Goal: Submit feedback/report problem: Provide input to the site owners about the experience or issues

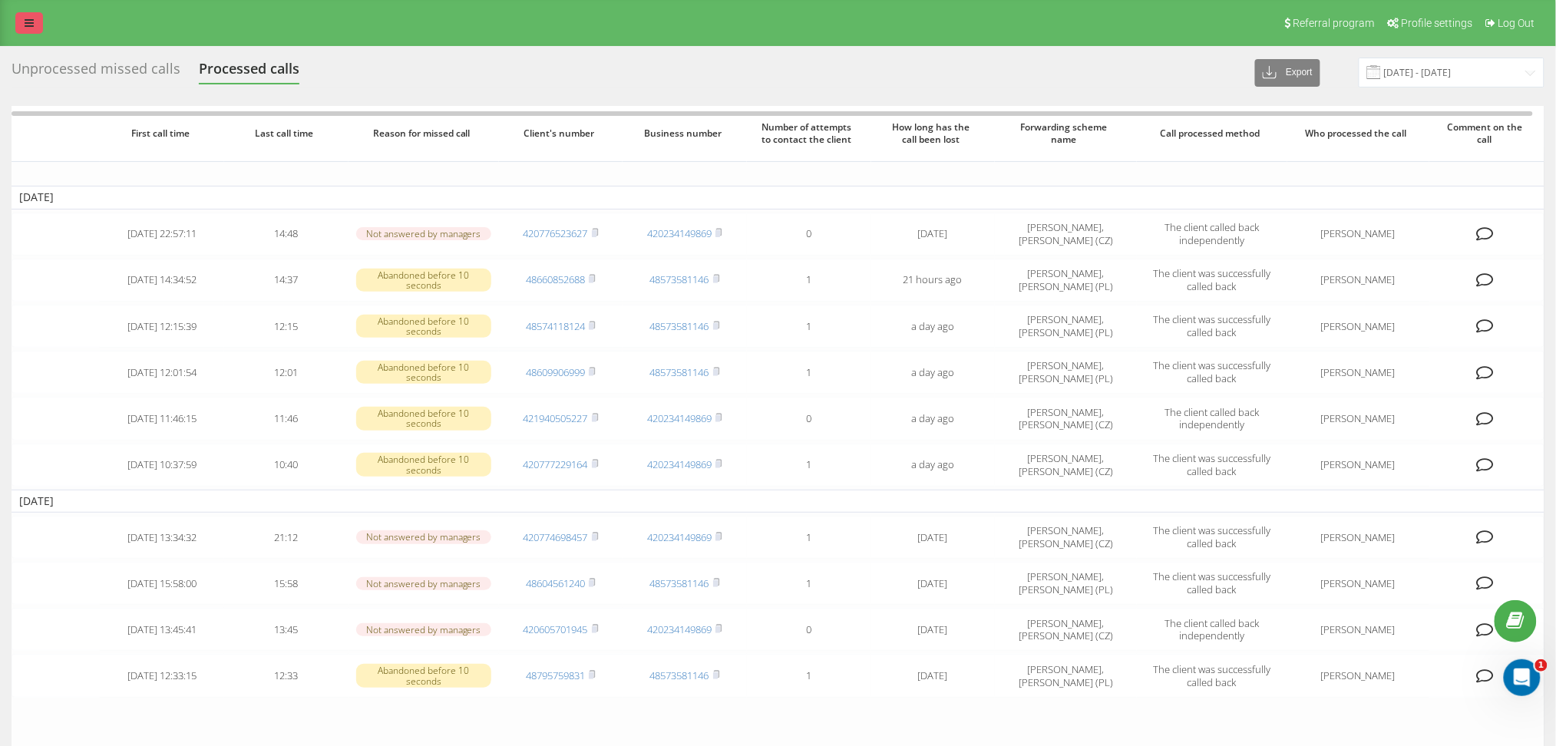
click at [17, 15] on link at bounding box center [29, 22] width 28 height 21
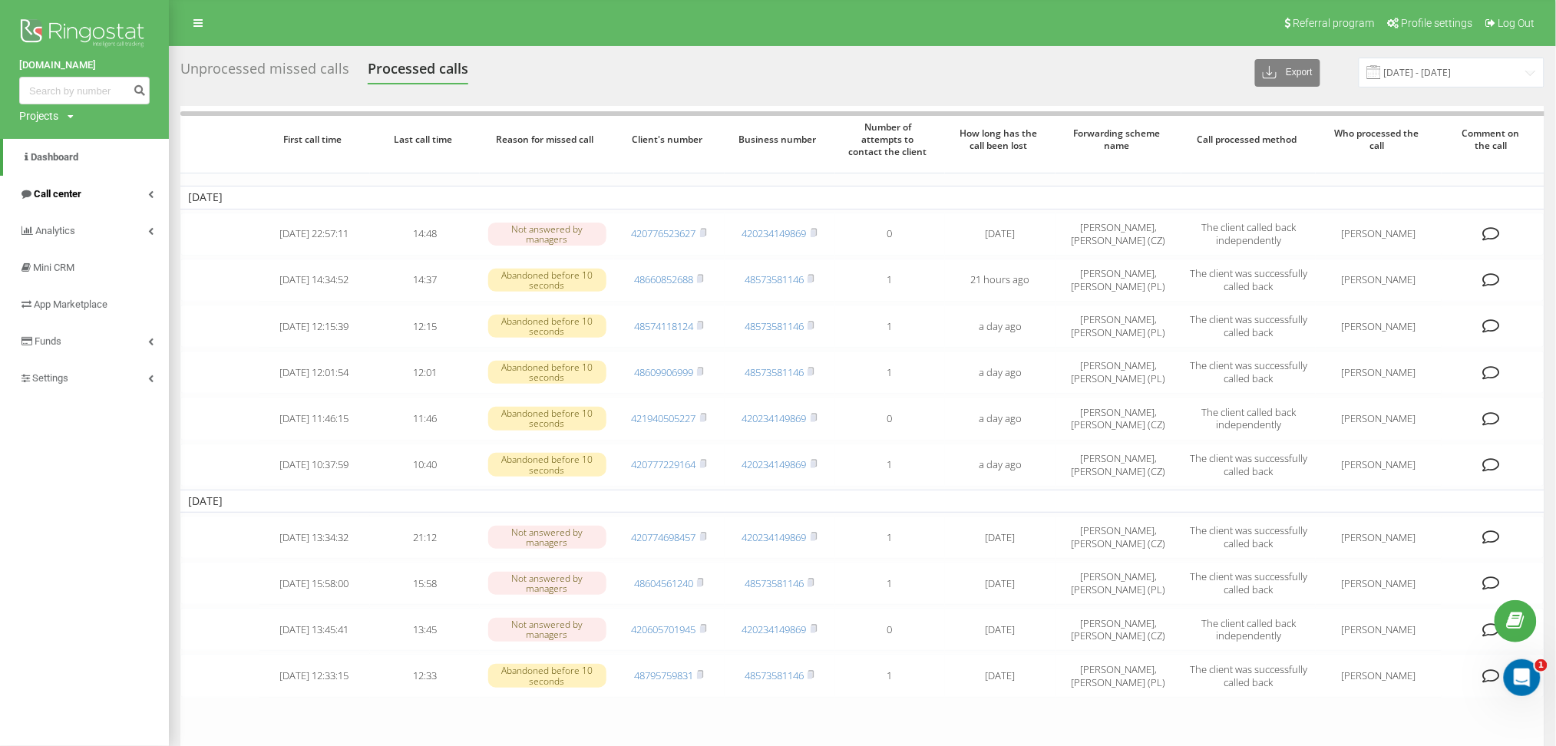
click at [40, 193] on span "Call center" at bounding box center [58, 194] width 48 height 12
click at [59, 227] on span "Call log" at bounding box center [44, 231] width 32 height 15
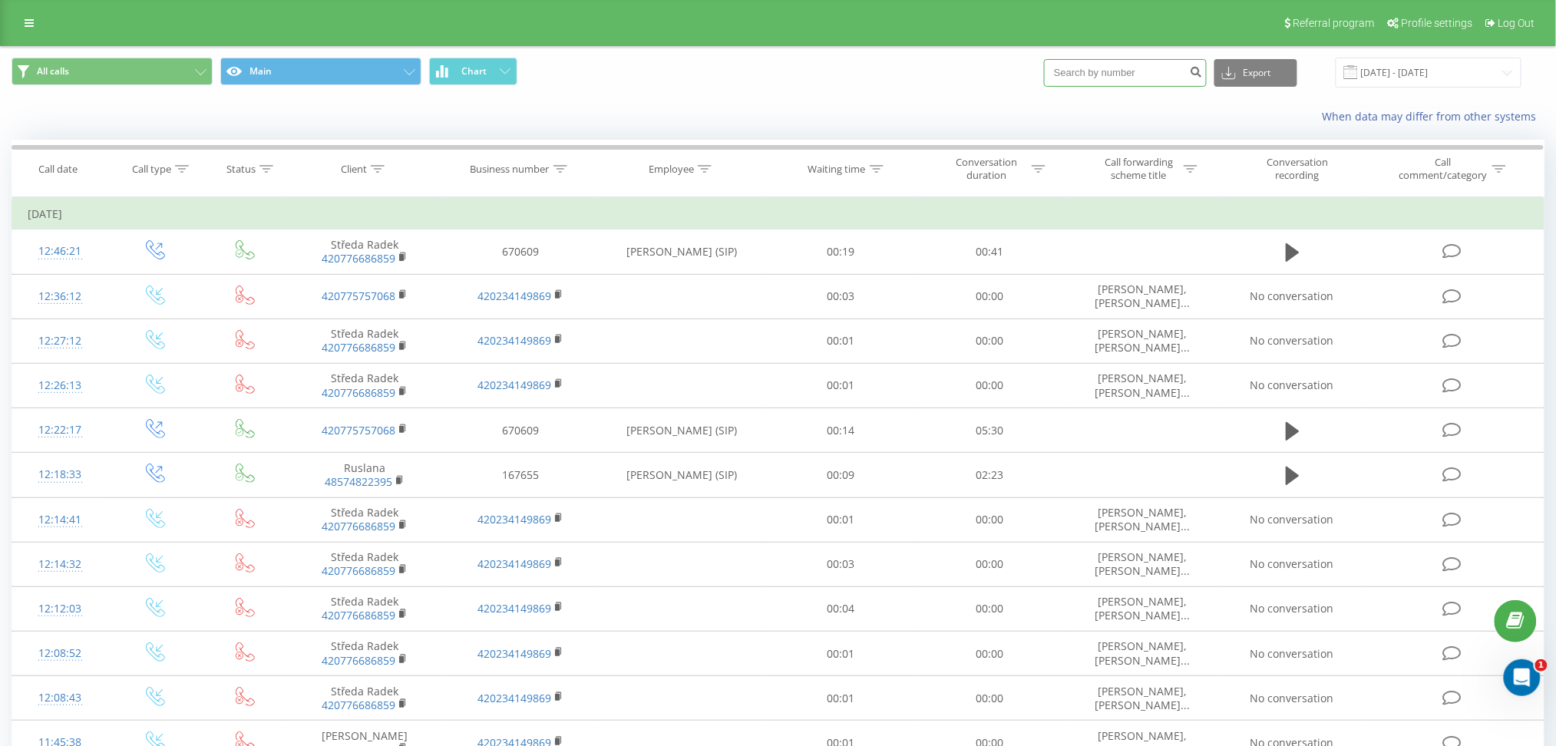
click at [1134, 81] on input at bounding box center [1125, 73] width 163 height 28
paste input "776 686 859"
click at [1097, 72] on input "776 686 859" at bounding box center [1125, 73] width 163 height 28
click at [1111, 78] on input "776686 859" at bounding box center [1125, 73] width 163 height 28
type input "776686859"
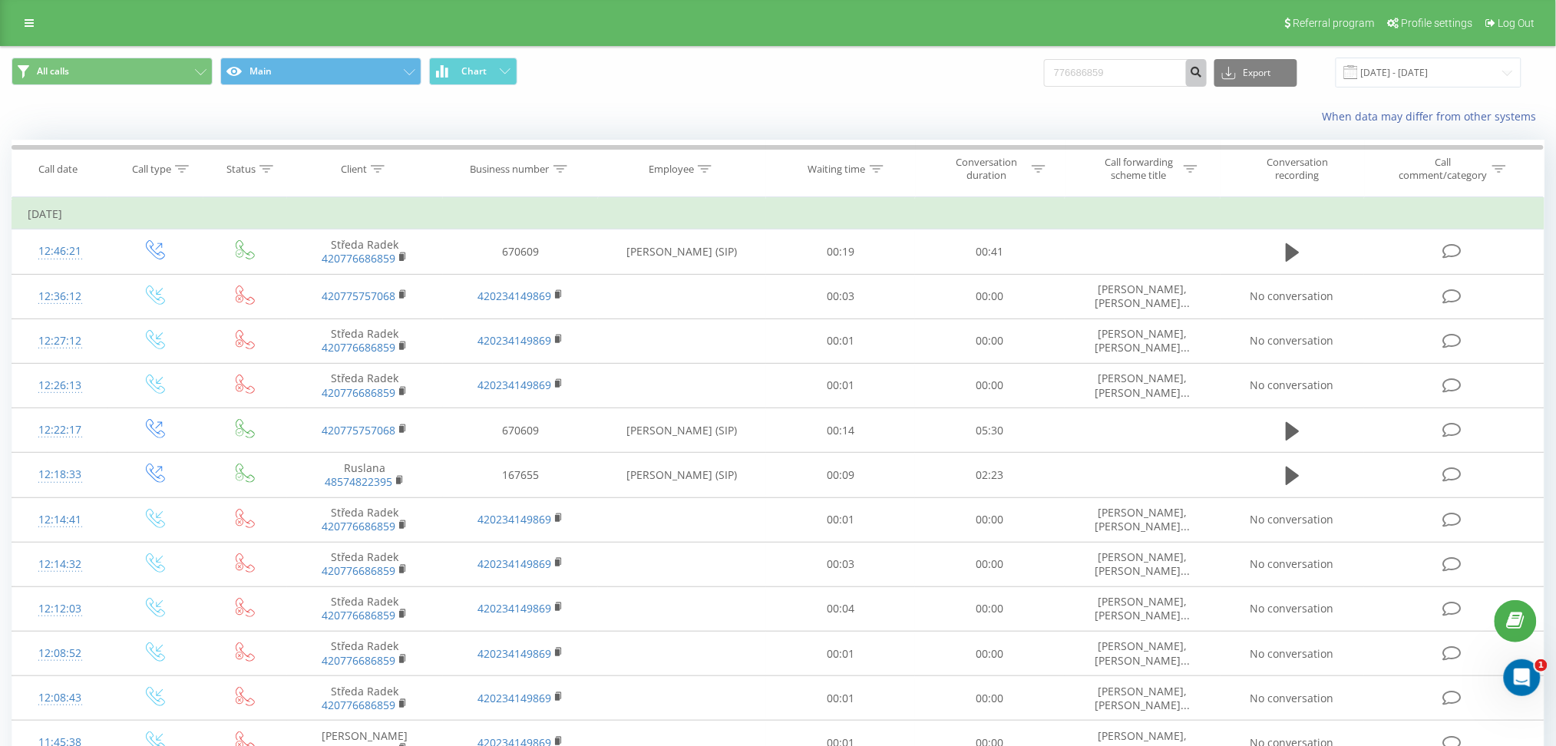
click at [1203, 71] on icon "submit" at bounding box center [1196, 69] width 13 height 9
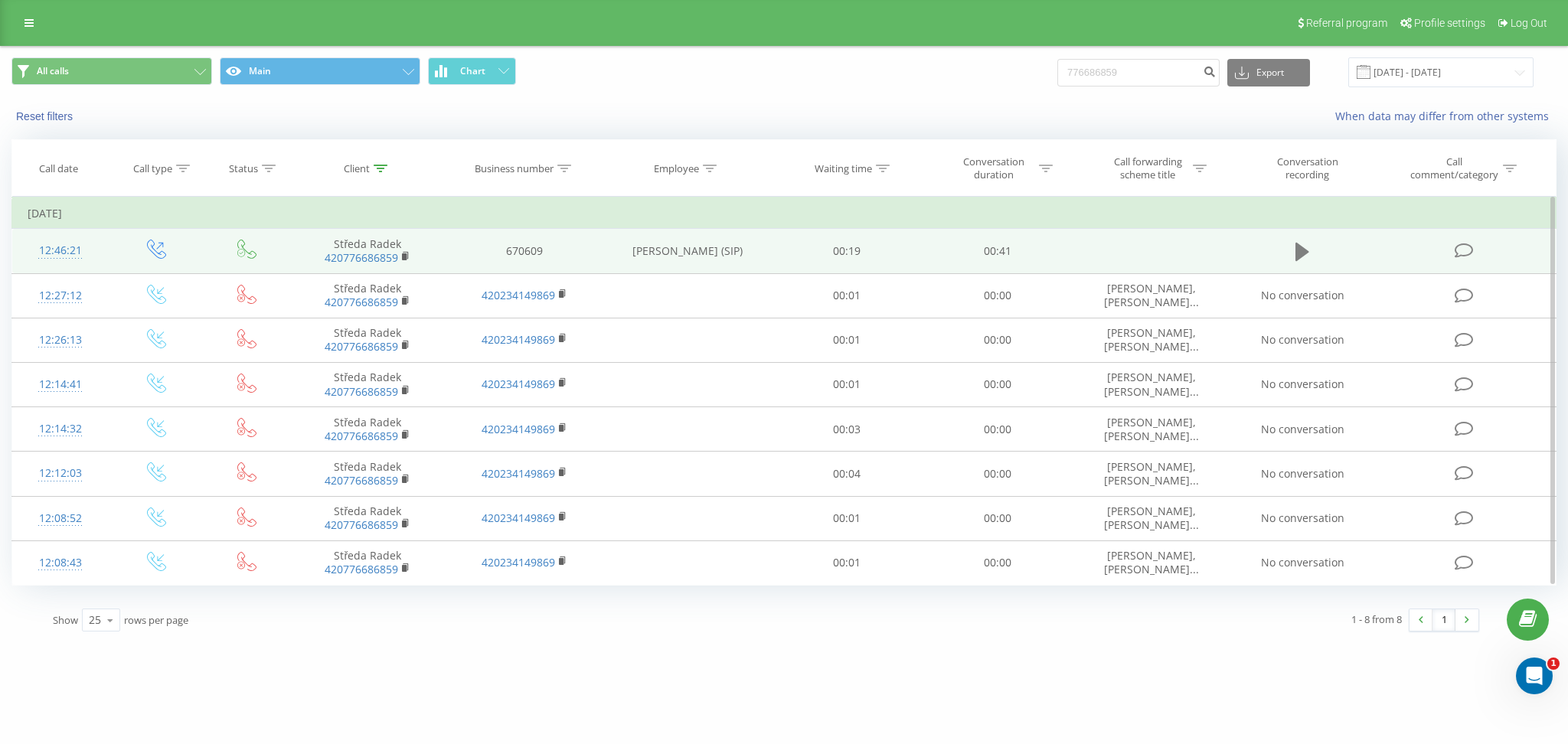
click at [1299, 249] on icon at bounding box center [1303, 251] width 14 height 18
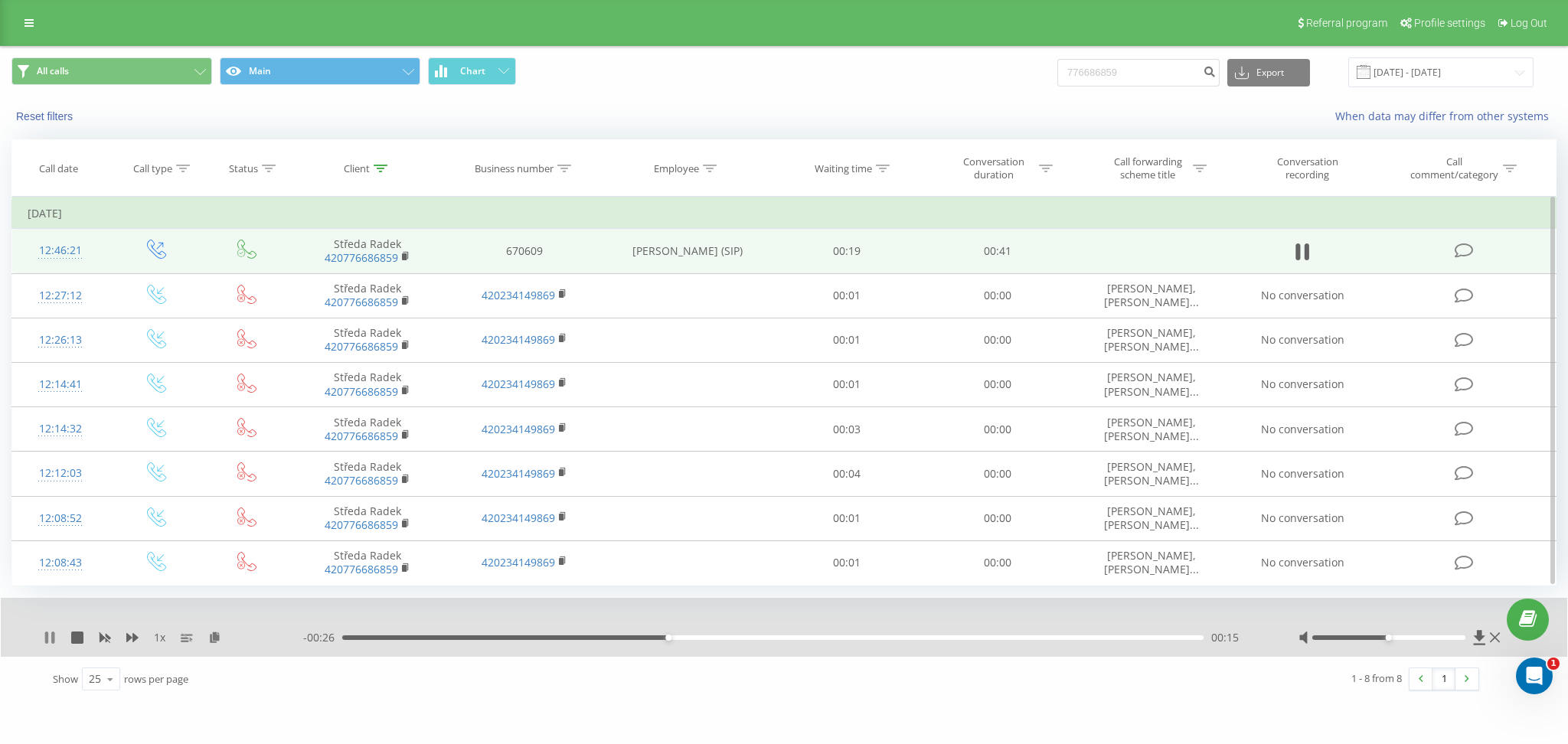
click at [51, 640] on icon at bounding box center [50, 637] width 12 height 12
click at [51, 640] on icon at bounding box center [49, 637] width 9 height 12
click at [51, 640] on icon at bounding box center [50, 637] width 12 height 12
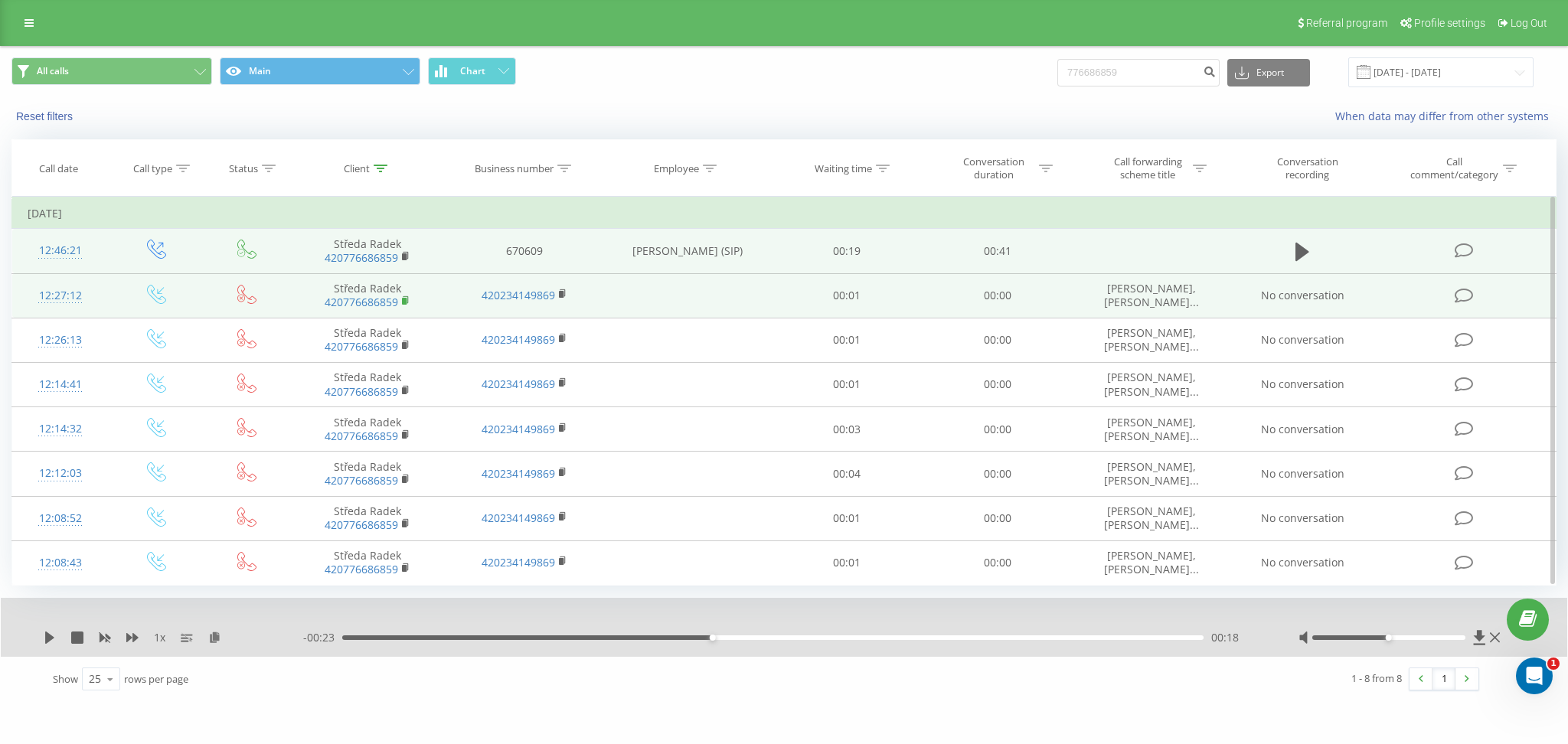
click at [407, 301] on rect at bounding box center [404, 301] width 5 height 7
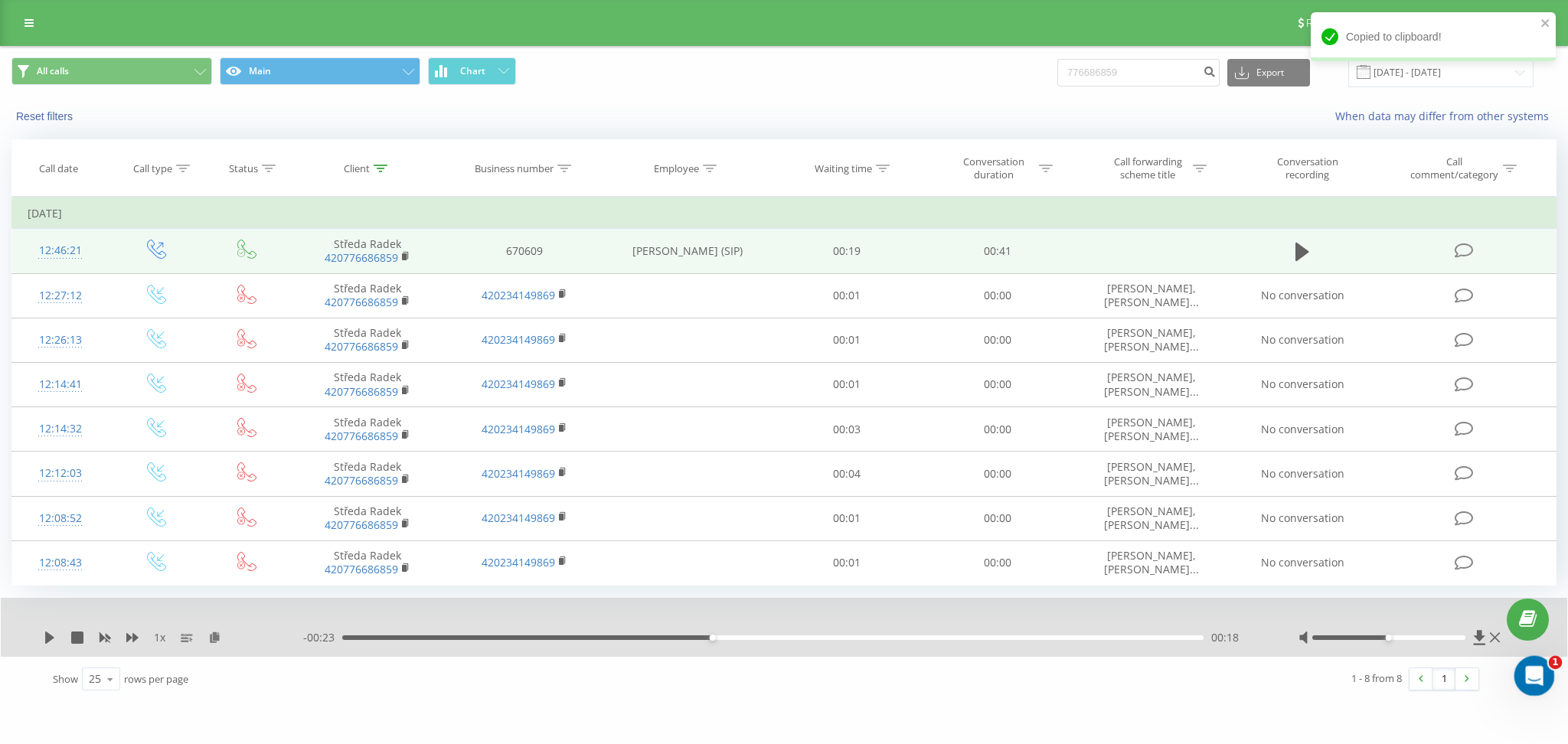
click at [1525, 672] on icon "Відкрити програму для спілкування Intercom" at bounding box center [1532, 673] width 25 height 25
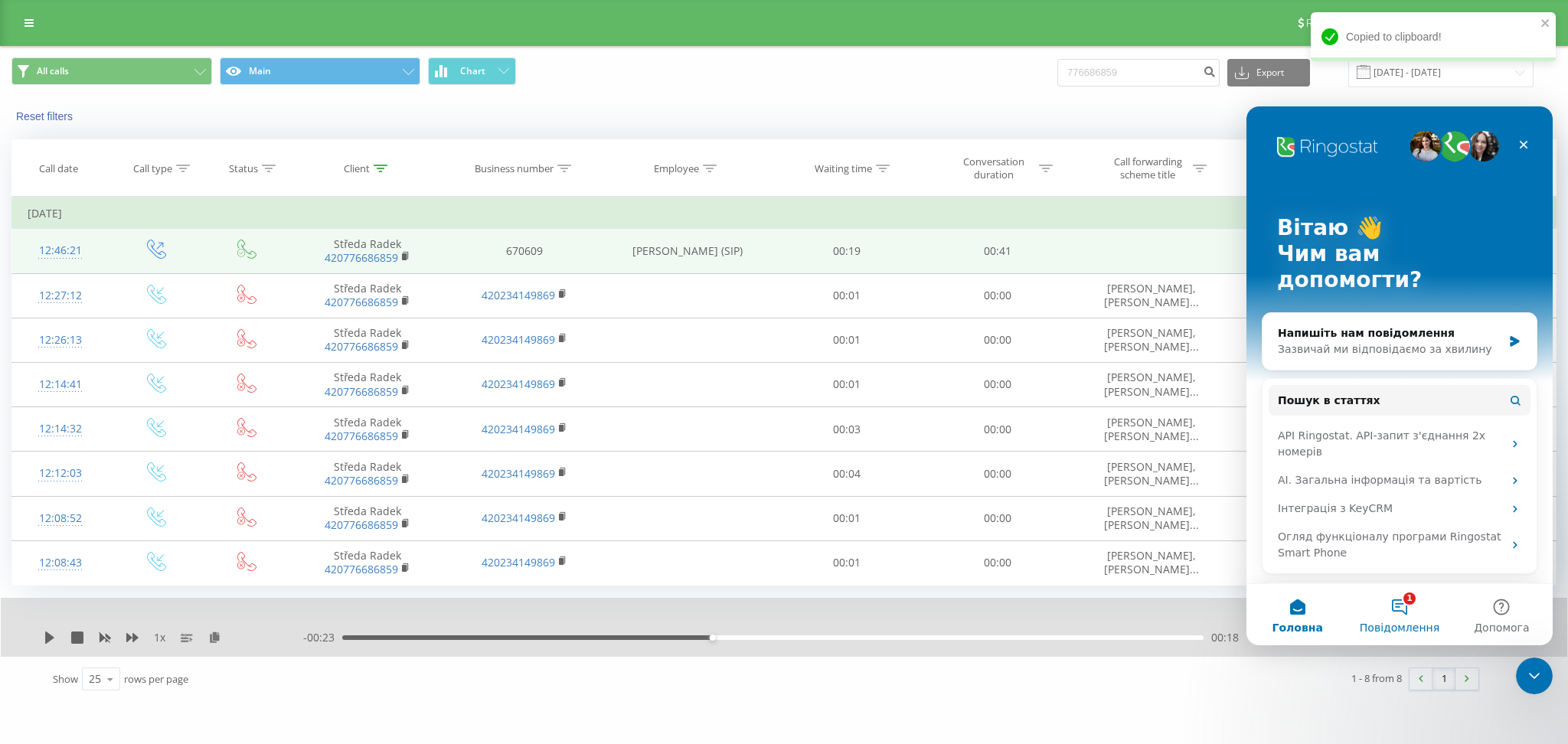
click at [1394, 599] on button "1 Повідомлення" at bounding box center [1399, 614] width 102 height 61
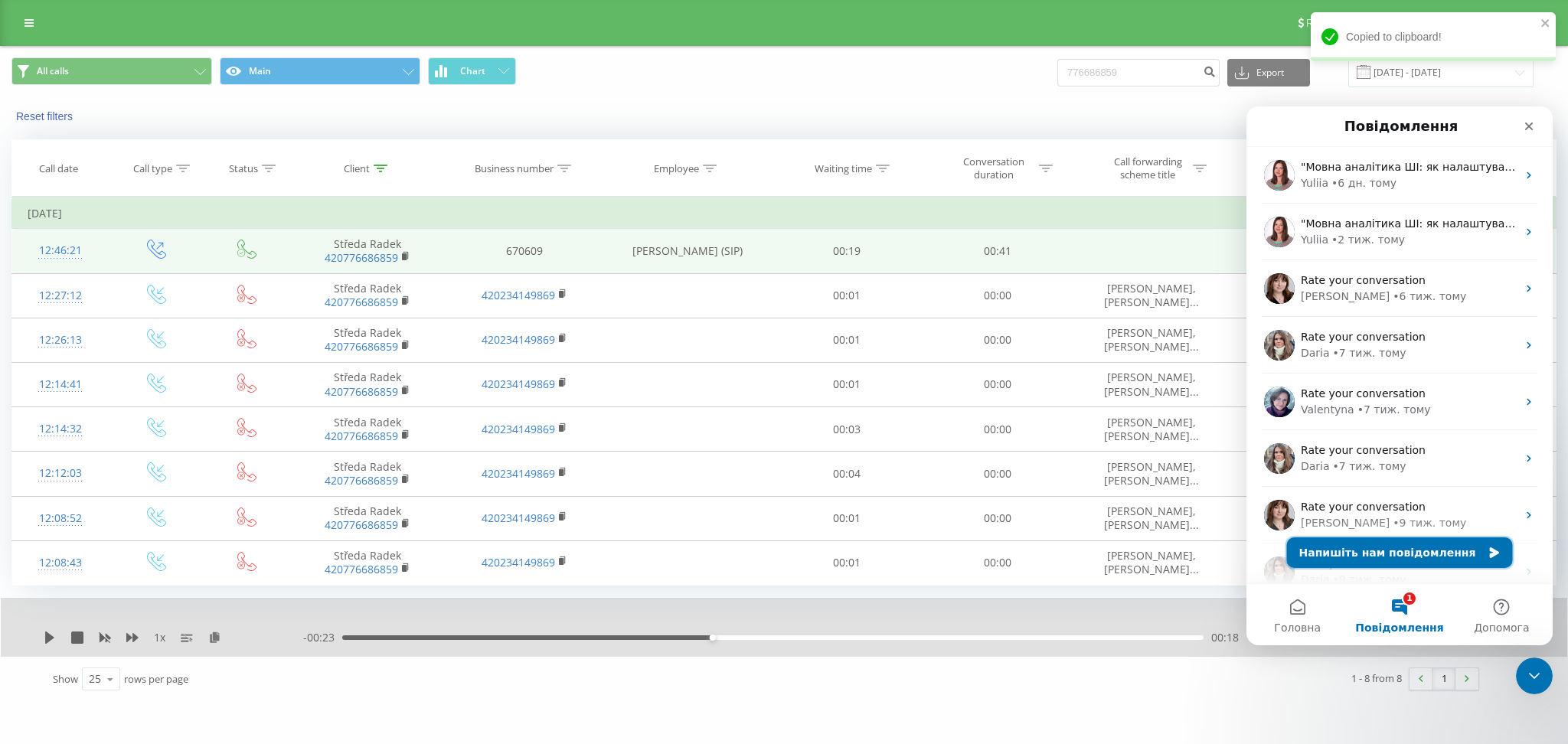
click at [1393, 552] on button "Напишіть нам повідомлення" at bounding box center [1399, 553] width 225 height 31
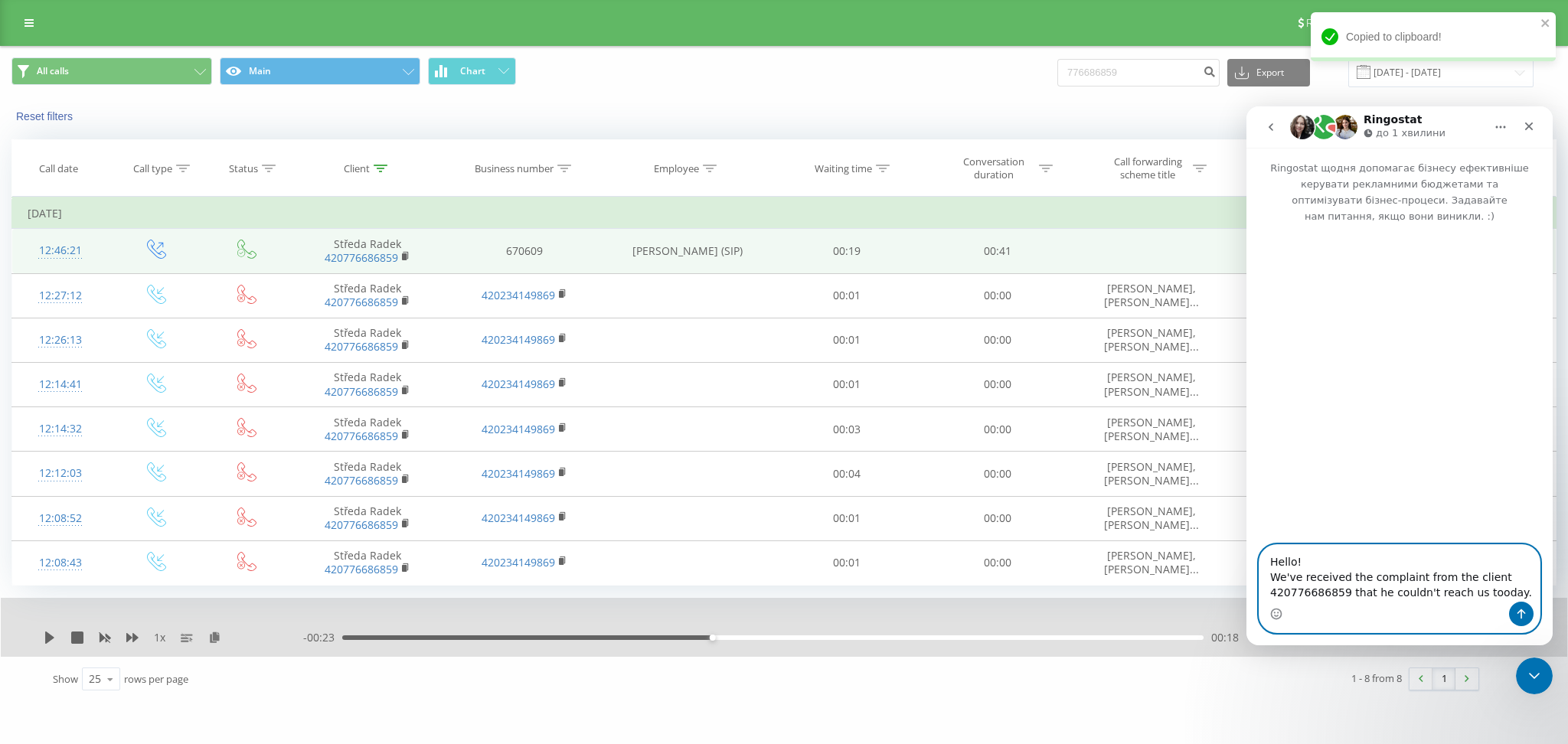
paste textarea "he can head just Good morning and then it is finnished automatically."
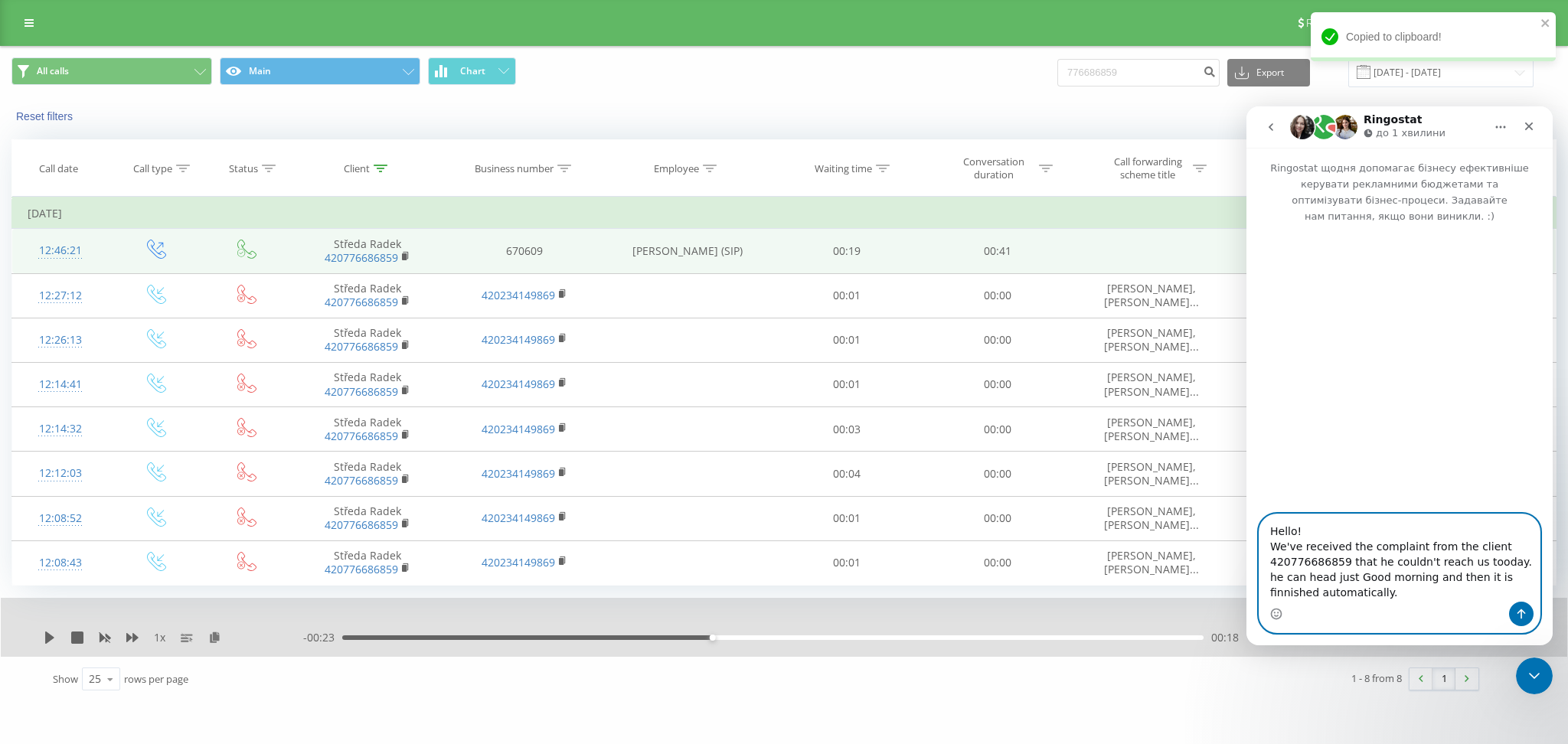
drag, startPoint x: 1516, startPoint y: 562, endPoint x: 1293, endPoint y: 578, distance: 223.6
click at [1293, 578] on textarea "Hello! We've received the complaint from the client 420776686859 that he couldn…" at bounding box center [1399, 558] width 280 height 87
click at [1343, 578] on textarea "Hello! We've received the complaint from the client 420776686859 that he couldn…" at bounding box center [1399, 558] width 280 height 87
click at [1414, 576] on textarea "Hello! We've received the complaint from the client 420776686859 that he couldn…" at bounding box center [1399, 558] width 280 height 87
click at [1339, 591] on textarea "Hello! We've received the complaint from the client 420776686859 that he couldn…" at bounding box center [1399, 558] width 280 height 87
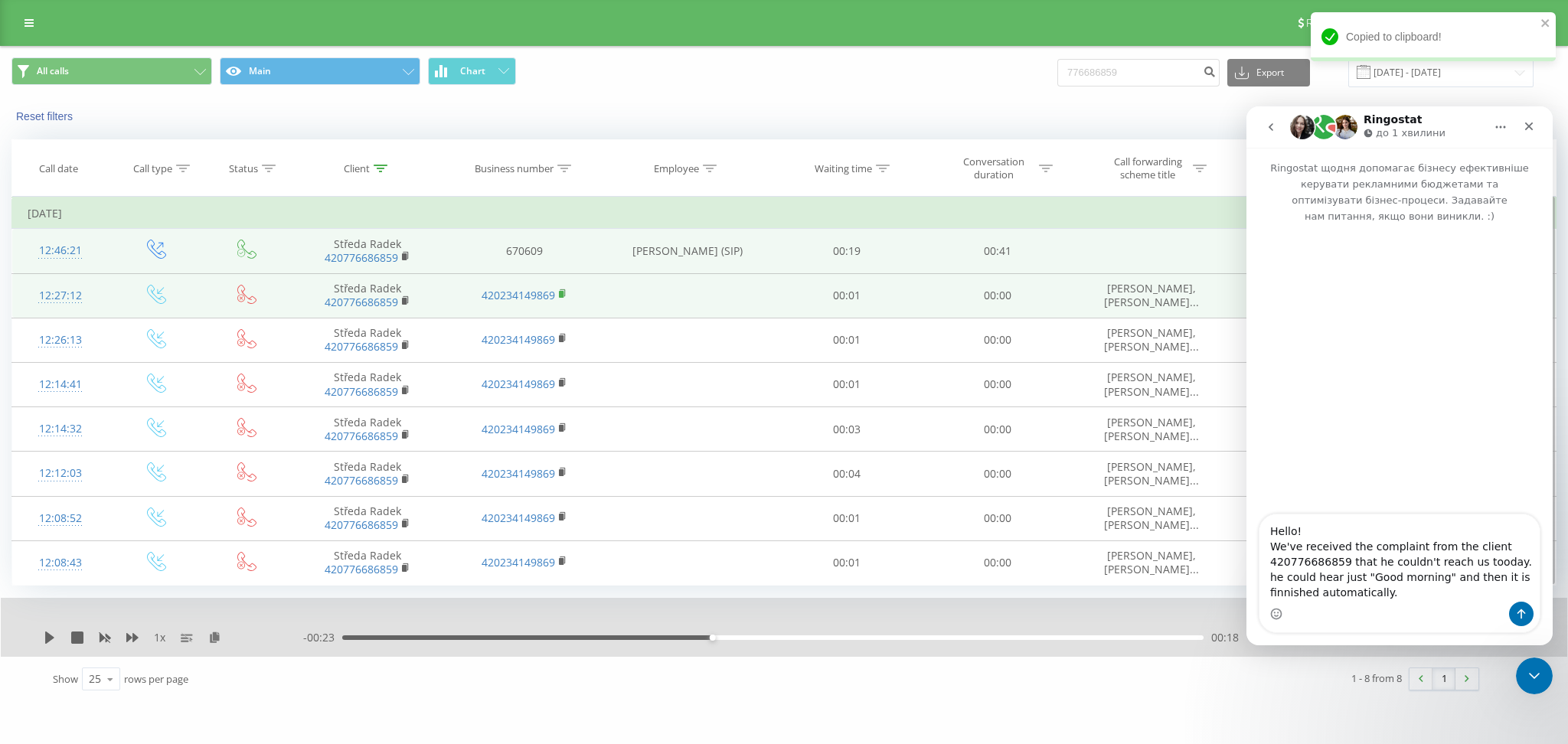
click at [560, 291] on rect at bounding box center [561, 294] width 5 height 7
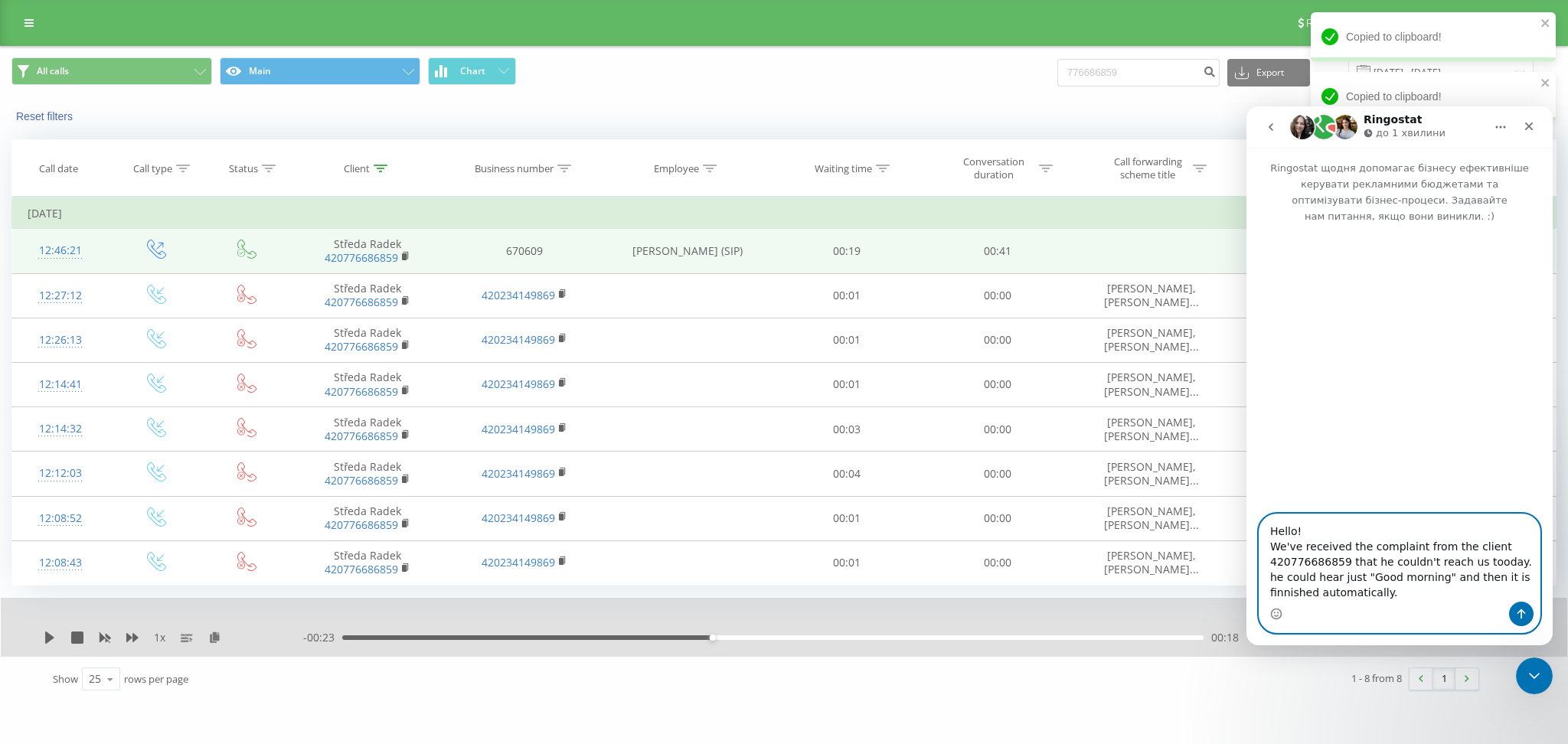
click at [1427, 555] on textarea "Hello! We've received the complaint from the client 420776686859 that he couldn…" at bounding box center [1399, 558] width 280 height 87
paste textarea "420234149869"
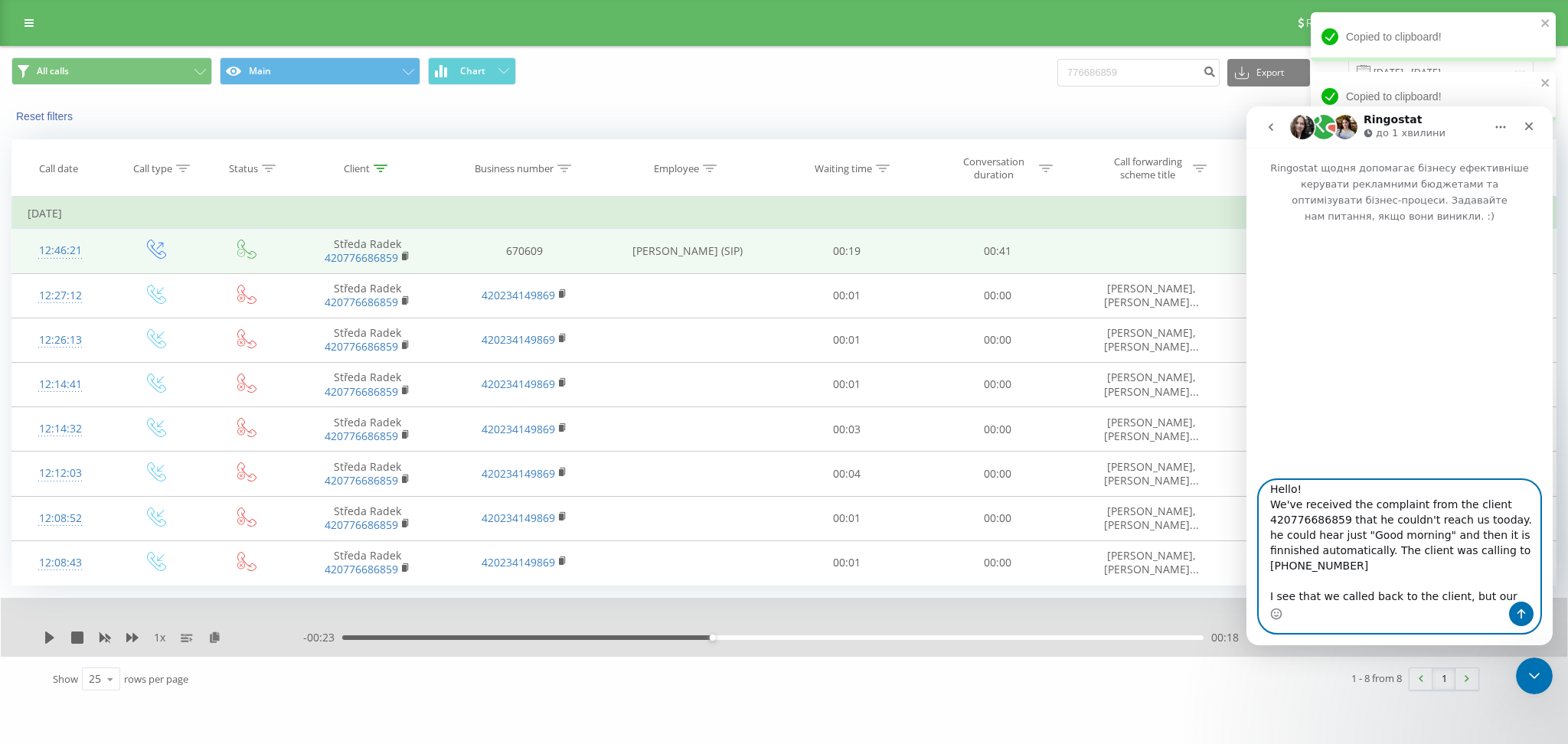
scroll to position [25, 0]
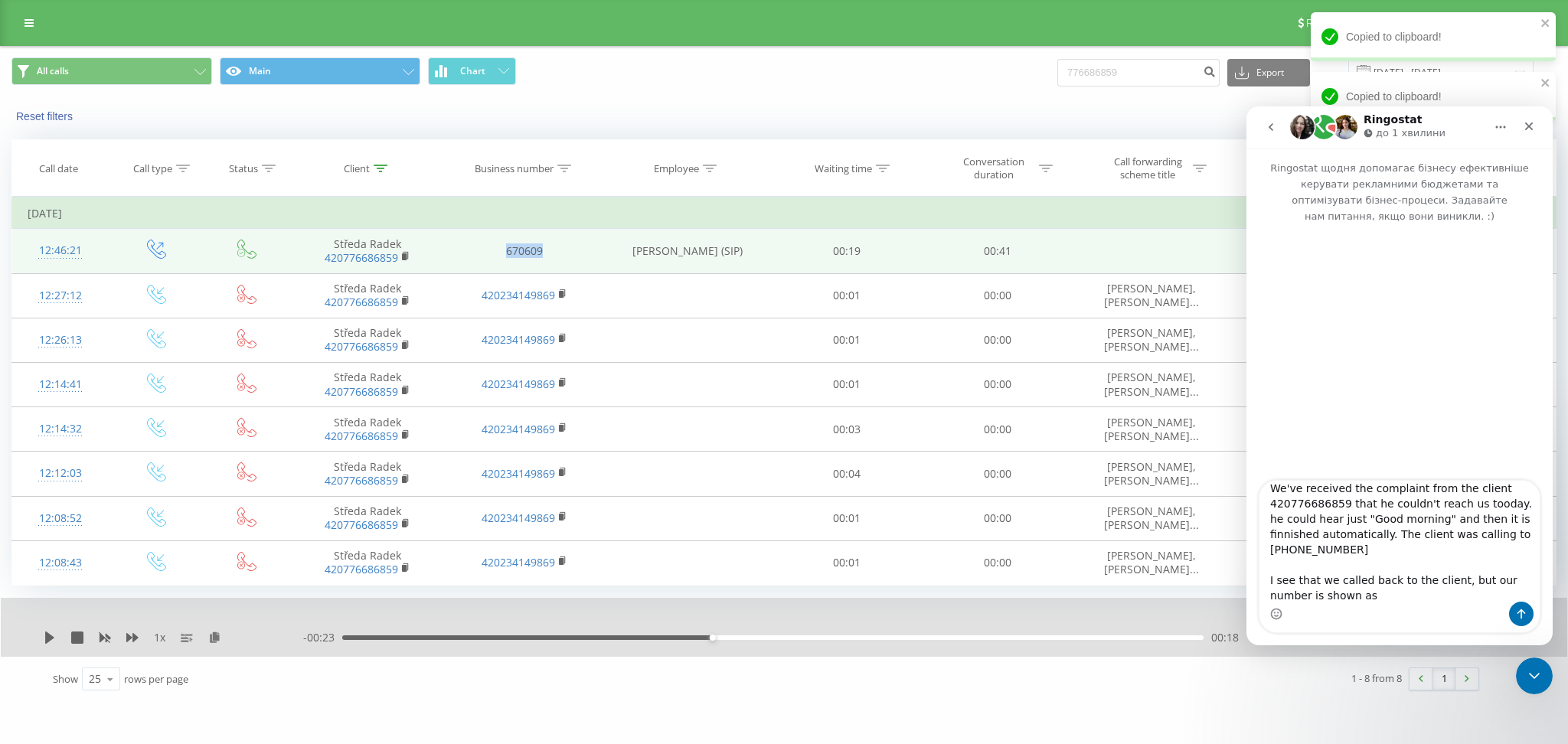
drag, startPoint x: 546, startPoint y: 254, endPoint x: 501, endPoint y: 252, distance: 45.0
click at [501, 252] on td "670609" at bounding box center [524, 250] width 157 height 45
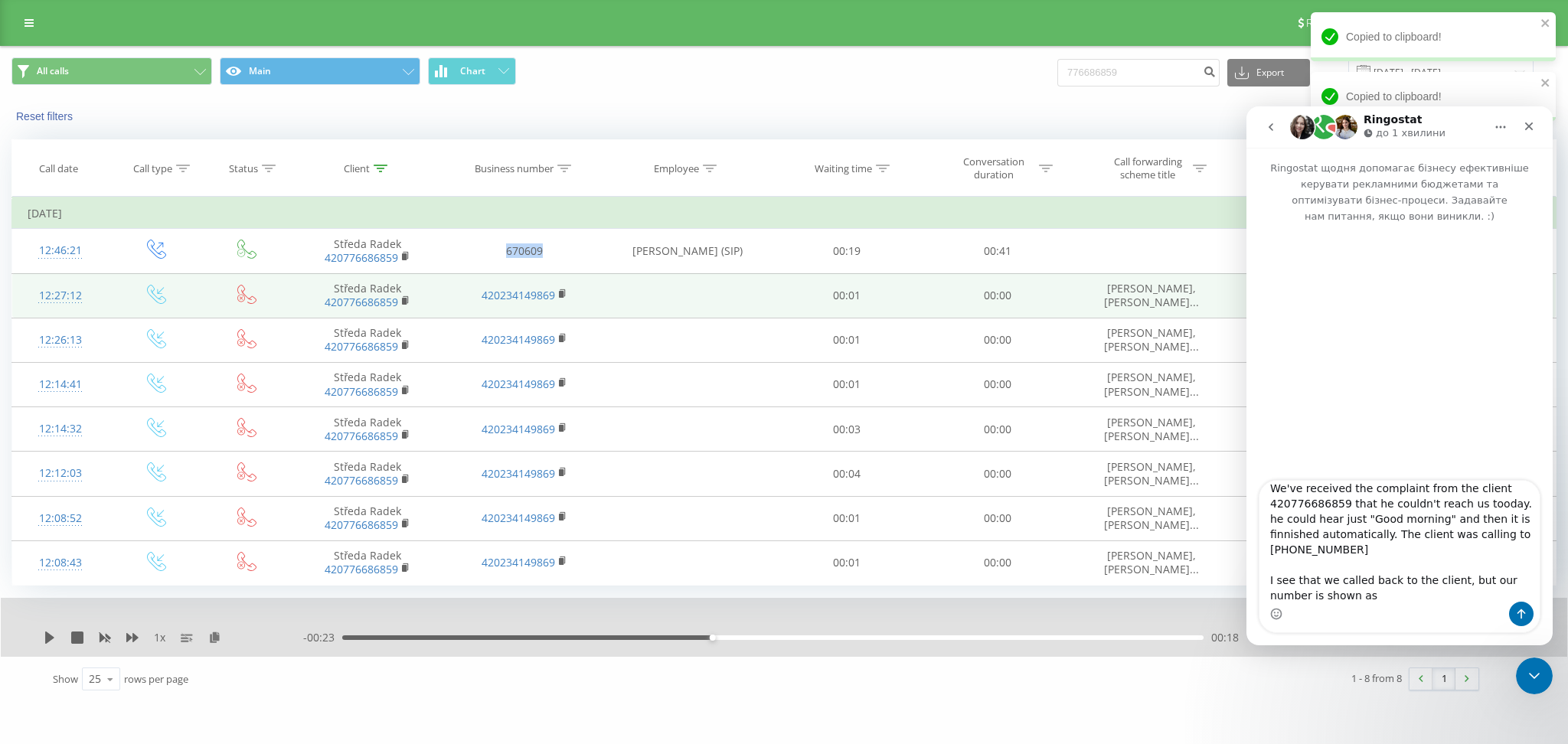
copy td "670609"
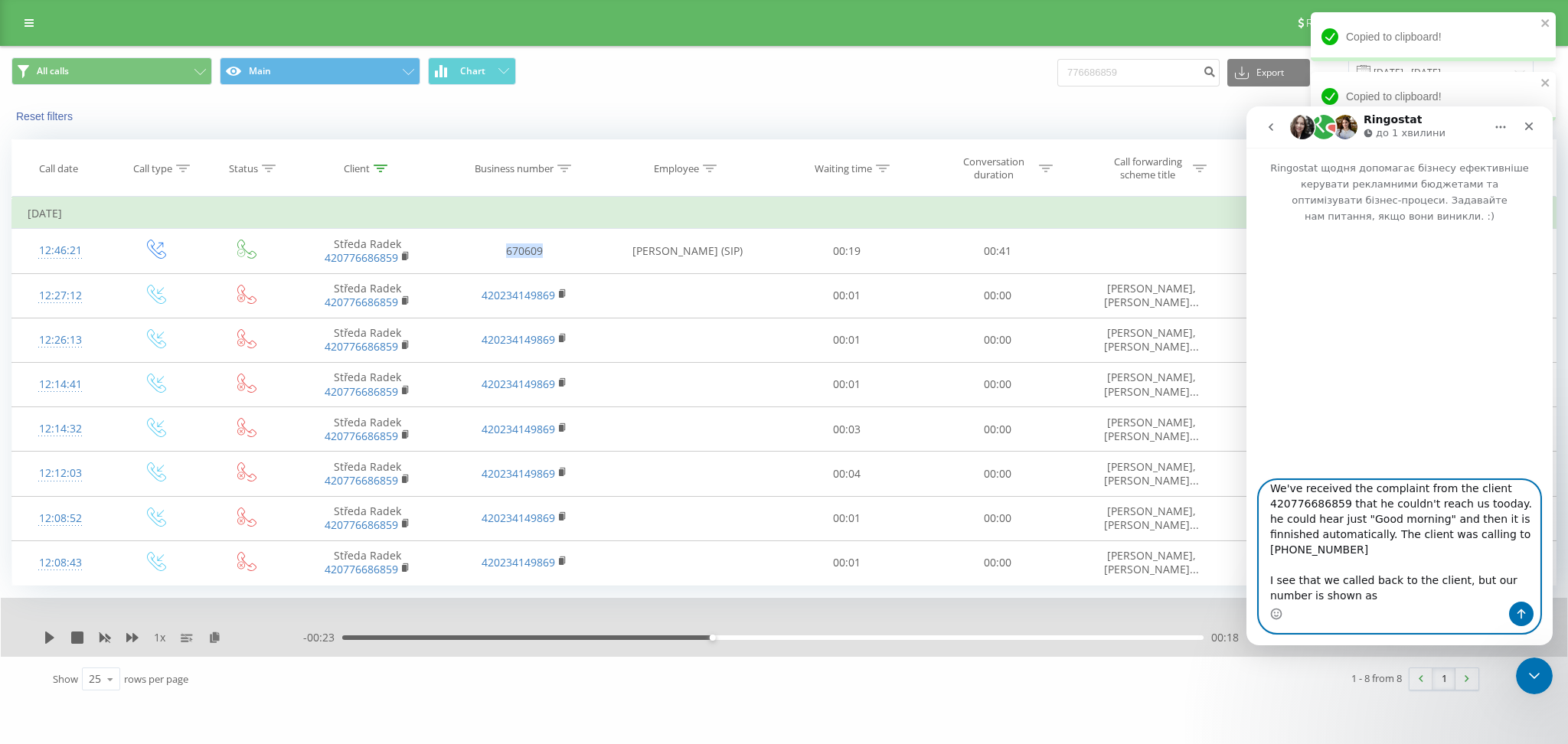
click at [1388, 601] on textarea "Hello! We've received the complaint from the client 420776686859 that he couldn…" at bounding box center [1399, 541] width 280 height 121
paste textarea "670609"
drag, startPoint x: 1346, startPoint y: 550, endPoint x: 1266, endPoint y: 552, distance: 80.0
click at [1266, 552] on textarea "Hello! We've received the complaint from the client 420776686859 that he couldn…" at bounding box center [1399, 541] width 280 height 121
click at [1463, 598] on textarea "Hello! We've received the complaint from the client 420776686859 that he couldn…" at bounding box center [1399, 541] width 280 height 121
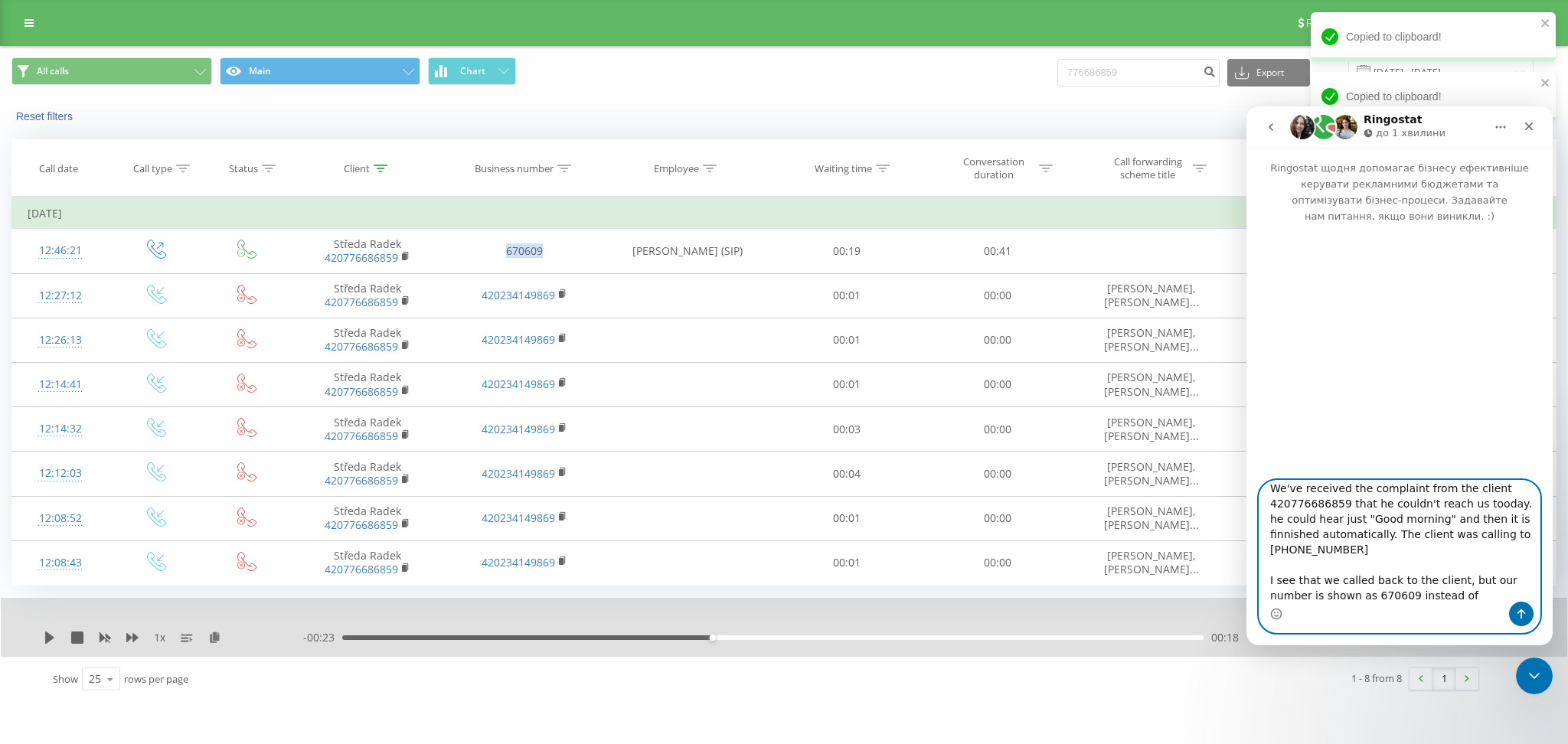
paste textarea "420234149869"
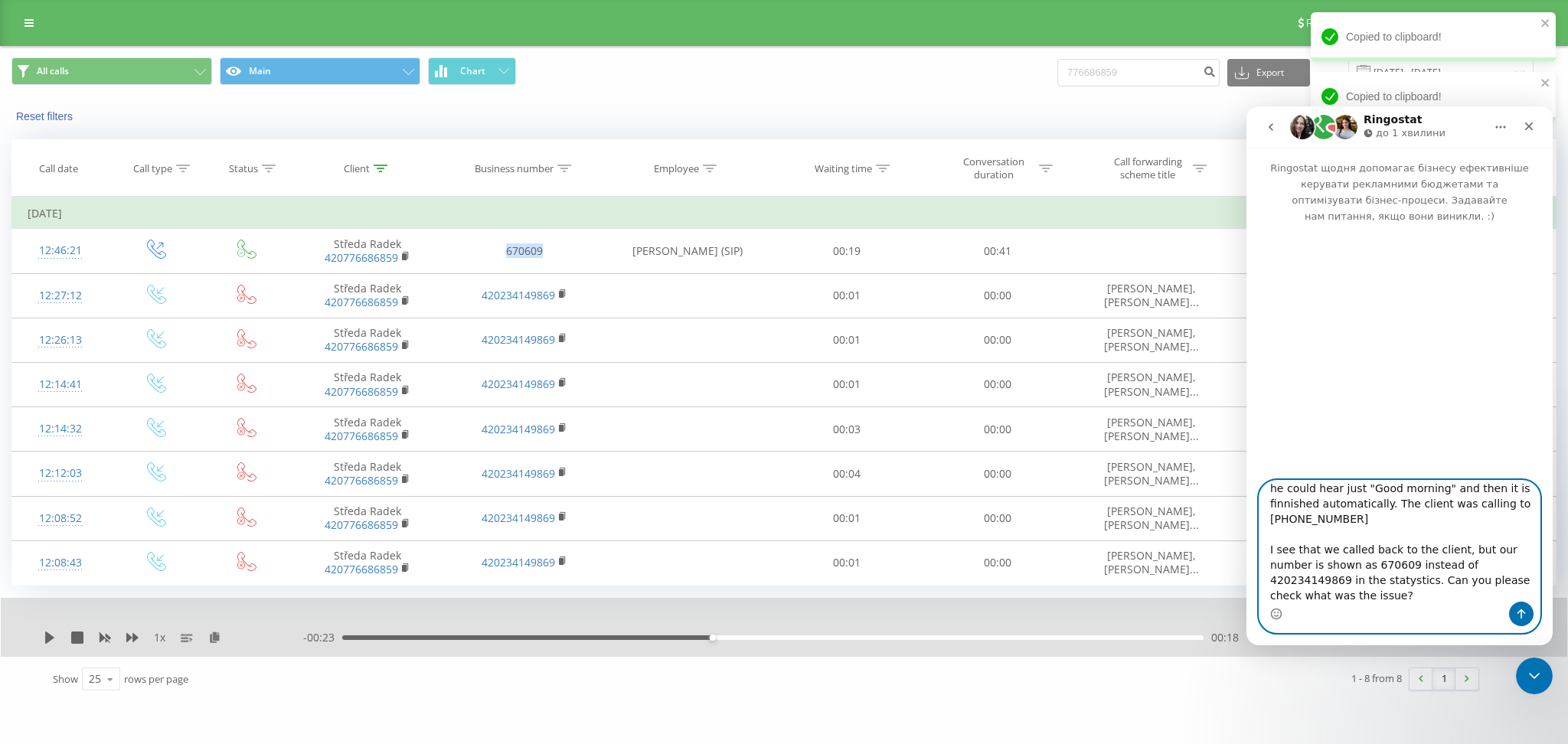
type textarea "Hello! We've received the complaint from the client 420776686859 that he couldn…"
click at [1517, 611] on icon "Надіслати повідомлення…" at bounding box center [1521, 614] width 8 height 10
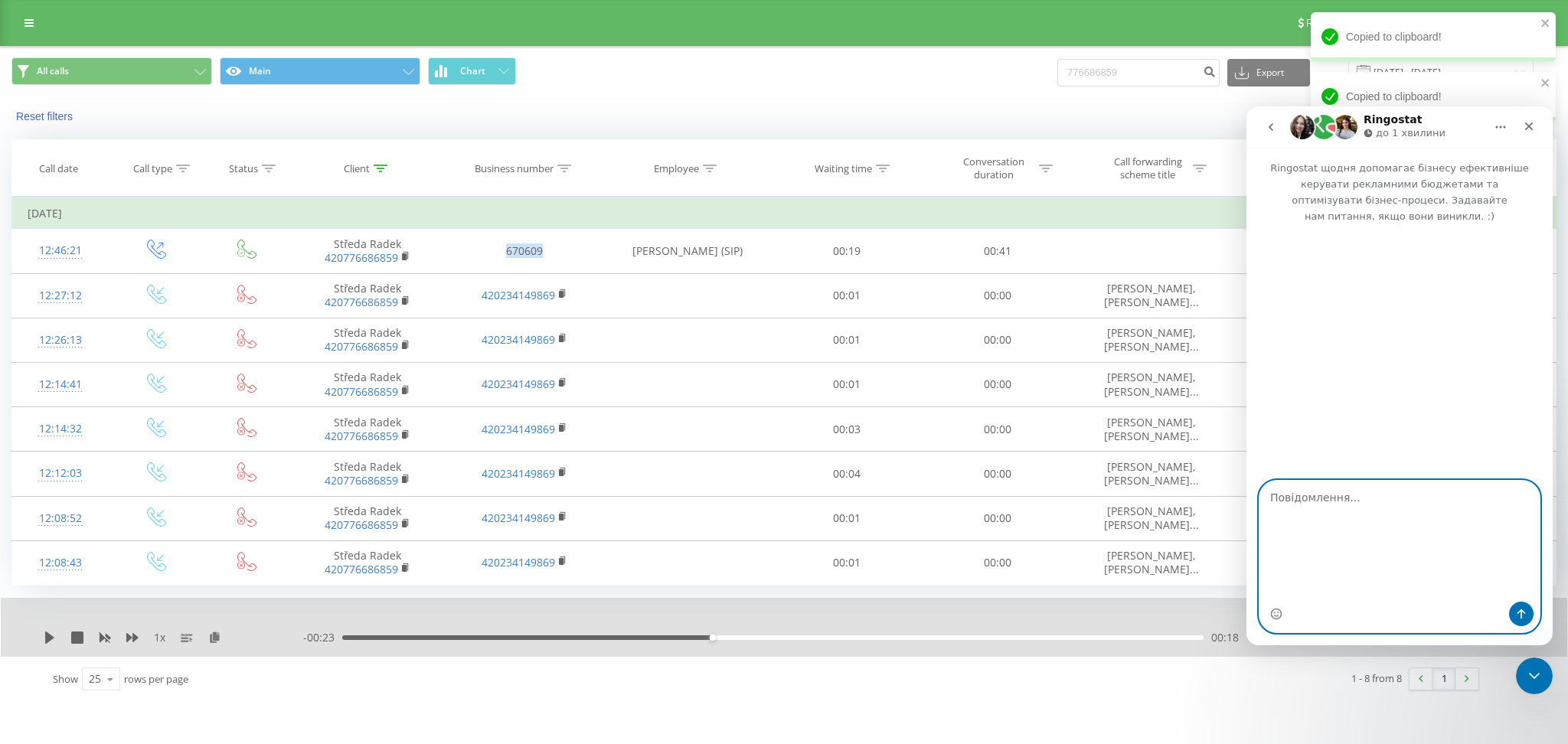
scroll to position [0, 0]
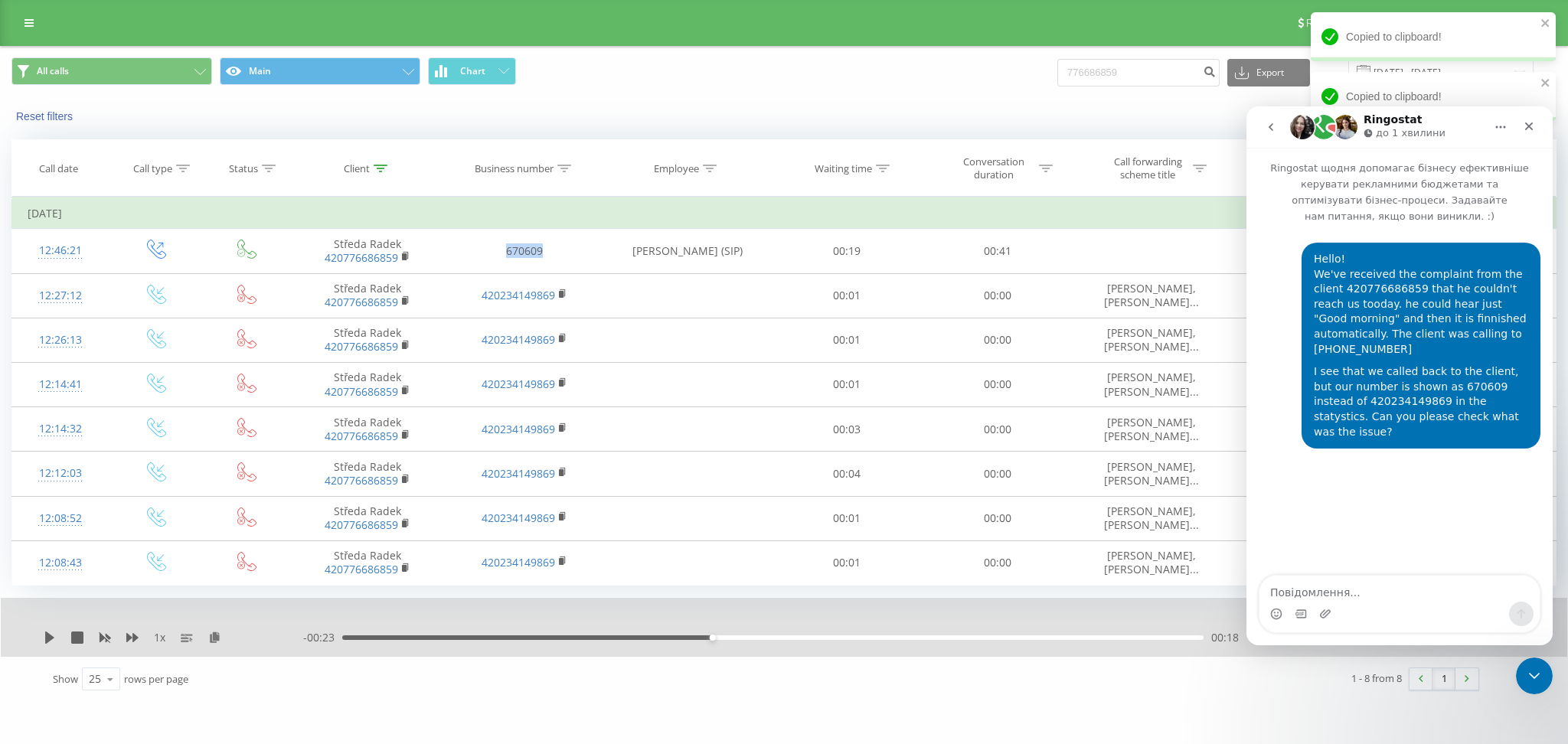
click at [1006, 104] on div "Reset filters When data may differ from other systems" at bounding box center [784, 116] width 1566 height 37
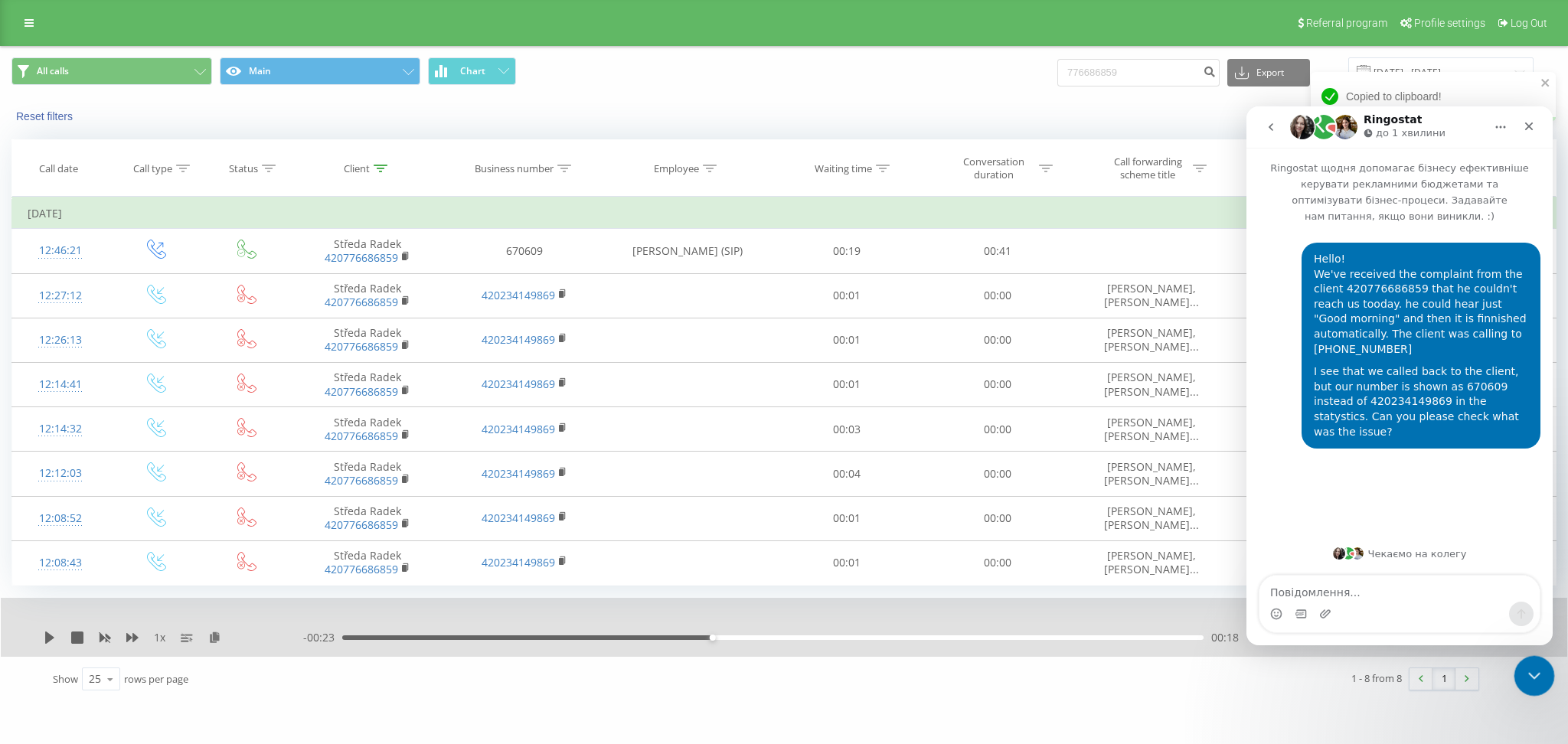
click at [1528, 683] on div "Закрити програму для спілкування Intercom" at bounding box center [1531, 673] width 37 height 37
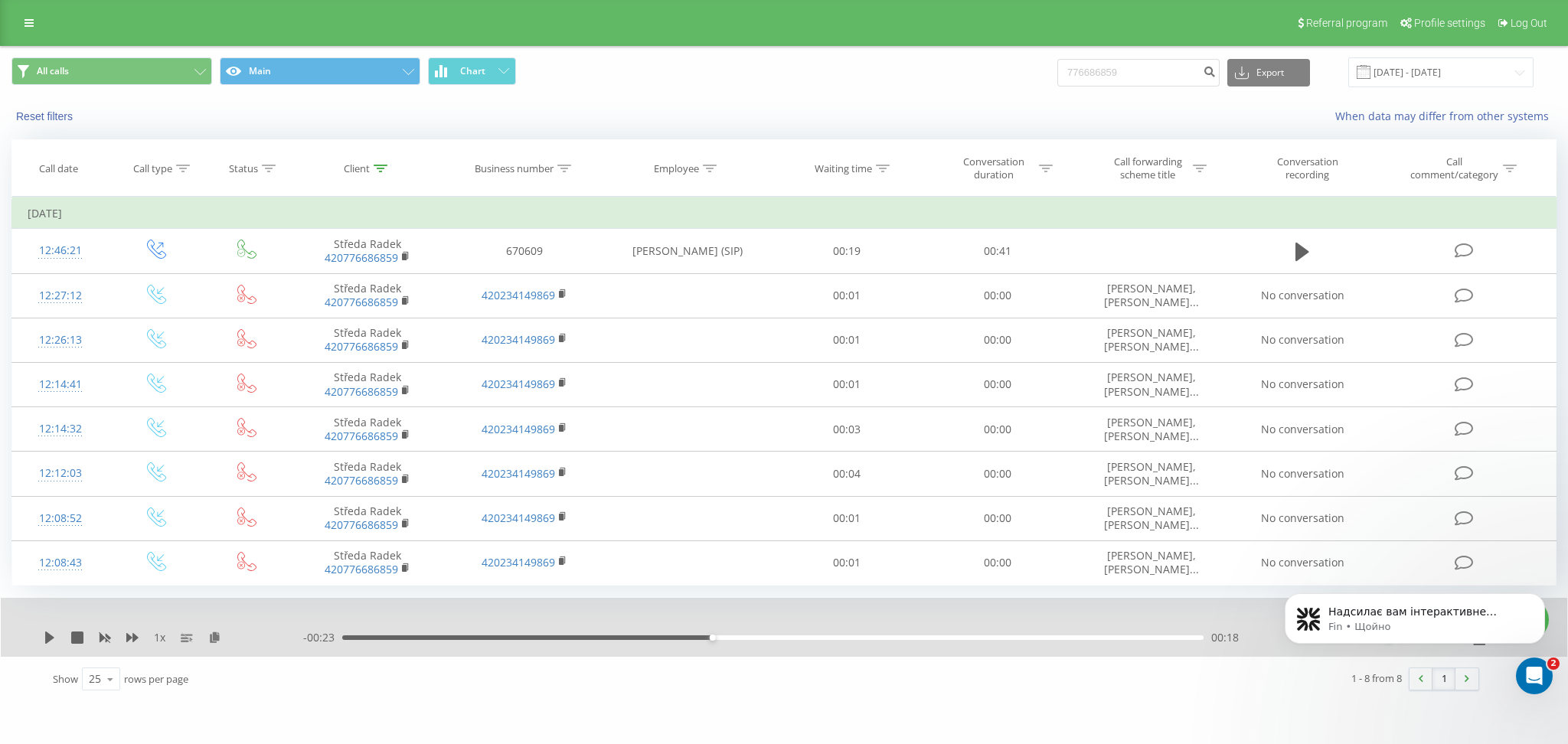
scroll to position [104, 0]
click at [1539, 672] on icon "Відкрити програму для спілкування Intercom" at bounding box center [1532, 673] width 25 height 25
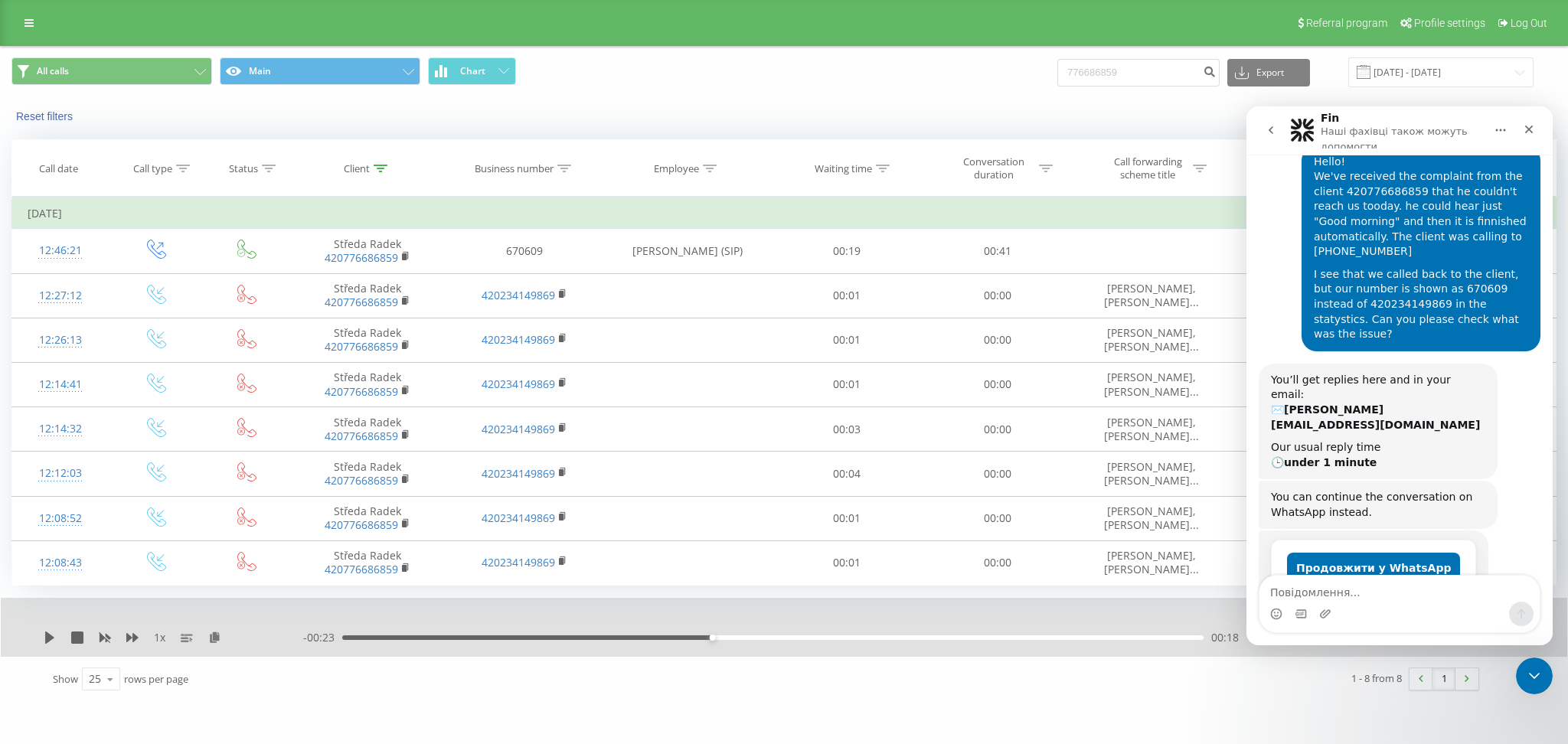
click at [1349, 601] on div "Месенджер Intercom" at bounding box center [1399, 613] width 280 height 25
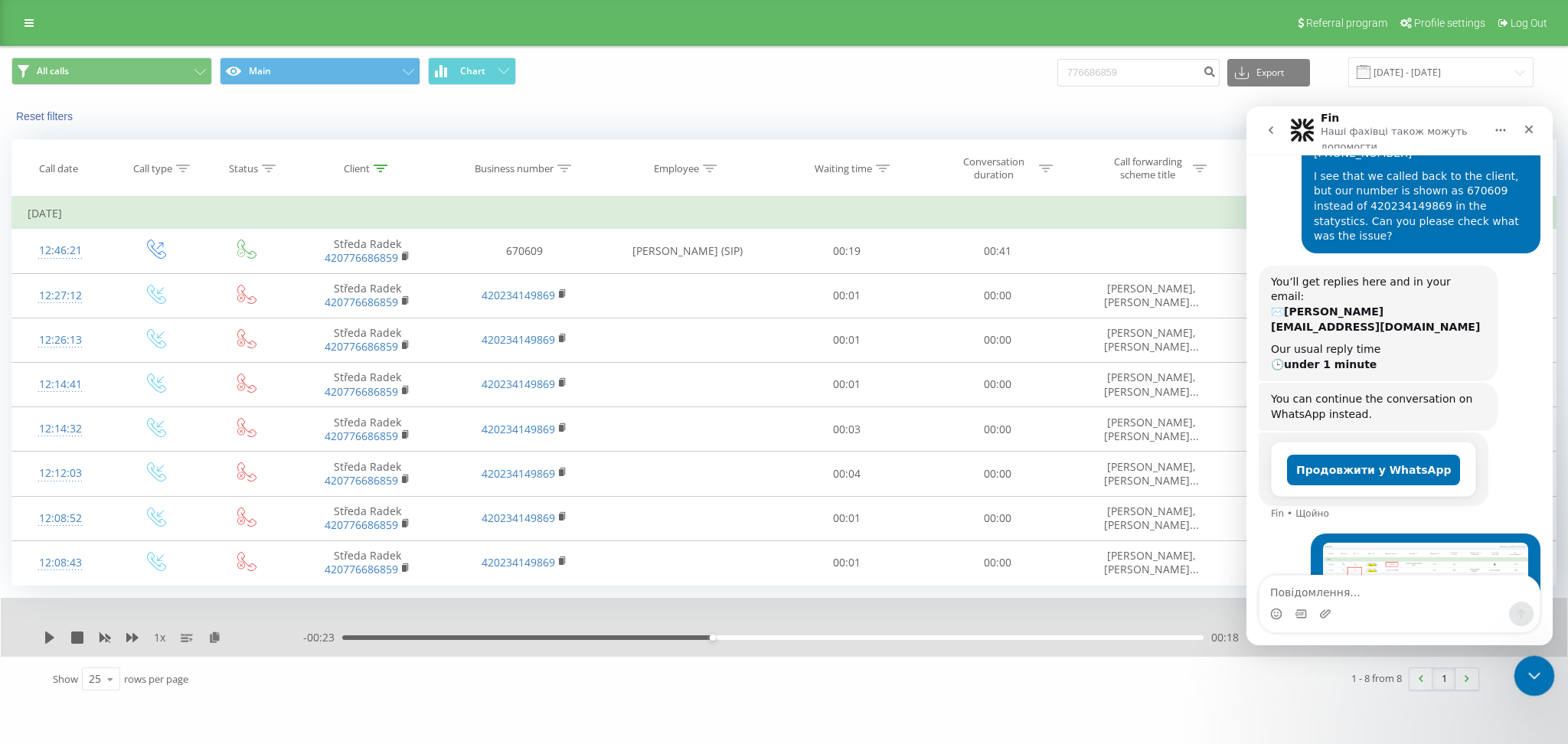
click at [1531, 667] on icon "Закрити програму для спілкування Intercom" at bounding box center [1532, 673] width 18 height 18
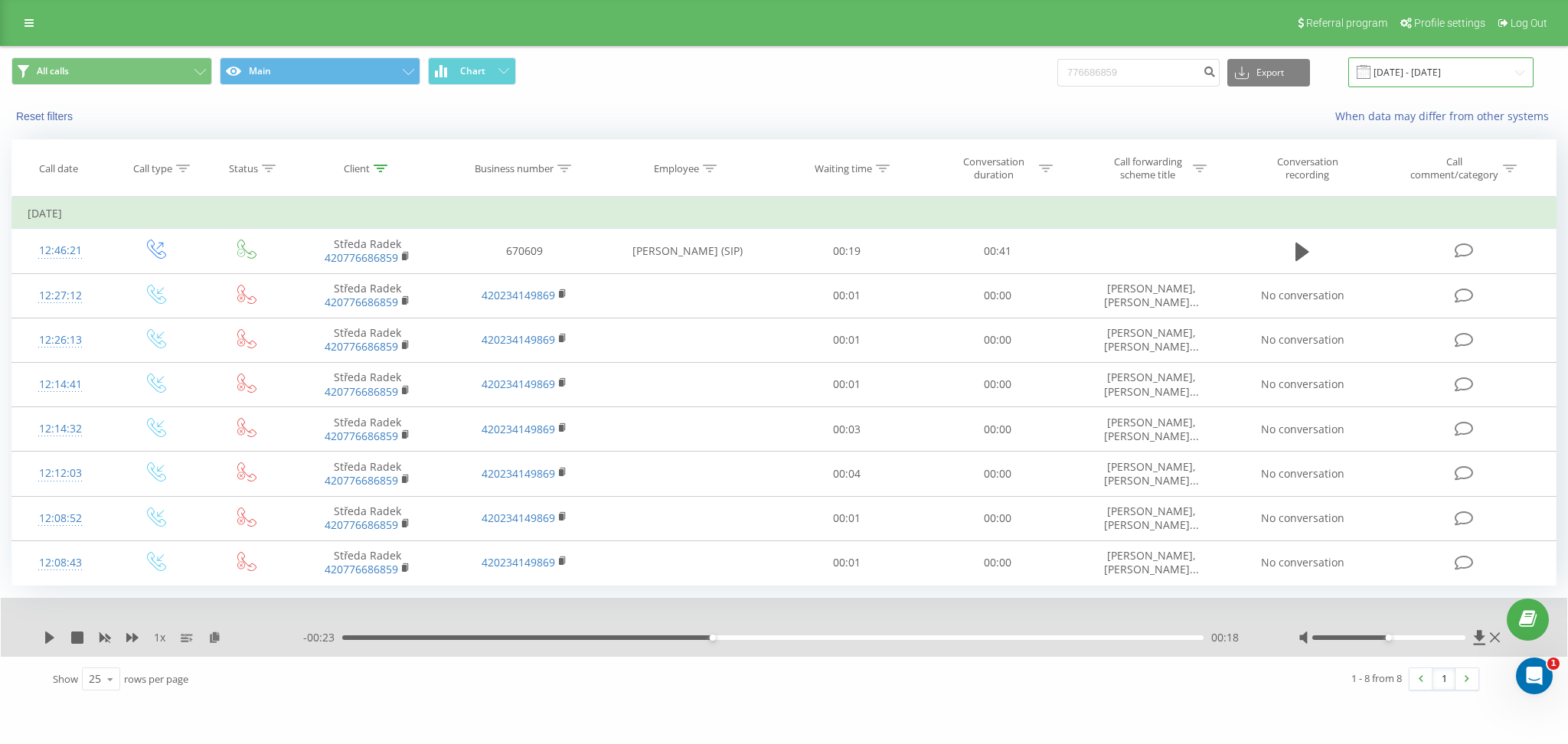
click at [1397, 74] on input "21.05.2025 - 21.08.2025" at bounding box center [1441, 73] width 186 height 30
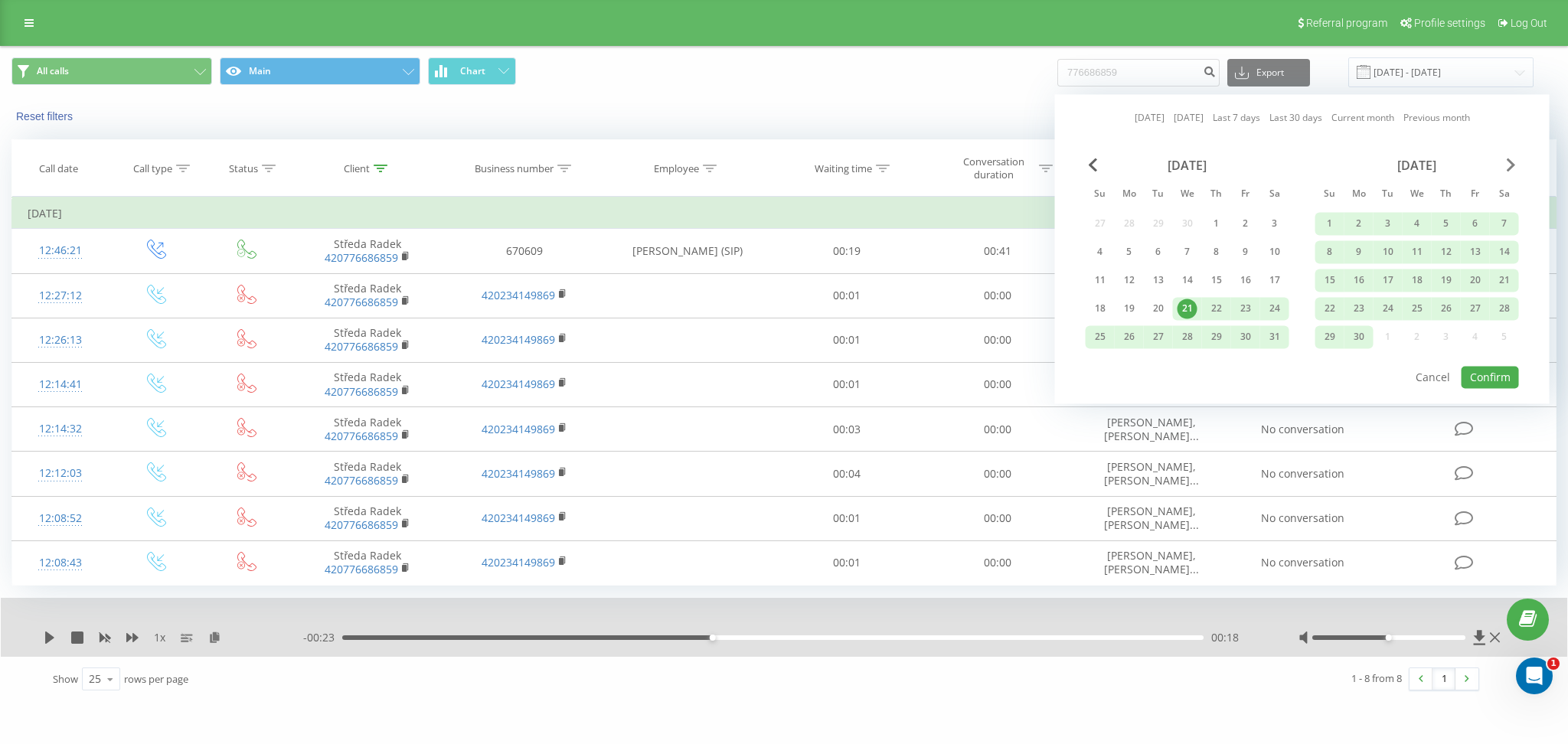
click at [1510, 169] on span "Next Month" at bounding box center [1510, 165] width 9 height 14
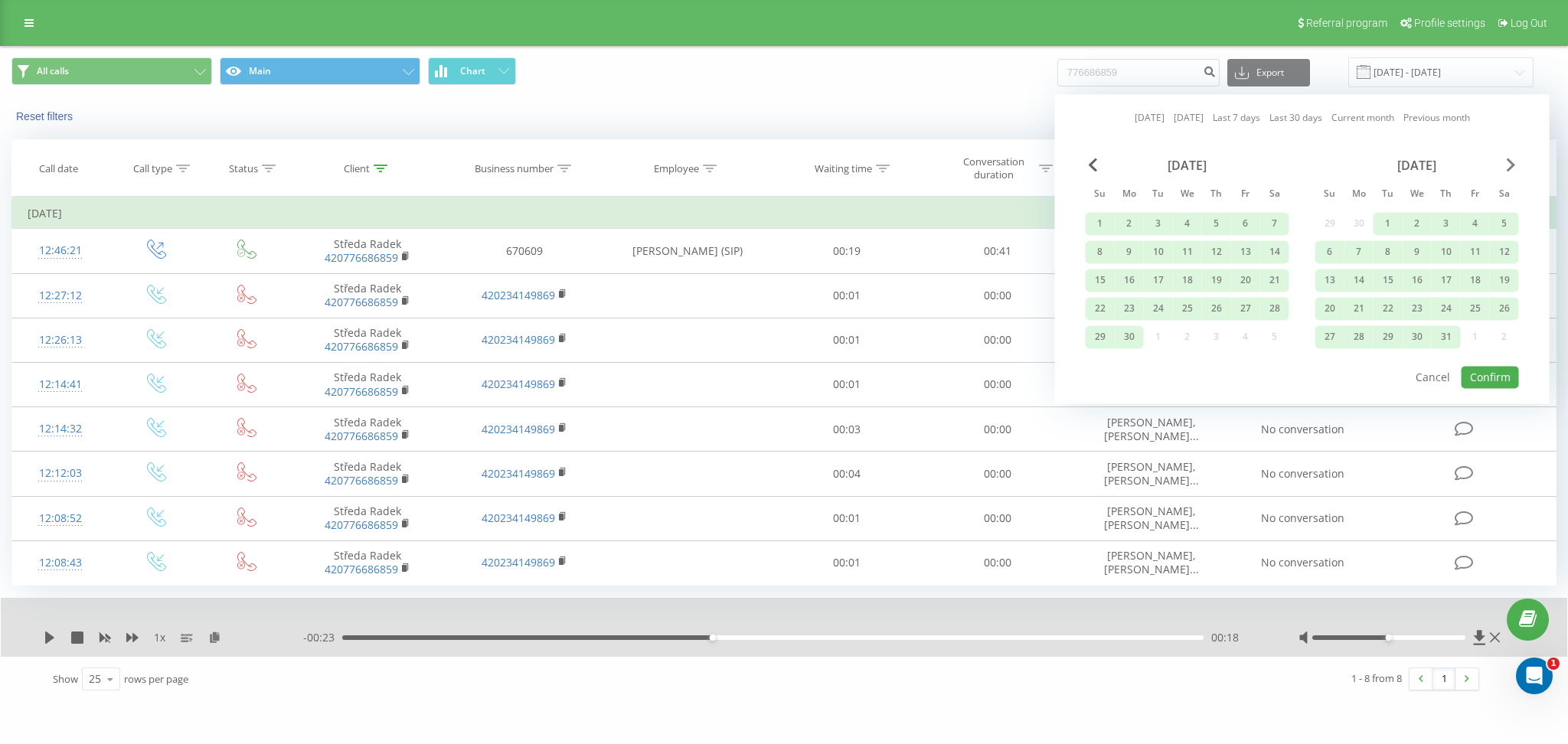
click at [1510, 169] on span "Next Month" at bounding box center [1510, 165] width 9 height 14
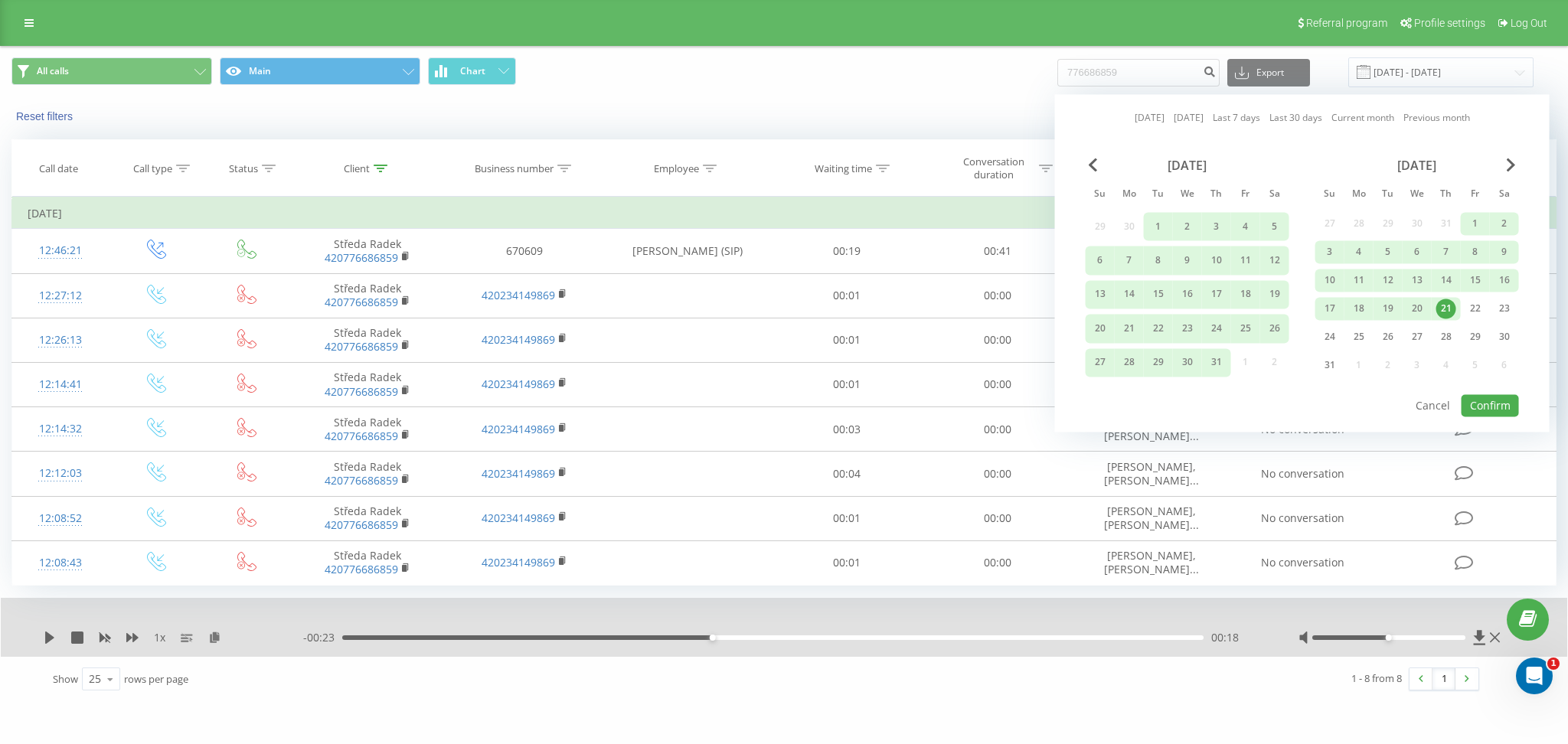
click at [1446, 310] on div "21" at bounding box center [1446, 308] width 20 height 20
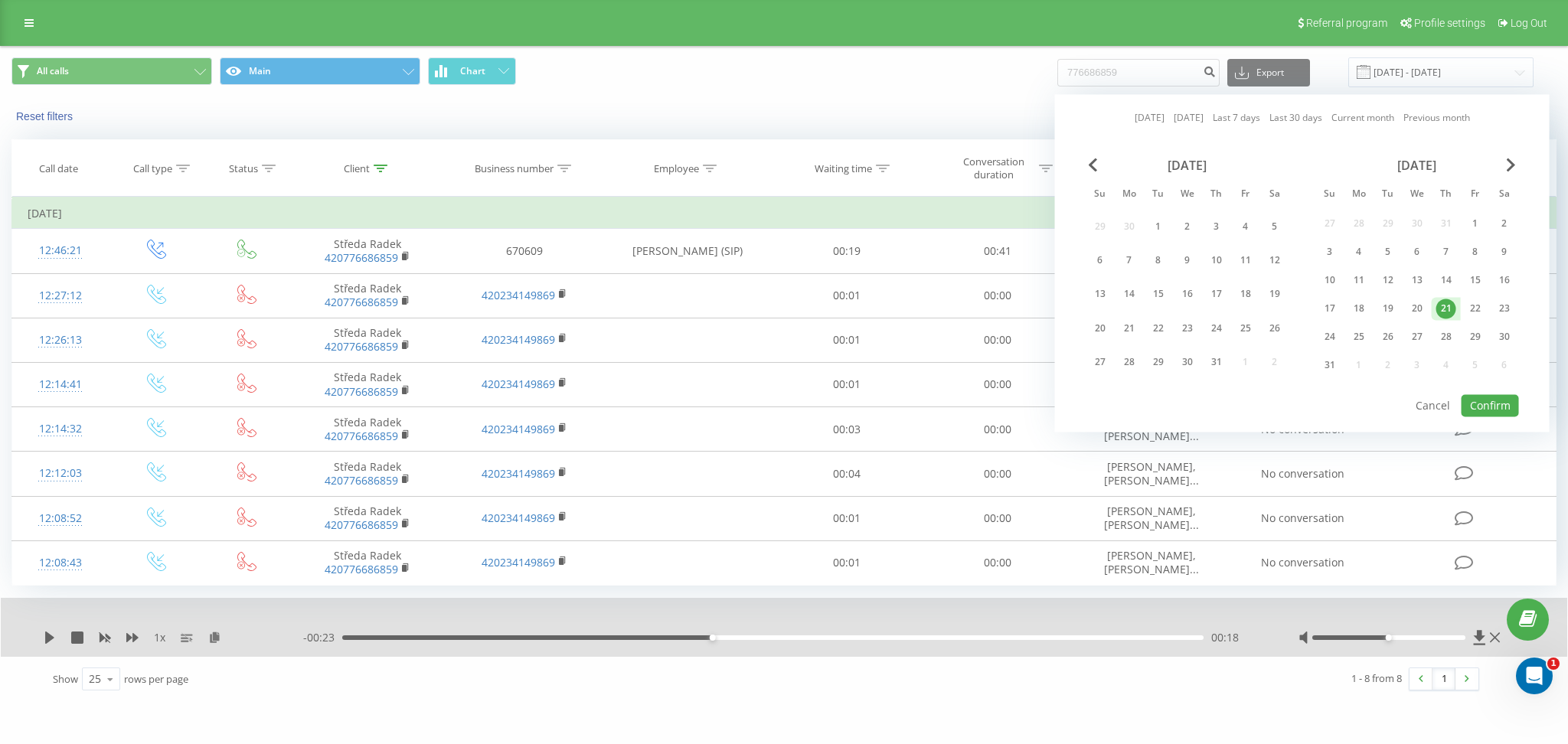
click at [1446, 310] on div "21" at bounding box center [1446, 308] width 20 height 20
click at [1473, 394] on button "Confirm" at bounding box center [1490, 405] width 58 height 22
type input "[DATE] - [DATE]"
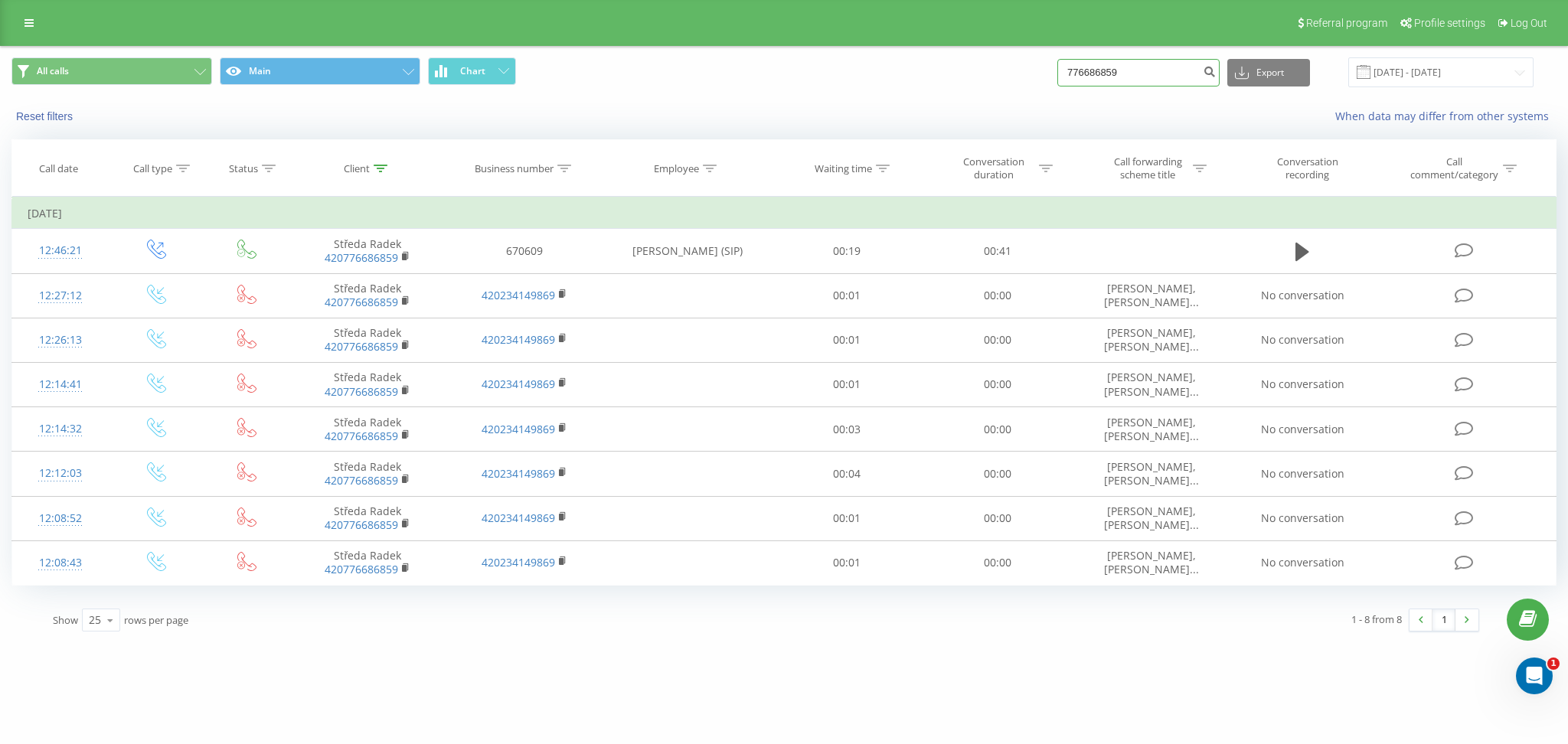
click at [1145, 79] on input "776686859" at bounding box center [1138, 73] width 163 height 28
drag, startPoint x: 1145, startPoint y: 79, endPoint x: 1026, endPoint y: 79, distance: 119.0
click at [1026, 79] on div "All calls Main Chart 776686859 Export .csv .xls .xlsx 21.08.2025 - 21.08.2025" at bounding box center [784, 73] width 1545 height 30
click at [1204, 167] on icon at bounding box center [1200, 169] width 14 height 8
click at [1134, 283] on input "text" at bounding box center [1151, 278] width 135 height 27
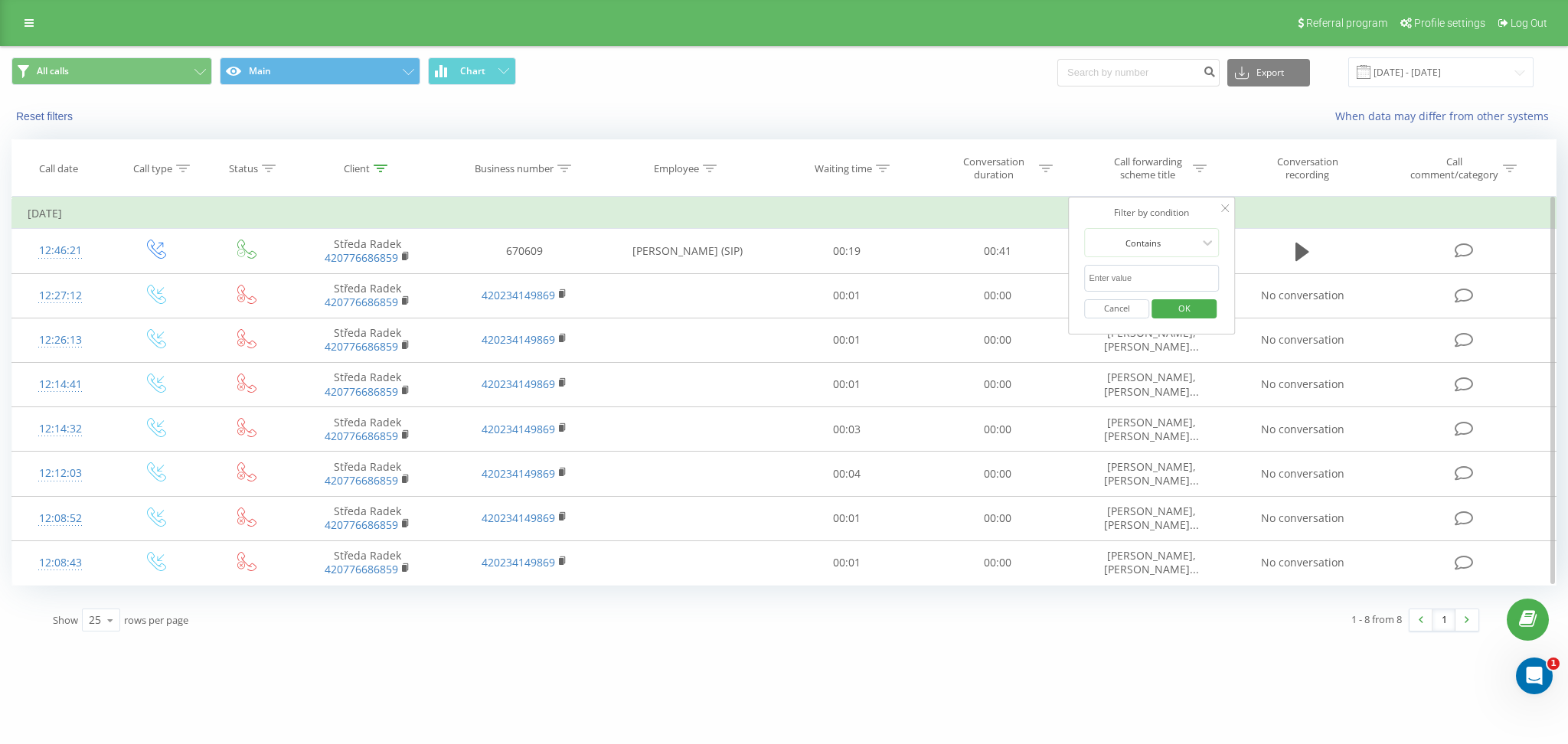
type input "Matej Bartunek (SIP)"
click at [1190, 306] on span "OK" at bounding box center [1184, 308] width 43 height 24
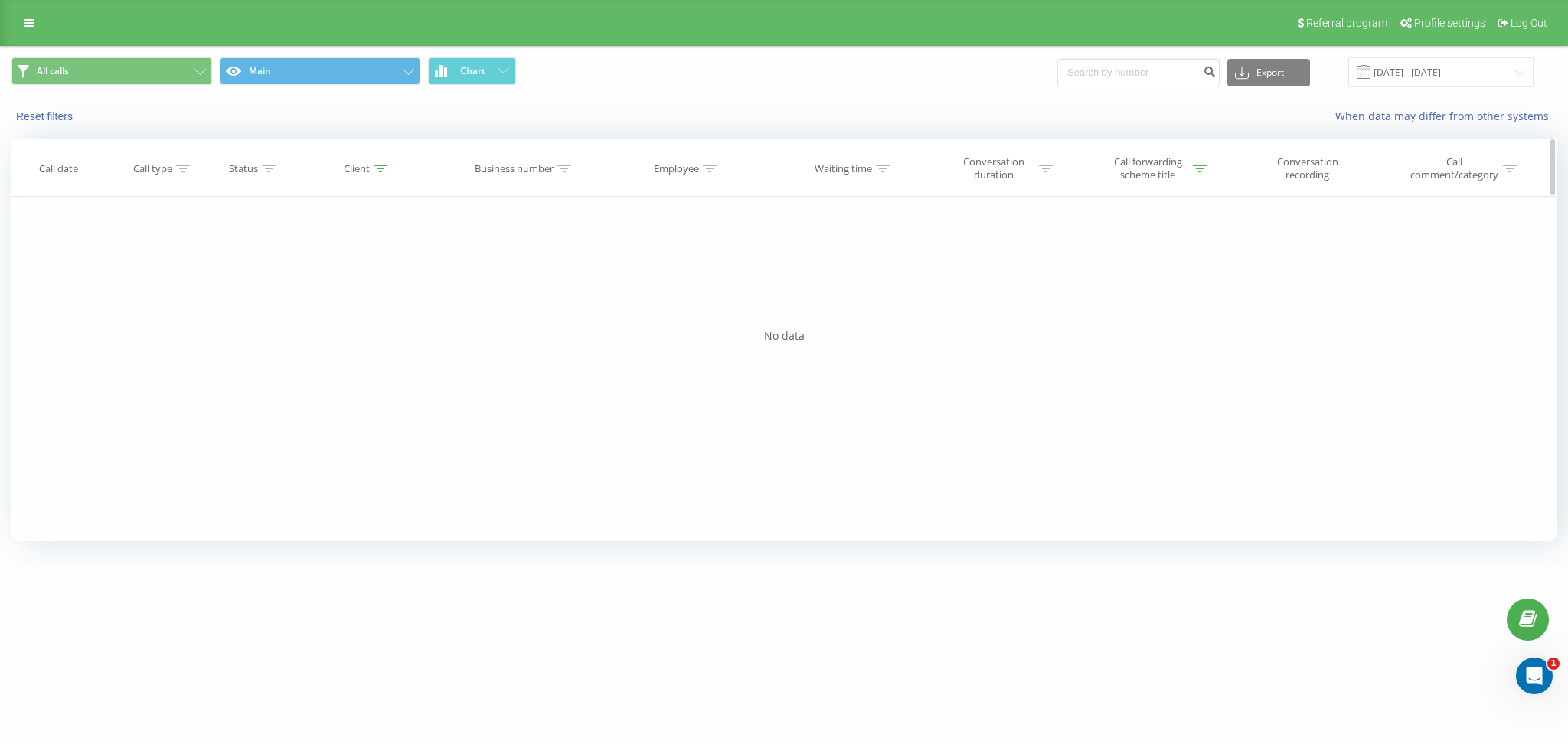
click at [1203, 170] on icon at bounding box center [1200, 169] width 14 height 8
drag, startPoint x: 1176, startPoint y: 276, endPoint x: 1049, endPoint y: 281, distance: 127.1
click at [1049, 281] on div "Filter by condition Equal Enter value Cancel OK Filter by condition Equal Enter…" at bounding box center [784, 368] width 1545 height 344
click at [1158, 309] on button "OK" at bounding box center [1184, 308] width 65 height 19
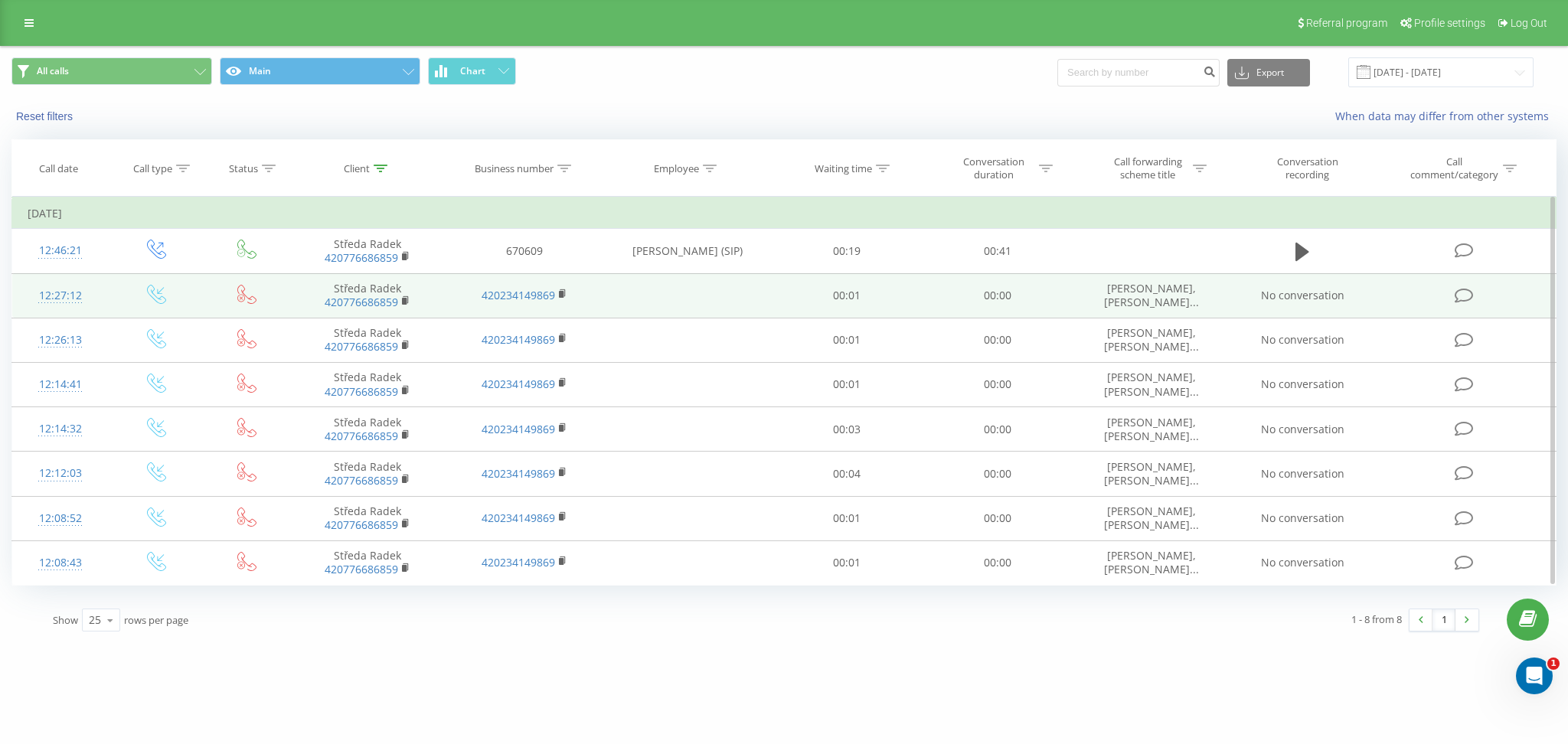
click at [1128, 301] on span "Matej Bartunek, VALERIIA..." at bounding box center [1151, 295] width 95 height 28
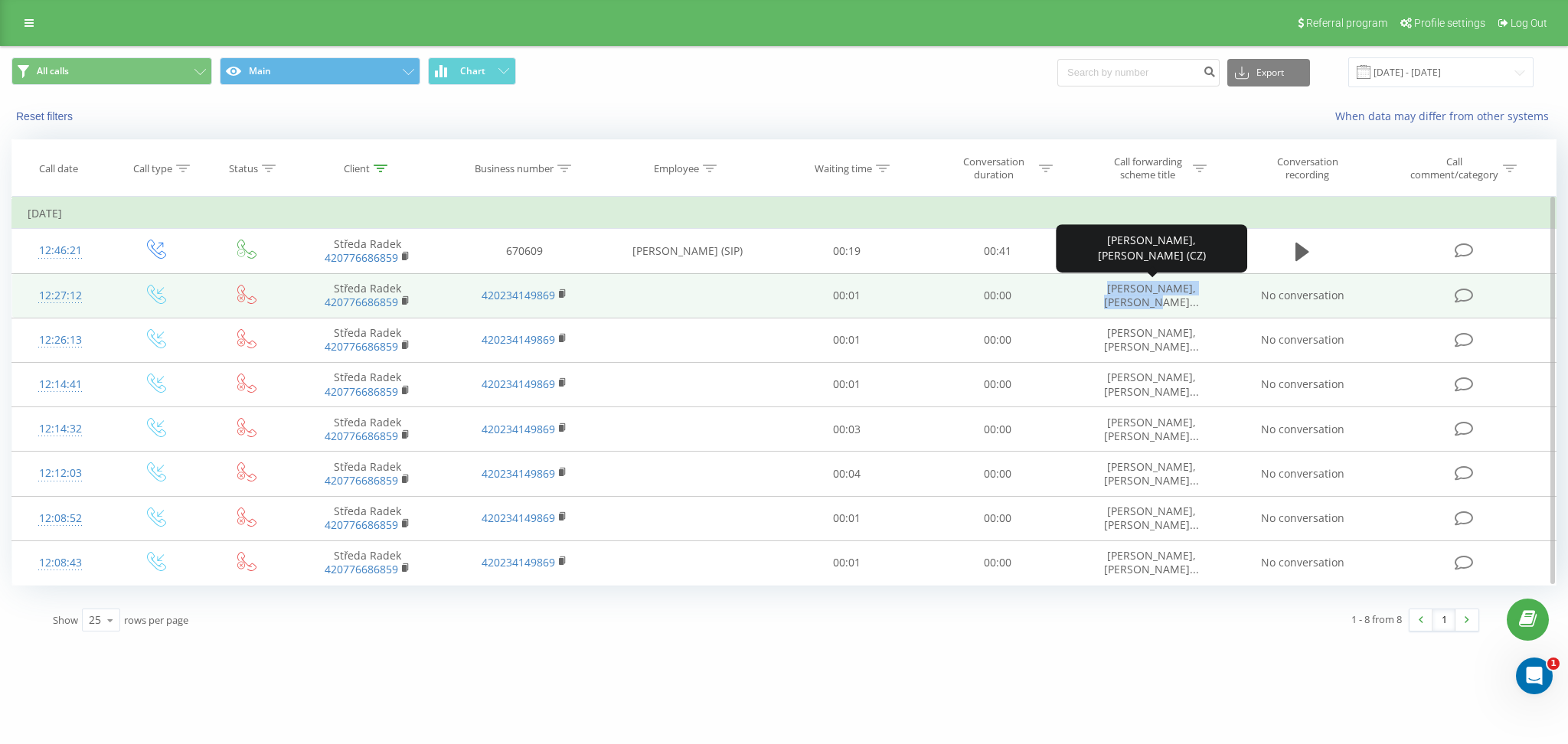
drag, startPoint x: 1115, startPoint y: 291, endPoint x: 1168, endPoint y: 303, distance: 54.3
click at [1168, 303] on span "Matej Bartunek, VALERIIA..." at bounding box center [1151, 295] width 95 height 28
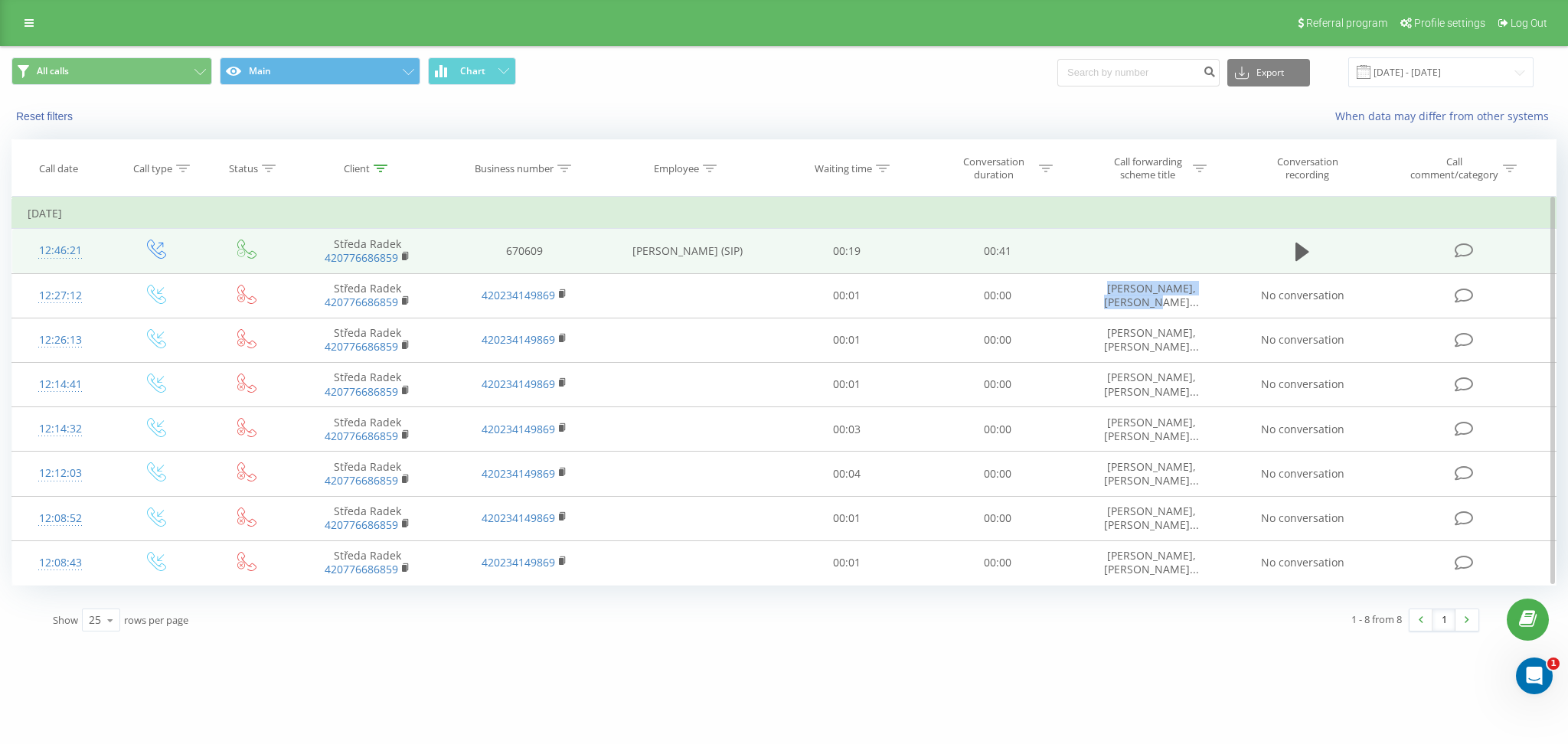
copy span "Matej Bartunek, VALERIIA"
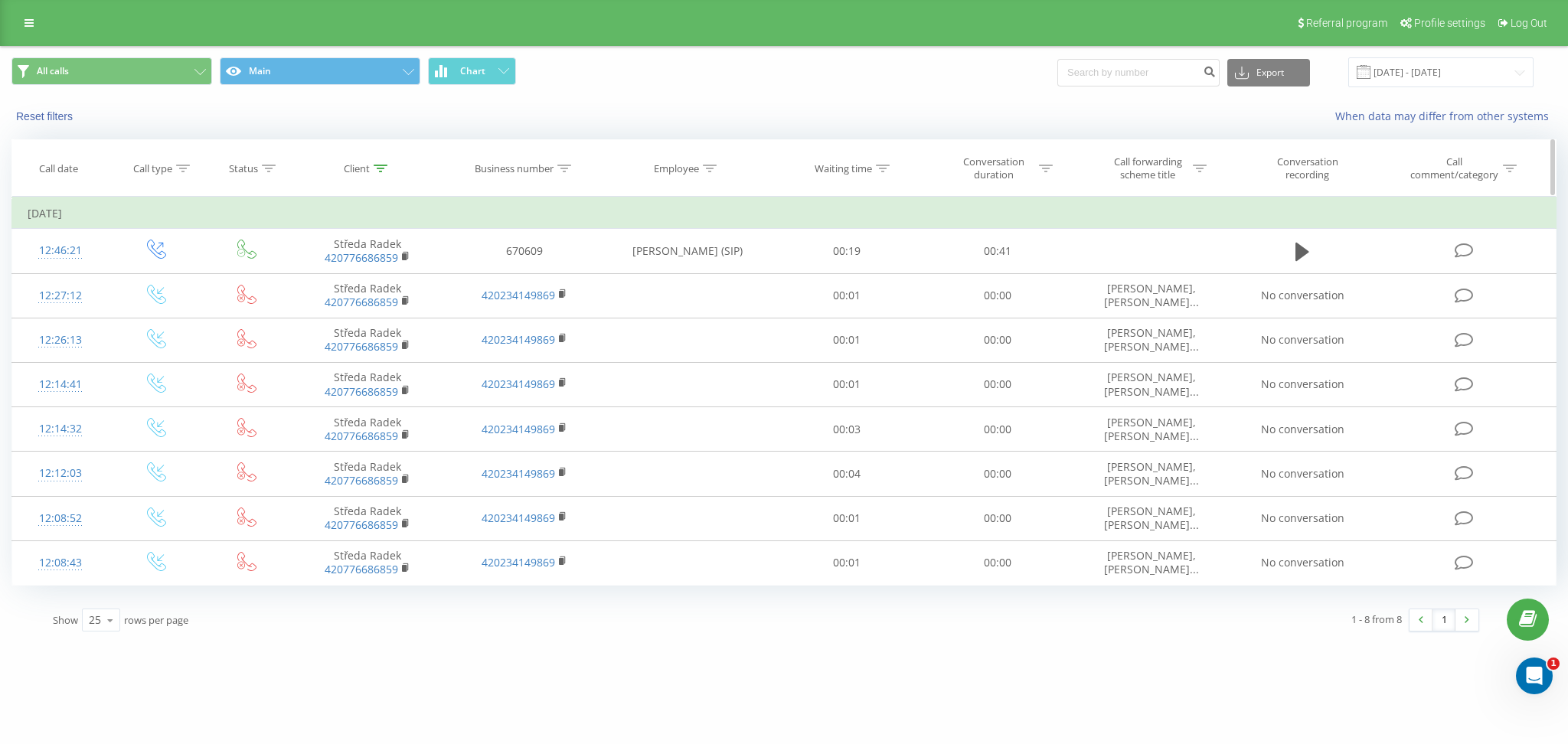
click at [1194, 173] on div at bounding box center [1200, 169] width 14 height 13
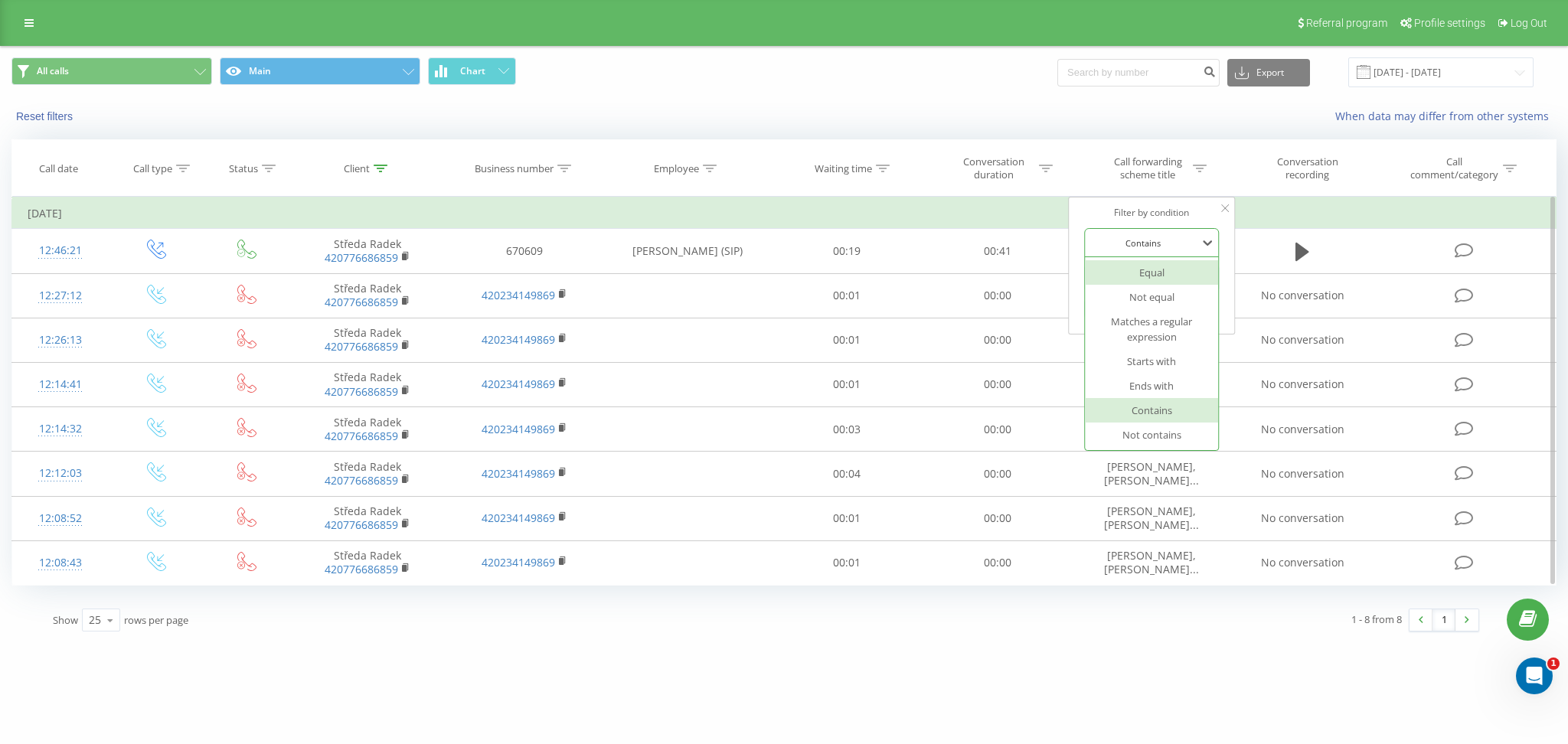
click at [1153, 240] on div at bounding box center [1142, 242] width 109 height 15
click at [1152, 246] on div at bounding box center [1142, 242] width 109 height 15
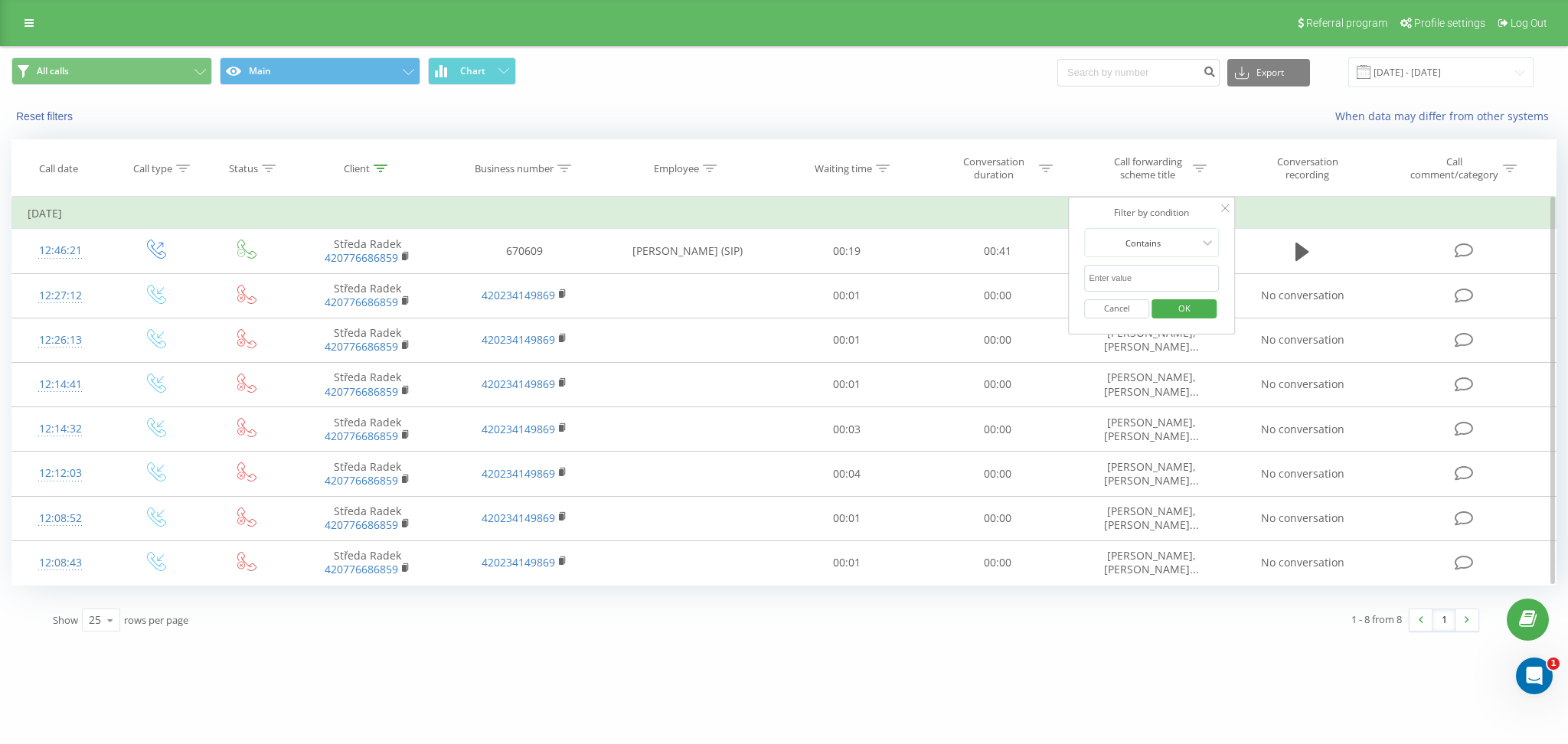
click at [1152, 272] on input "text" at bounding box center [1151, 278] width 135 height 27
paste input "Matej Bartunek, VALERIIA"
type input "Matej Bartunek, VALERIIA SAMSHURINA (CZ)"
click at [1183, 311] on span "OK" at bounding box center [1184, 308] width 43 height 24
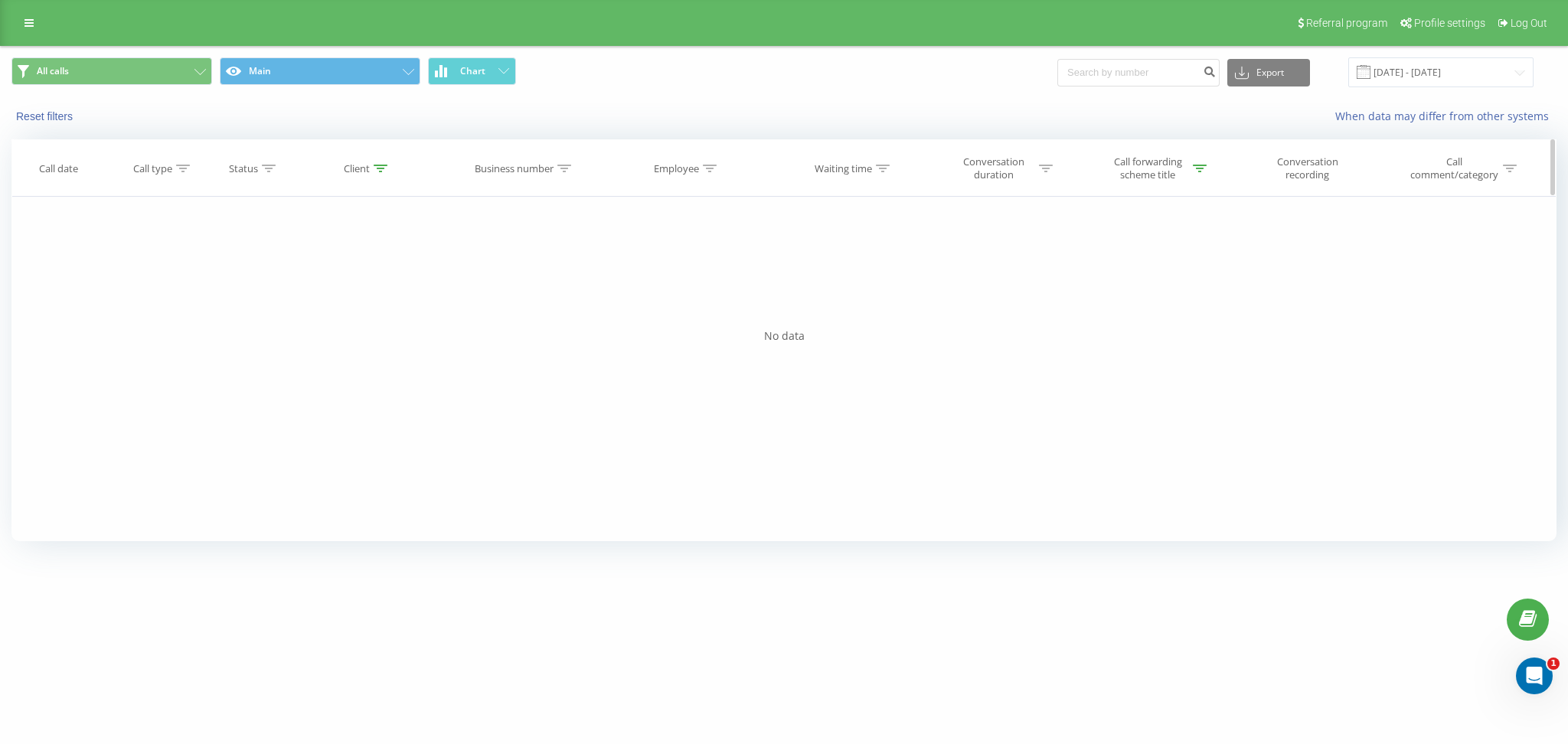
click at [1207, 176] on div "Call forwarding scheme title" at bounding box center [1151, 169] width 157 height 26
click at [1149, 282] on input "Matej Bartunek, VALERIIA SAMSHURINA (CZ)" at bounding box center [1152, 278] width 135 height 27
click at [1188, 310] on span "OK" at bounding box center [1184, 308] width 43 height 24
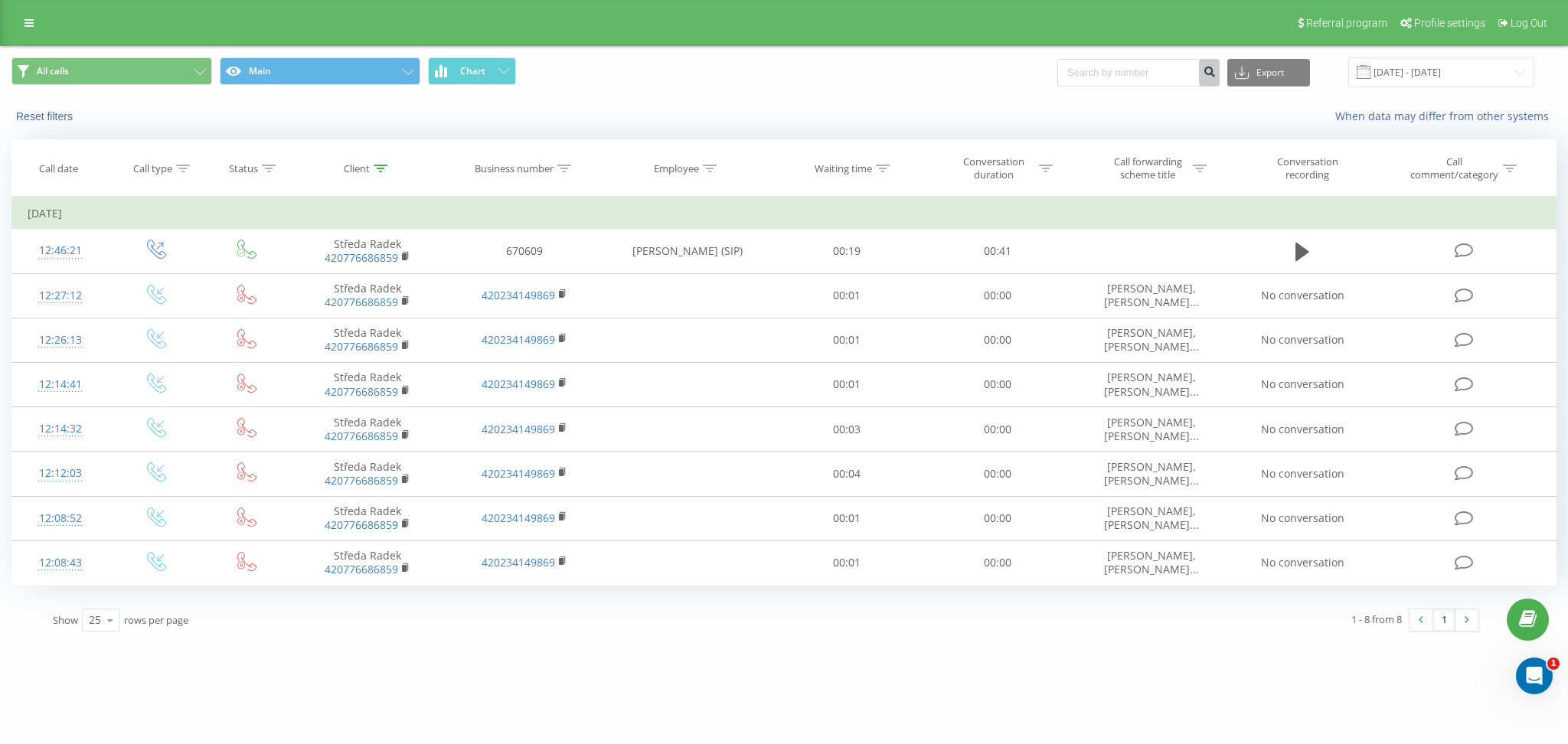
click at [1216, 69] on icon "submit" at bounding box center [1209, 69] width 13 height 9
click at [34, 28] on link at bounding box center [29, 22] width 28 height 21
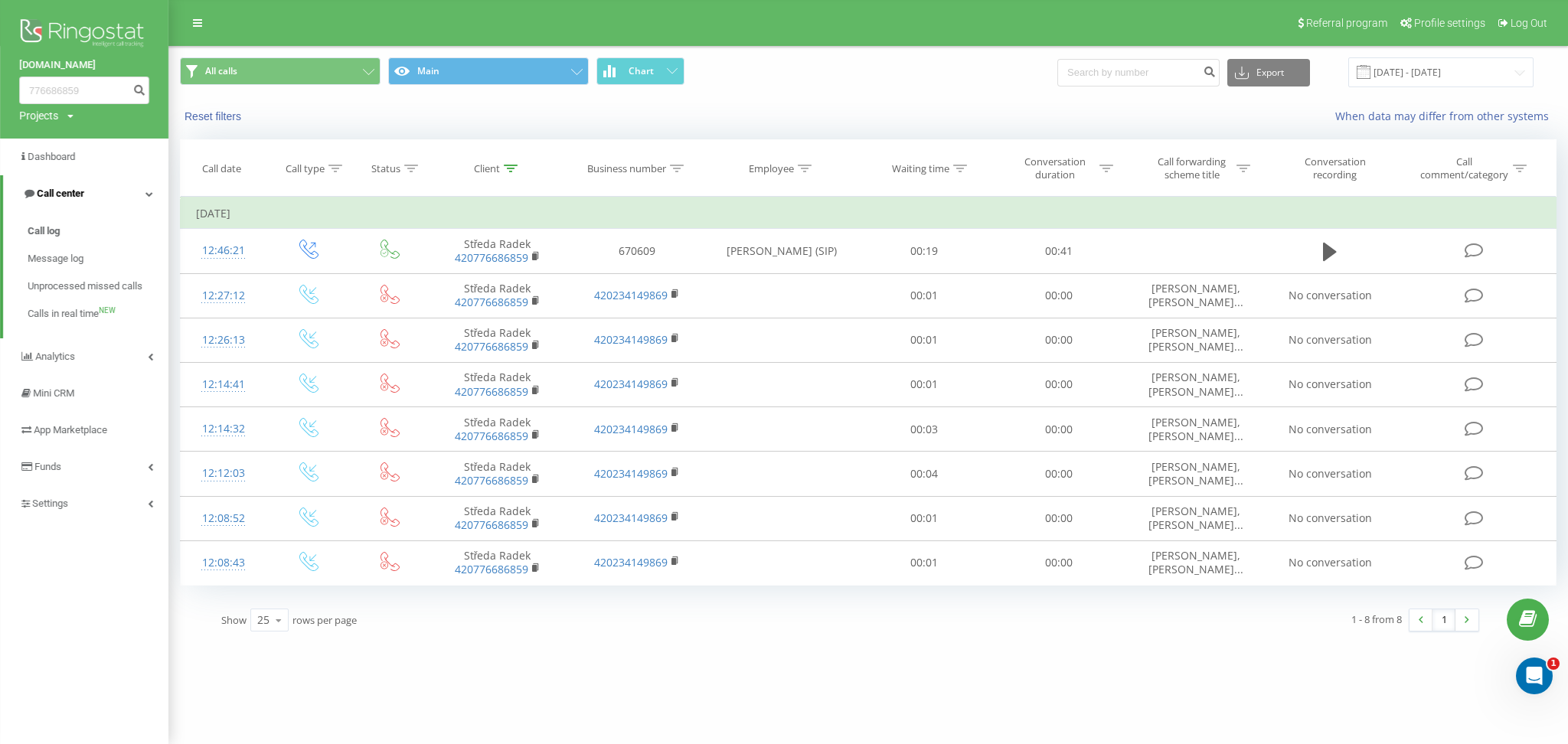
click at [60, 193] on span "Call center" at bounding box center [61, 193] width 48 height 12
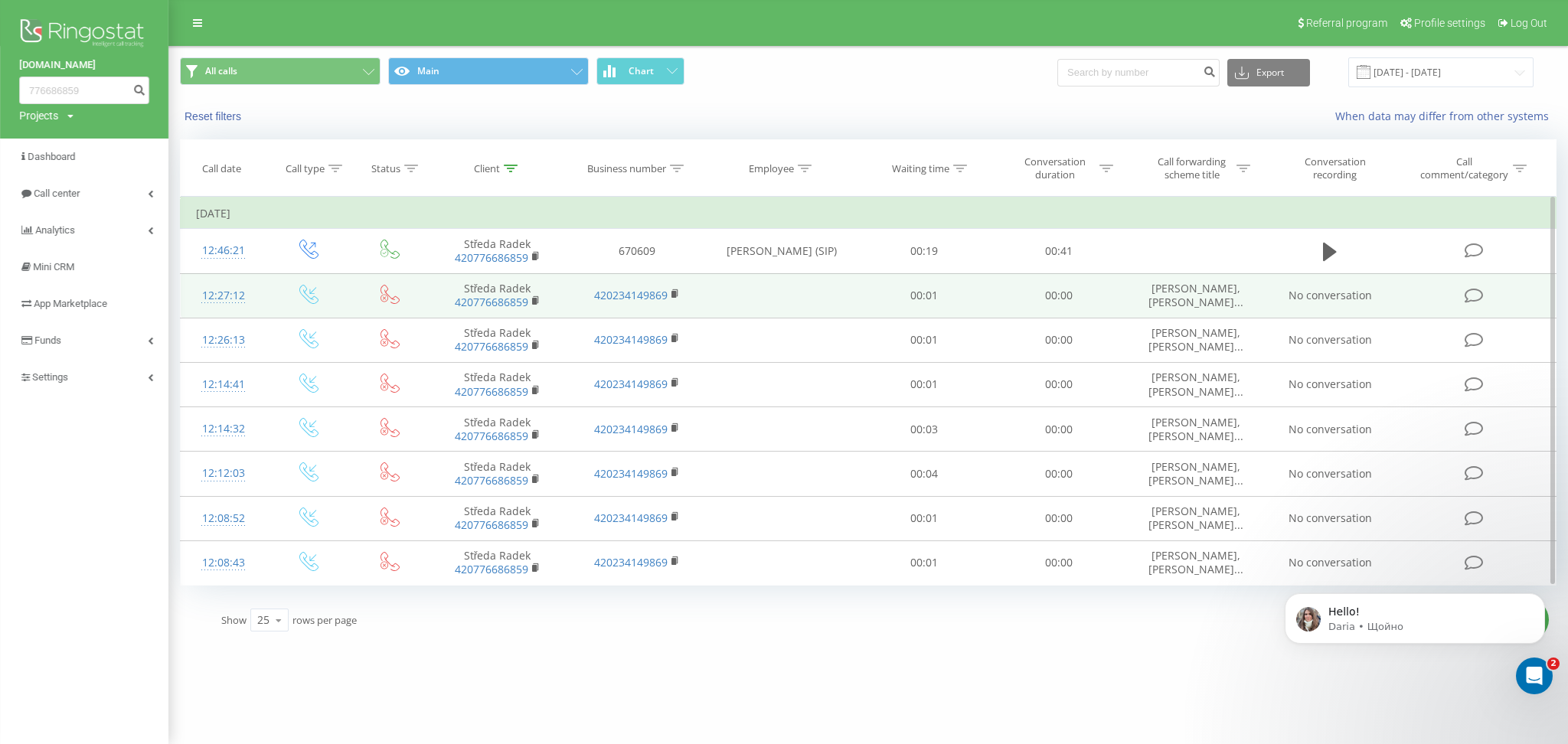
scroll to position [336, 0]
drag, startPoint x: 1154, startPoint y: 285, endPoint x: 1240, endPoint y: 287, distance: 86.0
click at [1240, 287] on td "Matej Bartunek, VALERIIA..." at bounding box center [1196, 295] width 140 height 45
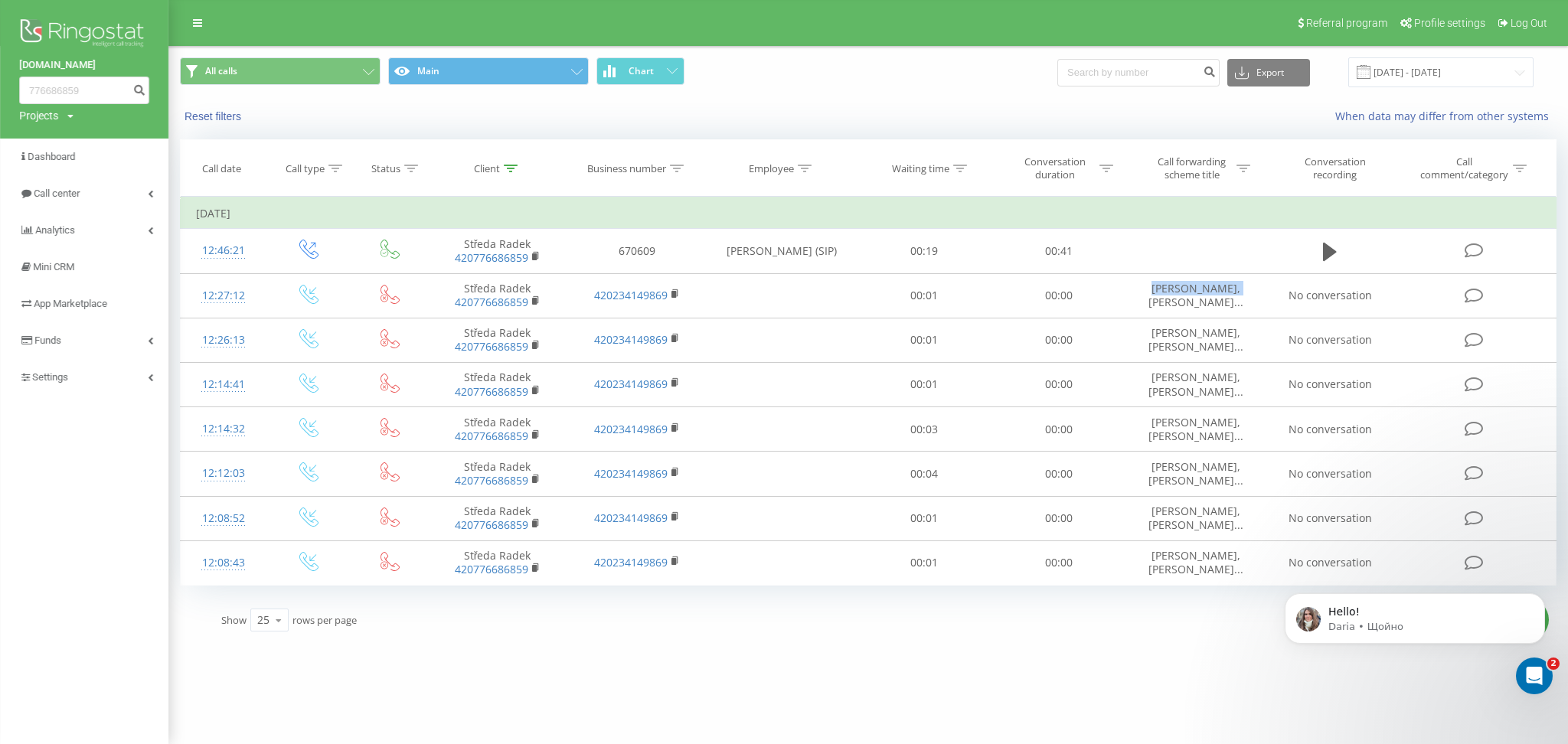
copy span "Matej Bartunek,"
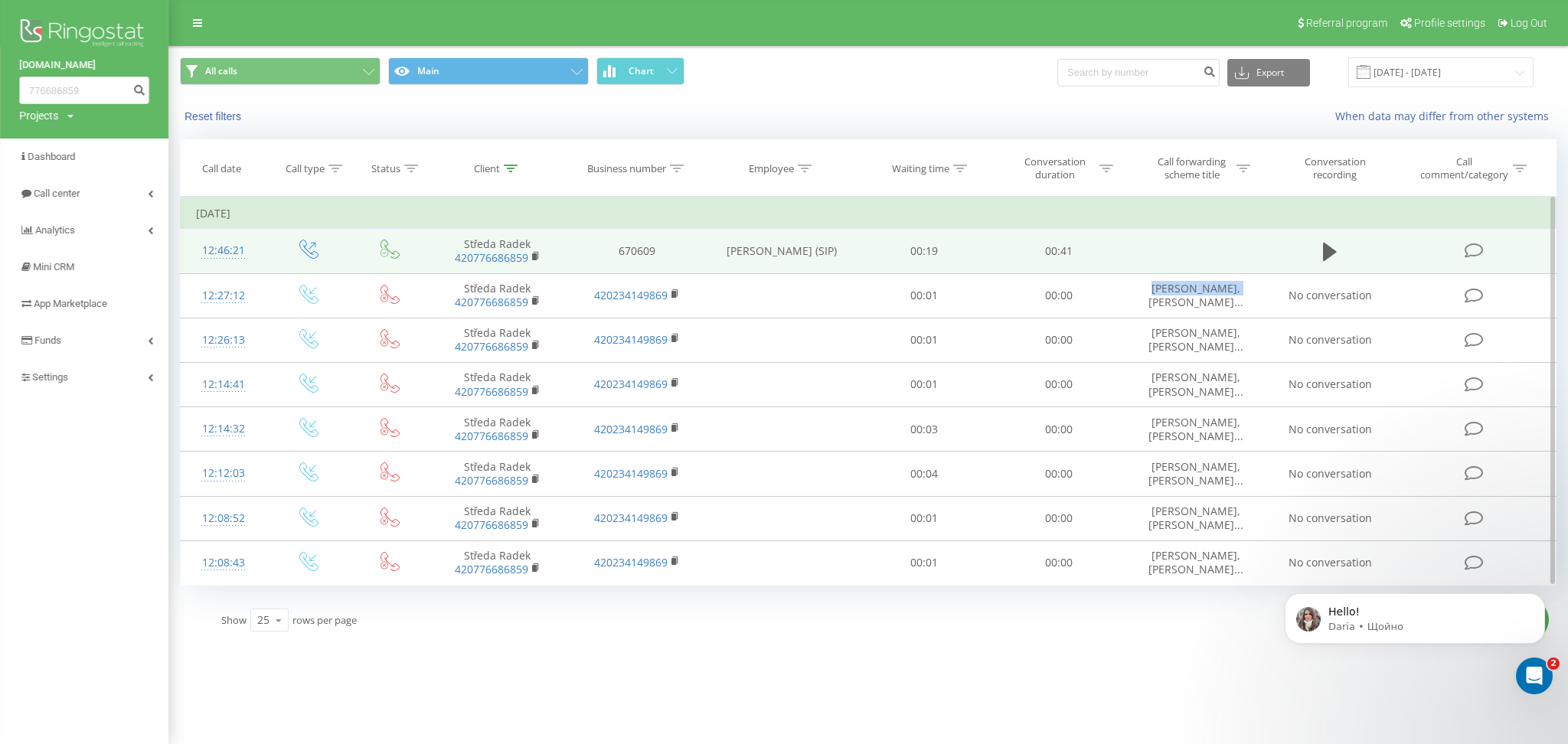
drag, startPoint x: 756, startPoint y: 245, endPoint x: 838, endPoint y: 260, distance: 83.4
click at [838, 260] on td "VALERIIA SHAMSHURINA (SIP)" at bounding box center [781, 250] width 150 height 45
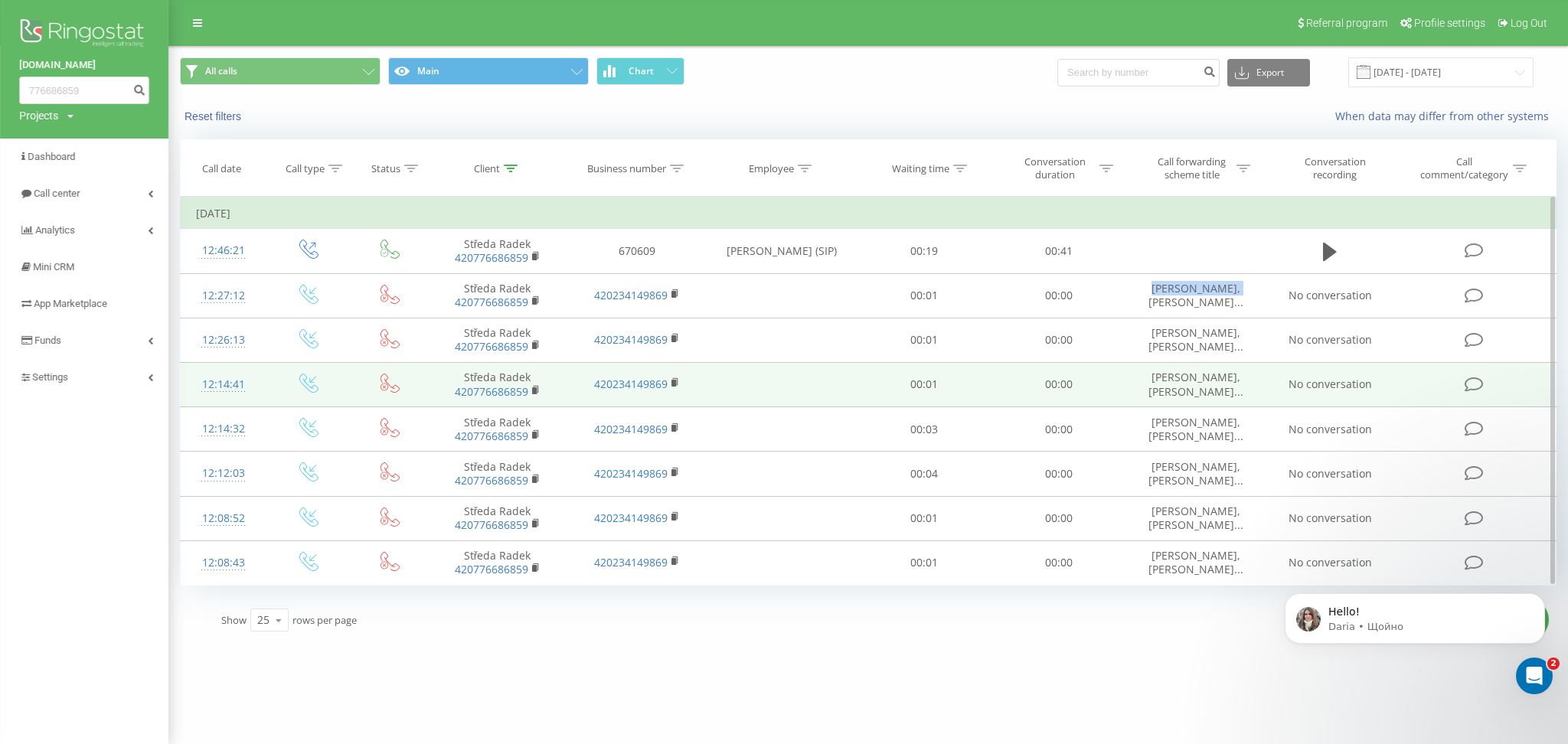
copy td "VALERIIA SHAMSHURINA (SIP)"
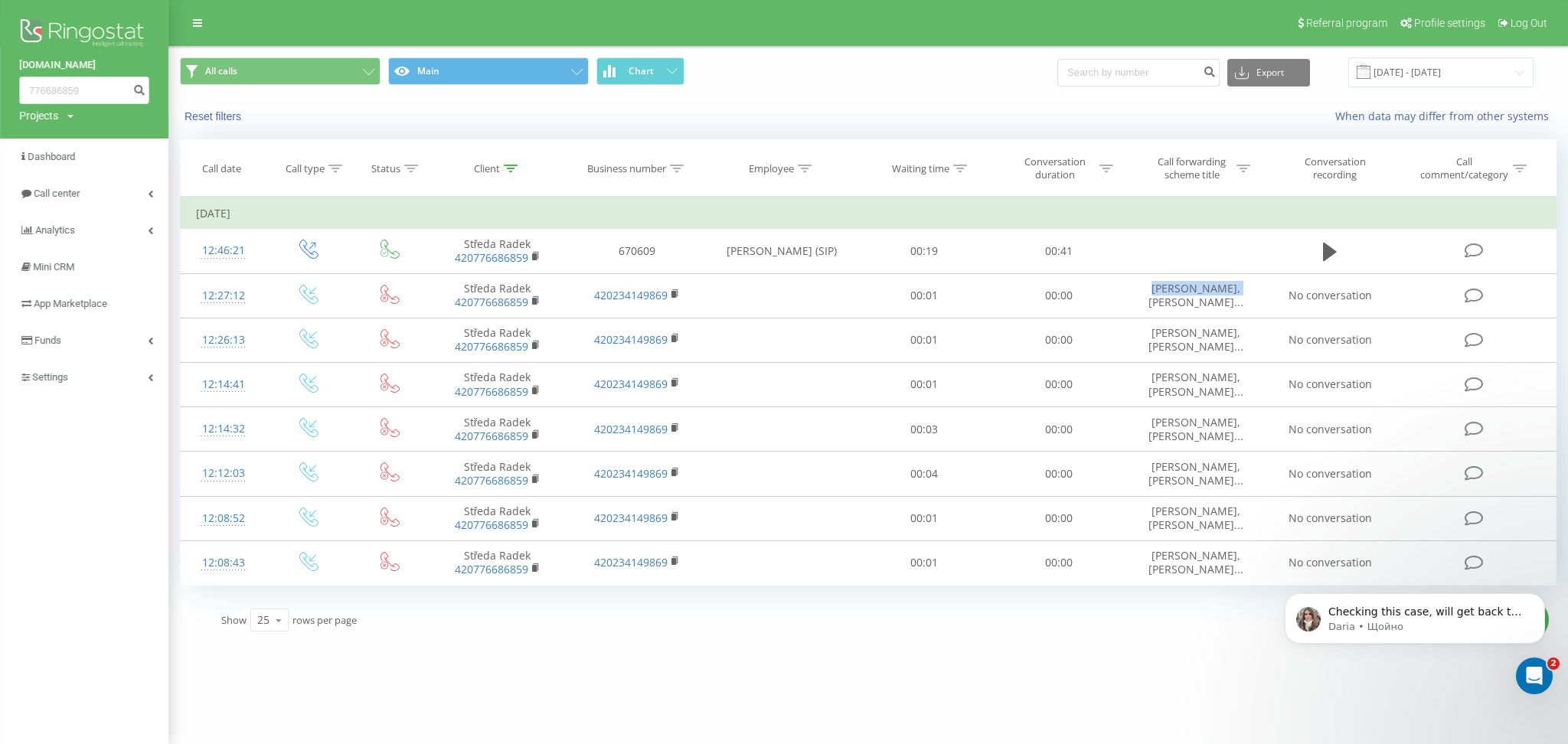
scroll to position [326, 0]
click at [889, 657] on div "choiceqr.eu 776686859 Projects choiceqr.eu Dashboard Call center Analytics Mini…" at bounding box center [784, 372] width 1568 height 744
click at [1243, 170] on icon at bounding box center [1244, 169] width 14 height 8
click at [1154, 283] on input "text" at bounding box center [1195, 278] width 135 height 27
paste input "Matej Bartunek,VALERIIA SHAMSHURINA (CZ)"
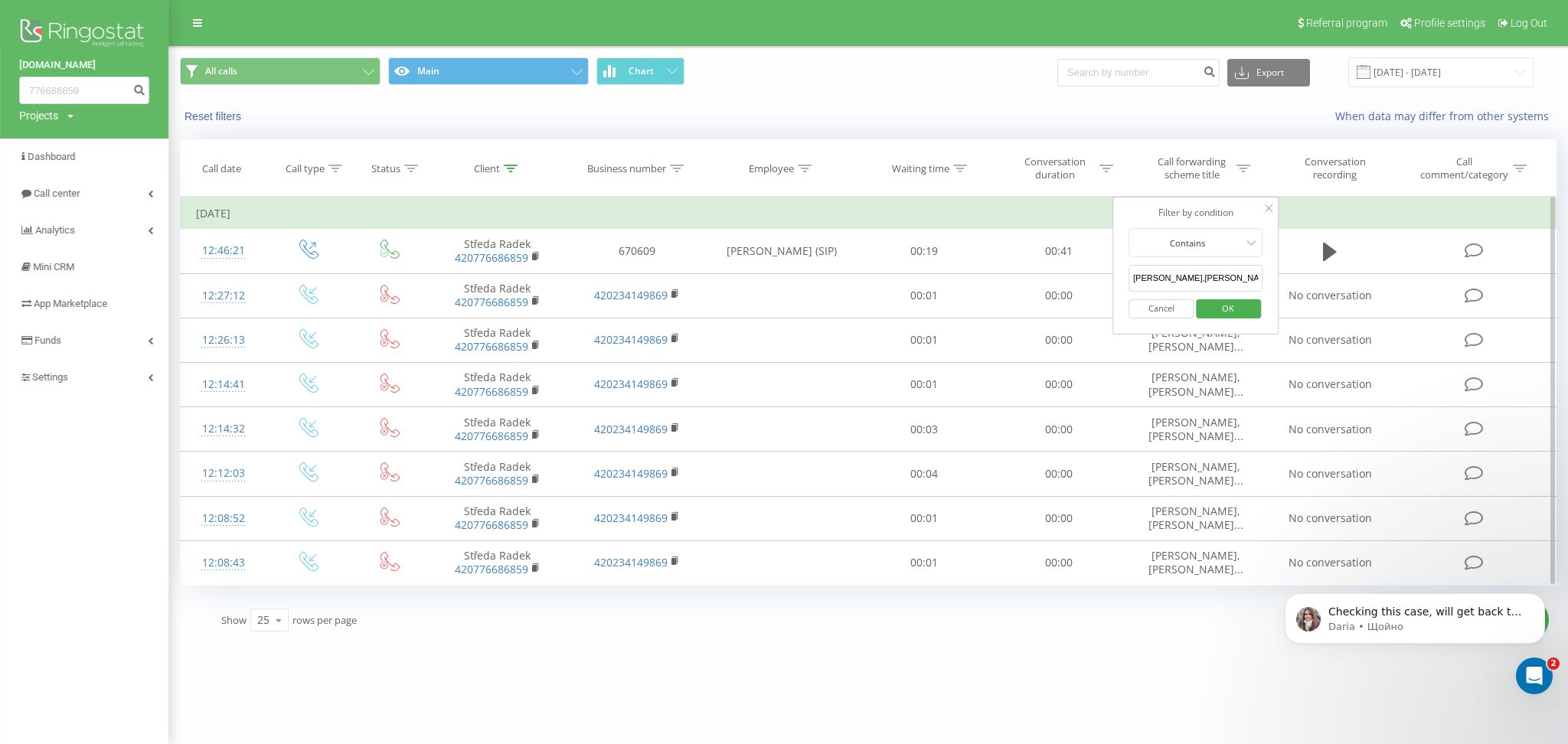
scroll to position [0, 54]
type input "Matej Bartunek,VALERIIA SHAMSHURINA (CZ)"
click at [1217, 318] on span "OK" at bounding box center [1228, 308] width 43 height 24
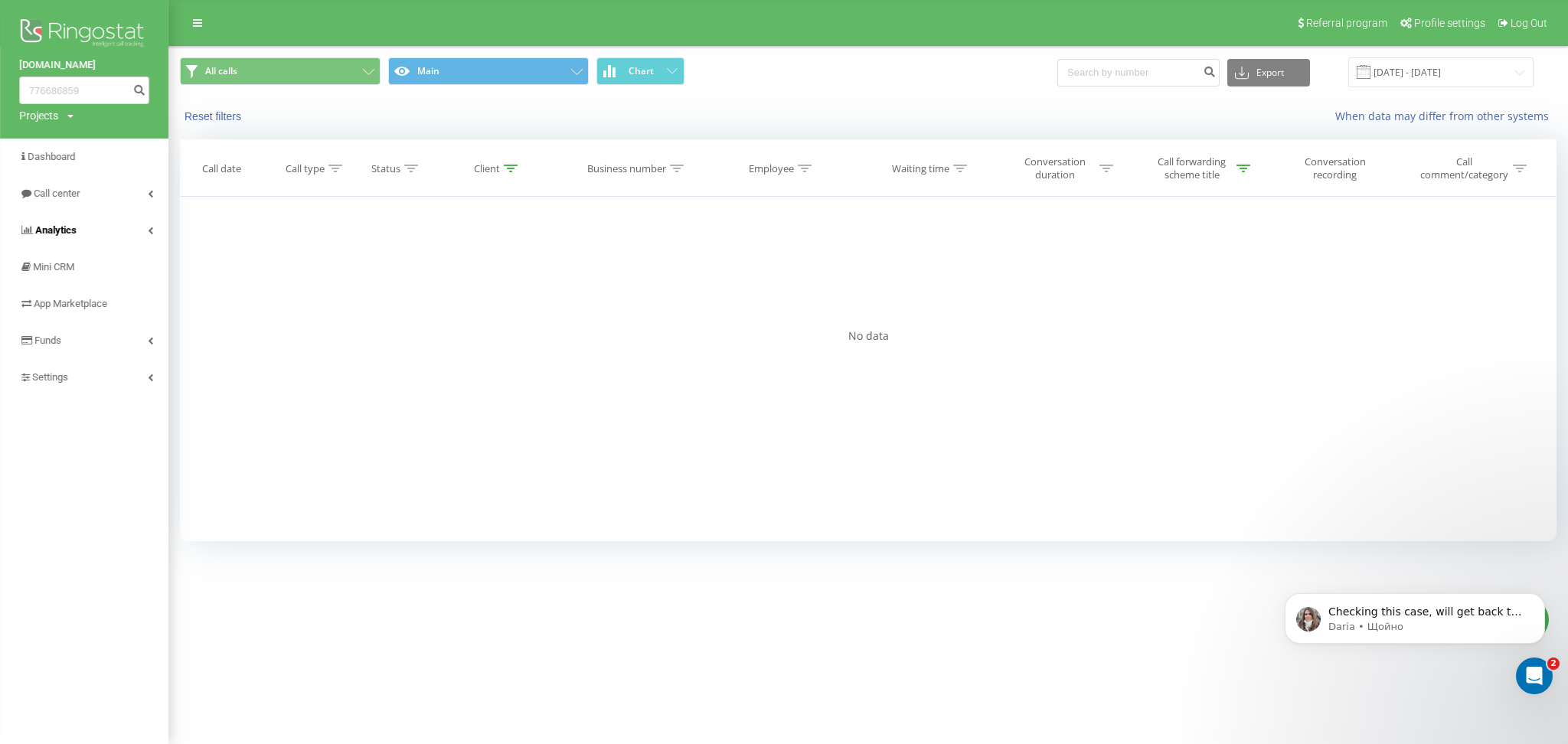
click at [84, 219] on link "Analytics" at bounding box center [84, 230] width 169 height 37
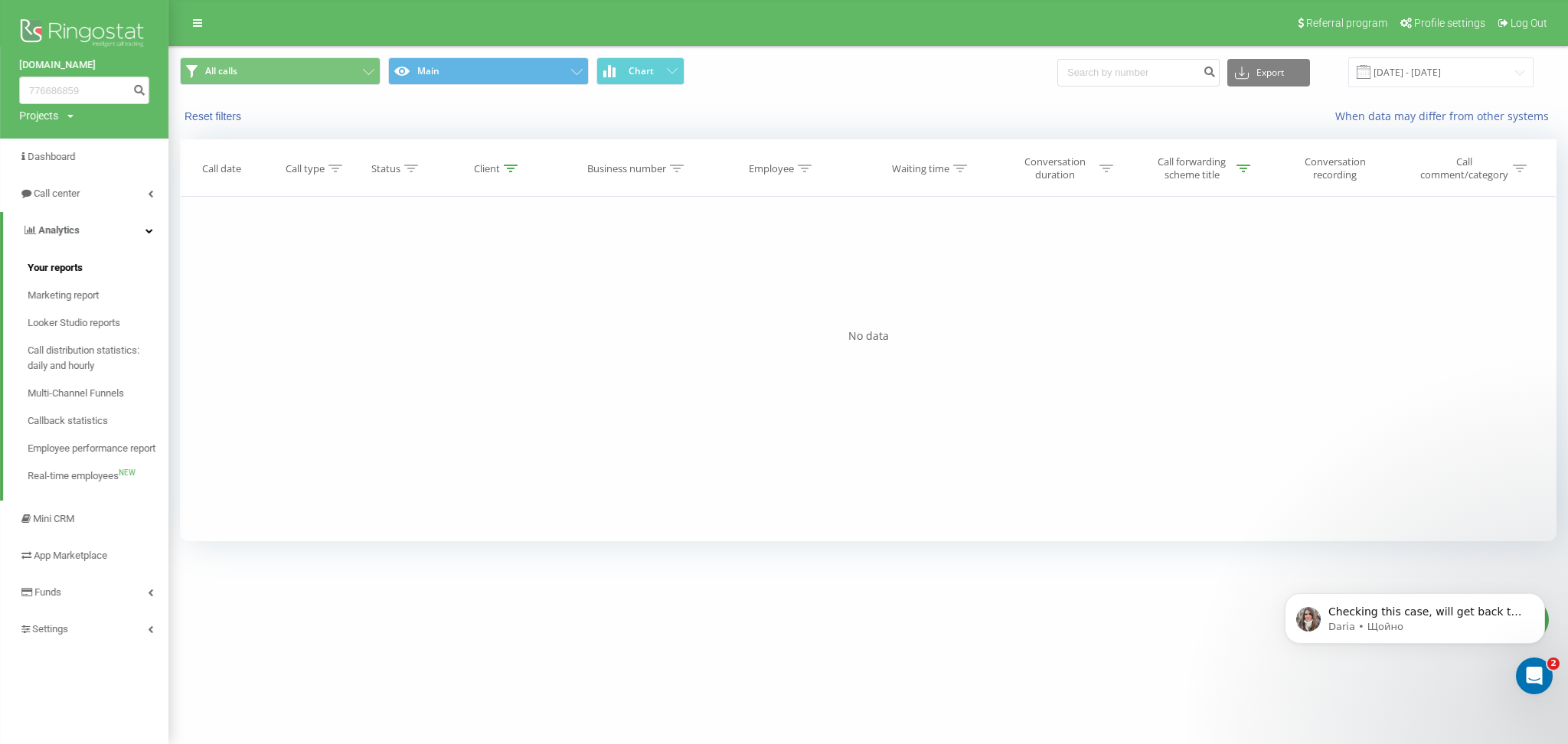
click at [46, 268] on span "Your reports" at bounding box center [55, 267] width 55 height 15
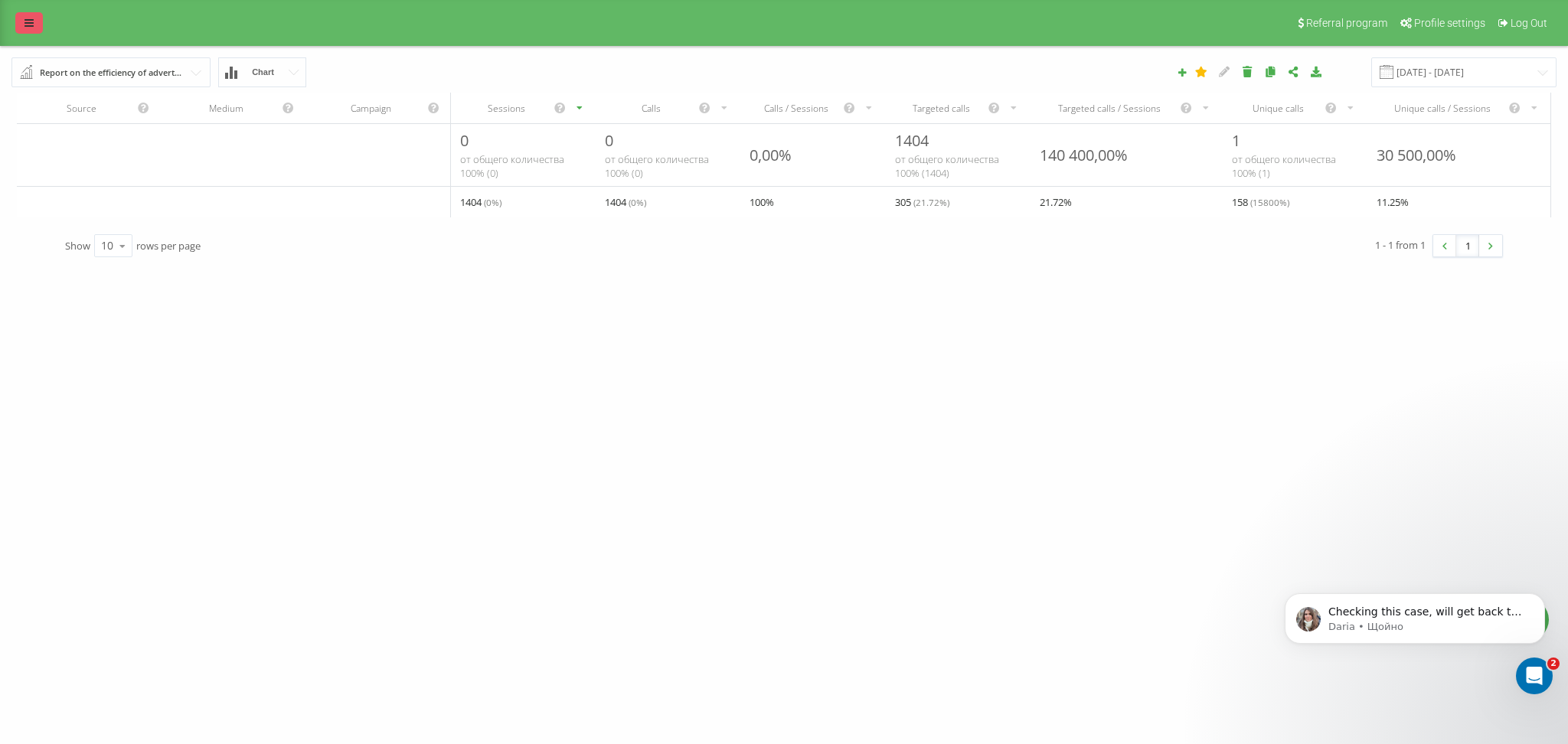
click at [32, 27] on icon at bounding box center [29, 23] width 9 height 11
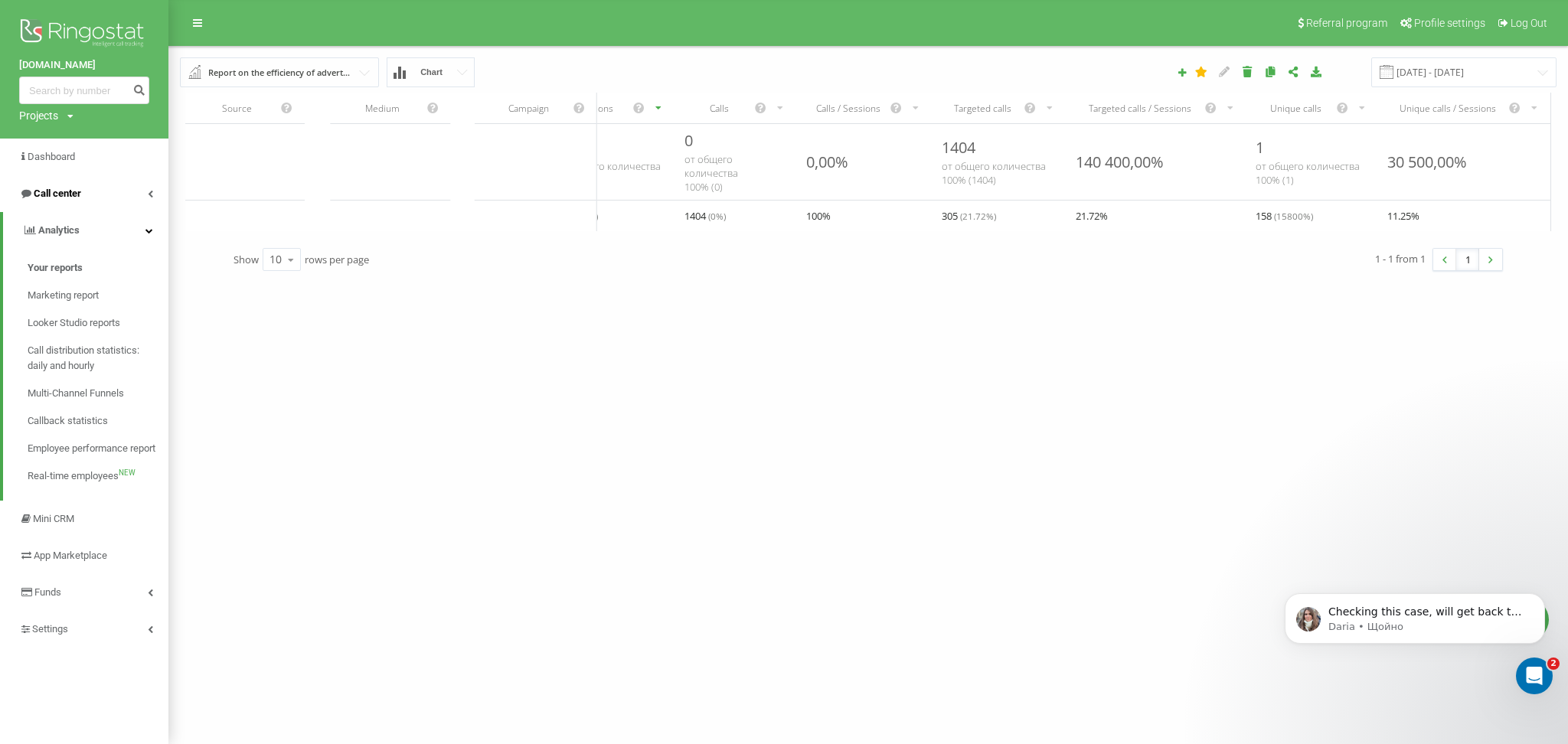
click at [57, 187] on span "Call center" at bounding box center [58, 193] width 48 height 12
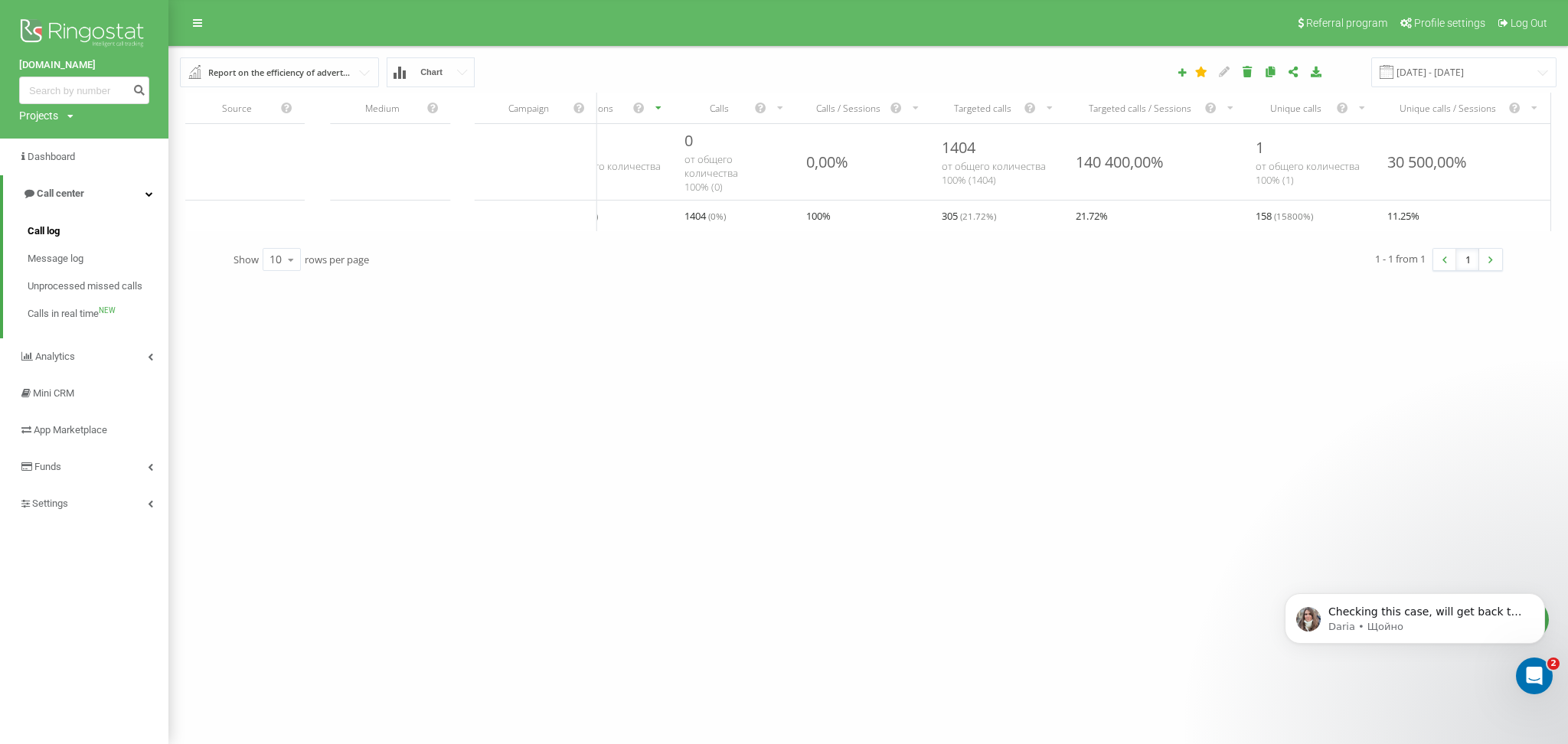
click at [64, 235] on link "Call log" at bounding box center [98, 231] width 141 height 28
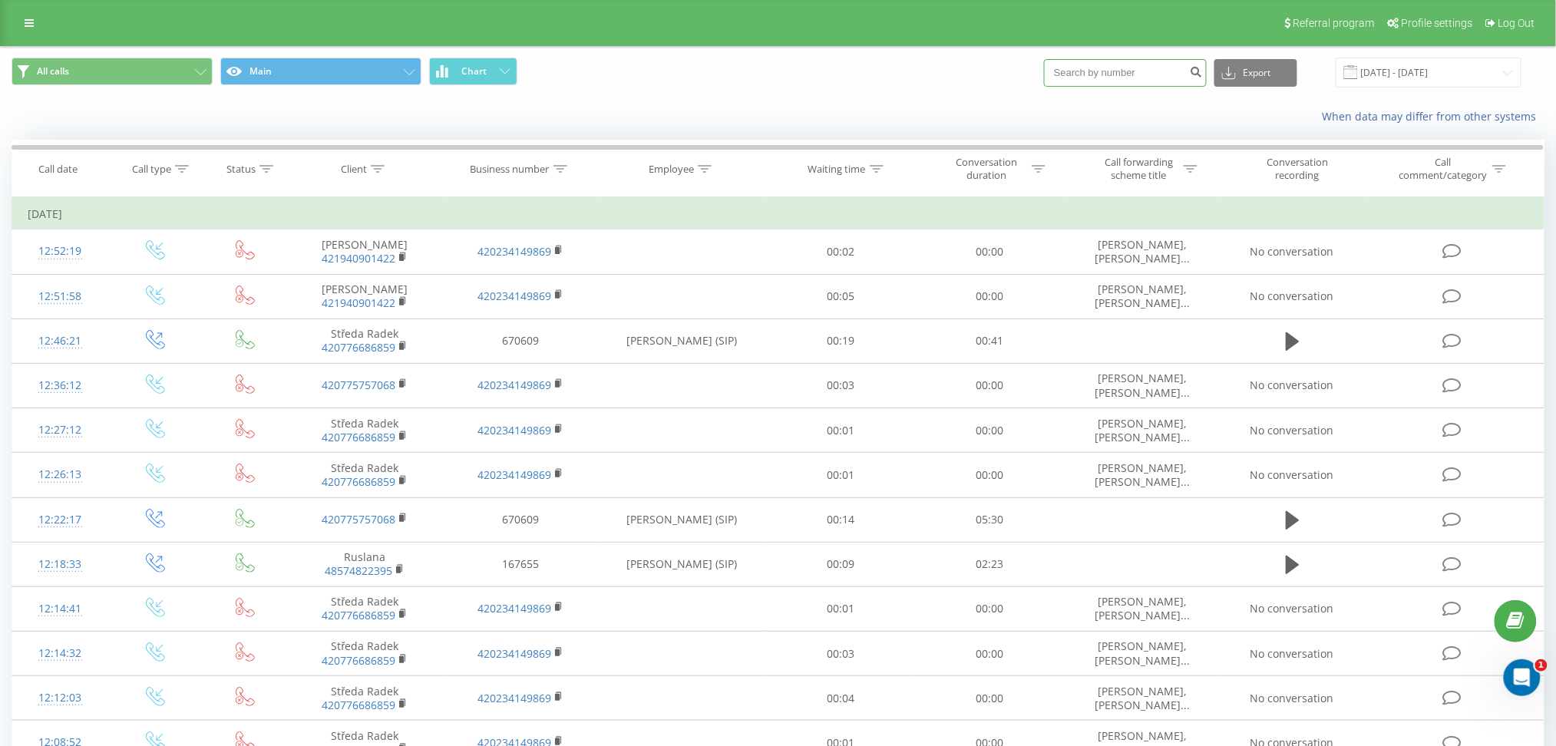
click at [1156, 71] on input at bounding box center [1125, 73] width 163 height 28
paste input
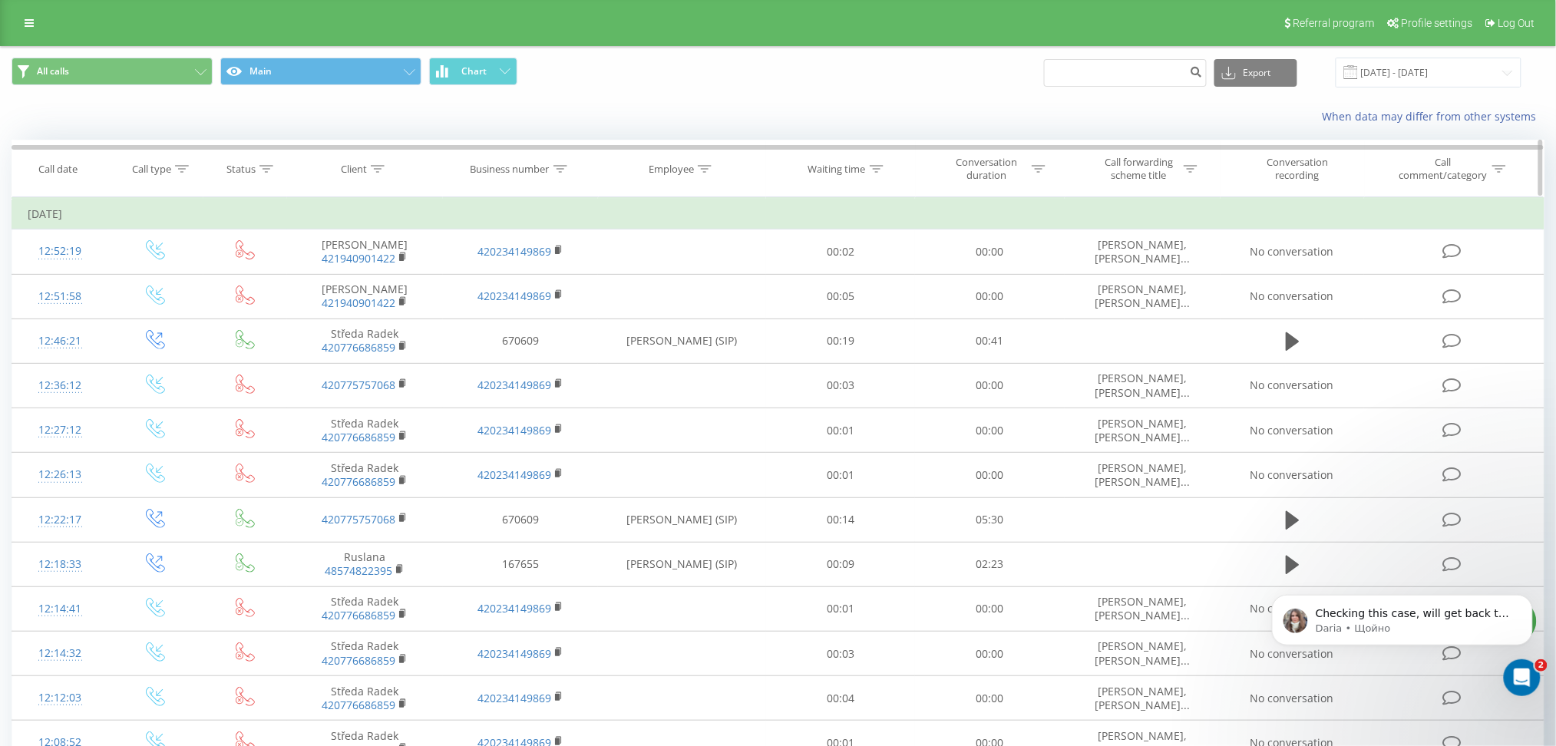
click at [1195, 165] on icon at bounding box center [1191, 169] width 14 height 8
click at [1135, 282] on input "text" at bounding box center [1142, 279] width 135 height 27
paste input "[PERSON_NAME],[PERSON_NAME] (CZ)"
type input "Matej Bartunek,VALERIIA SHAMSHURINA (CZ)"
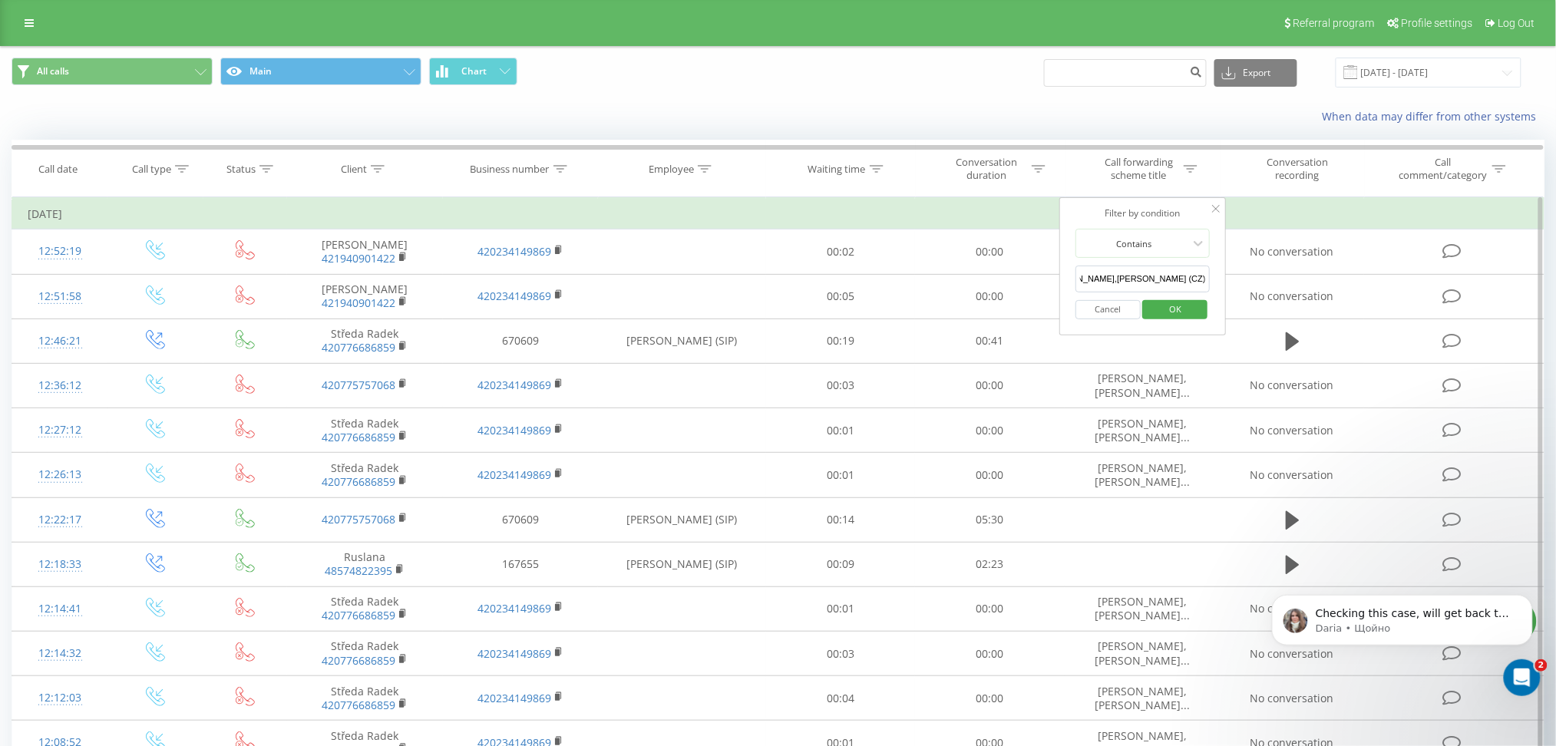
click at [1165, 306] on span "OK" at bounding box center [1175, 309] width 43 height 24
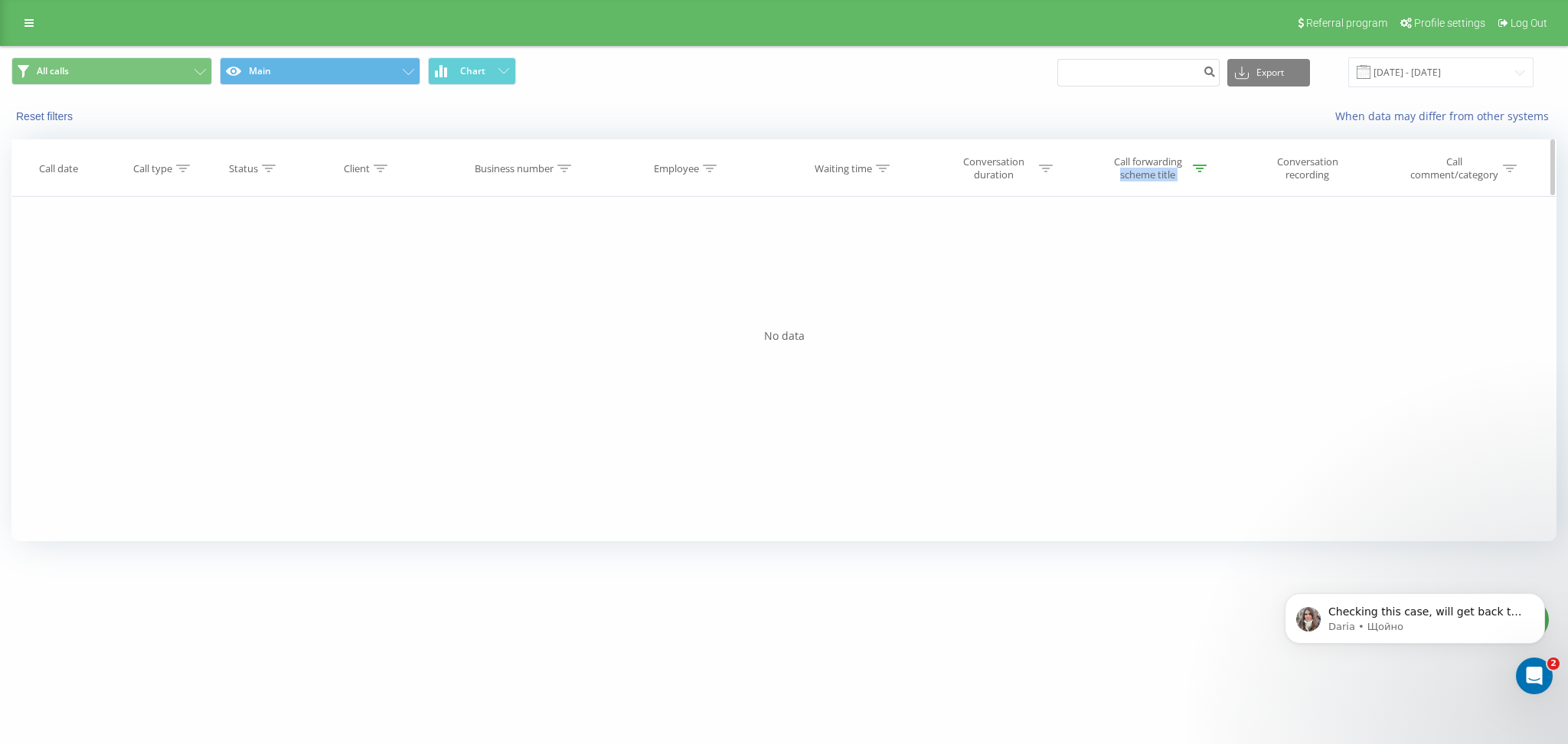
click at [1191, 164] on div "Call forwarding scheme title" at bounding box center [1157, 169] width 100 height 26
click at [1154, 284] on input "Matej Bartunek,VALERIIA SHAMSHURINA (CZ)" at bounding box center [1152, 278] width 135 height 27
click at [1190, 312] on span "OK" at bounding box center [1184, 308] width 43 height 24
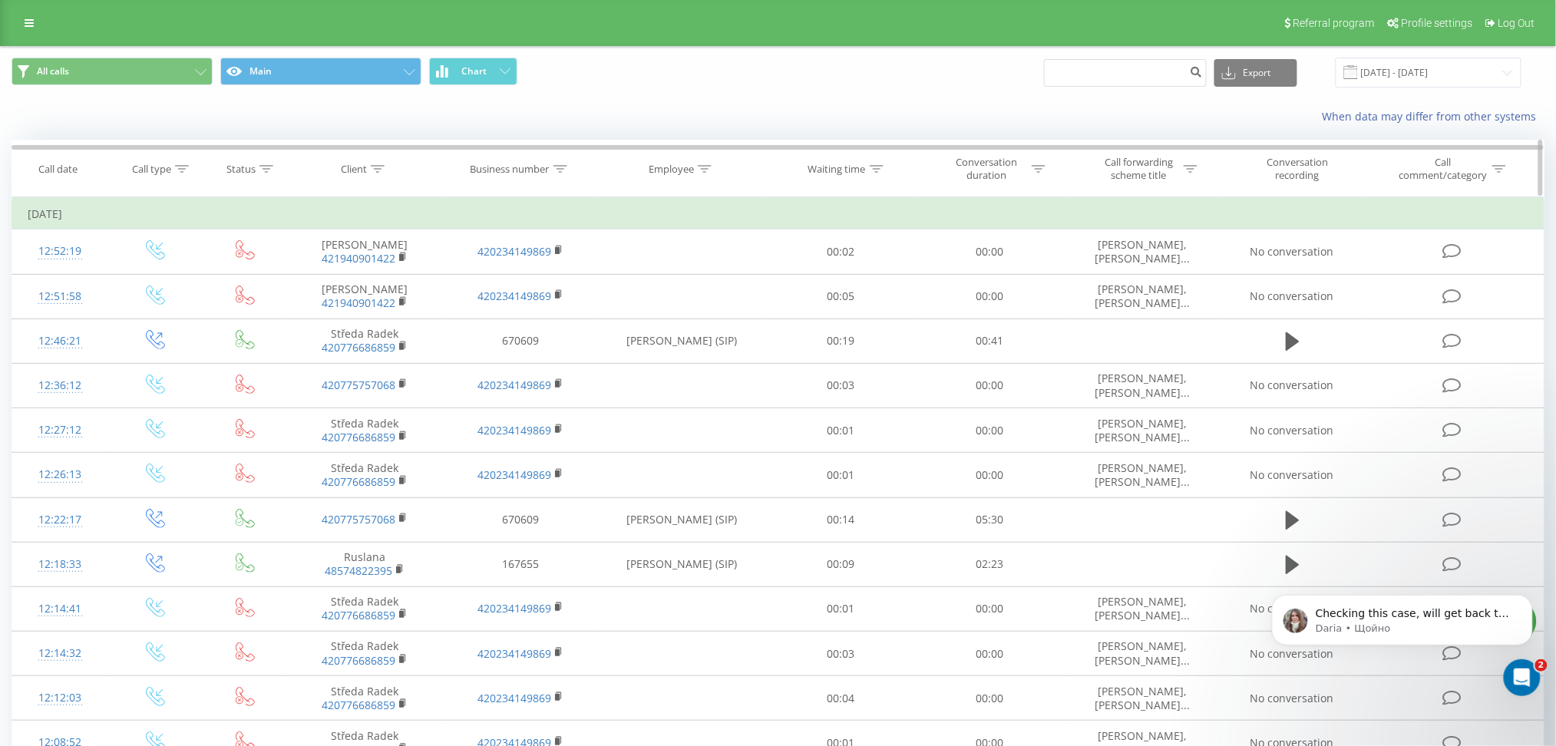
click at [708, 163] on div at bounding box center [705, 169] width 14 height 13
click at [702, 283] on input "text" at bounding box center [682, 279] width 135 height 27
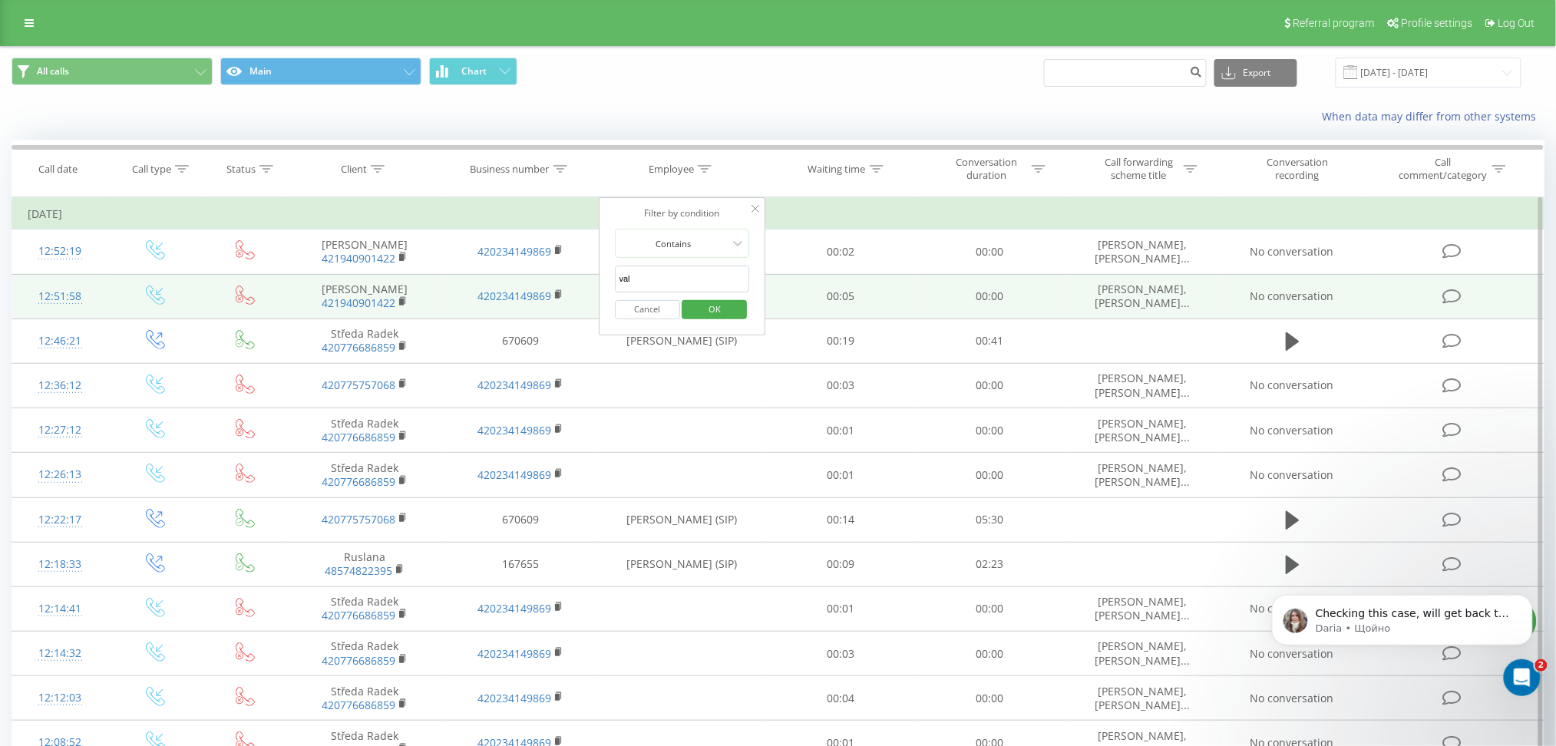
type input "VALERIIA SHAMSHURINA (SIP)"
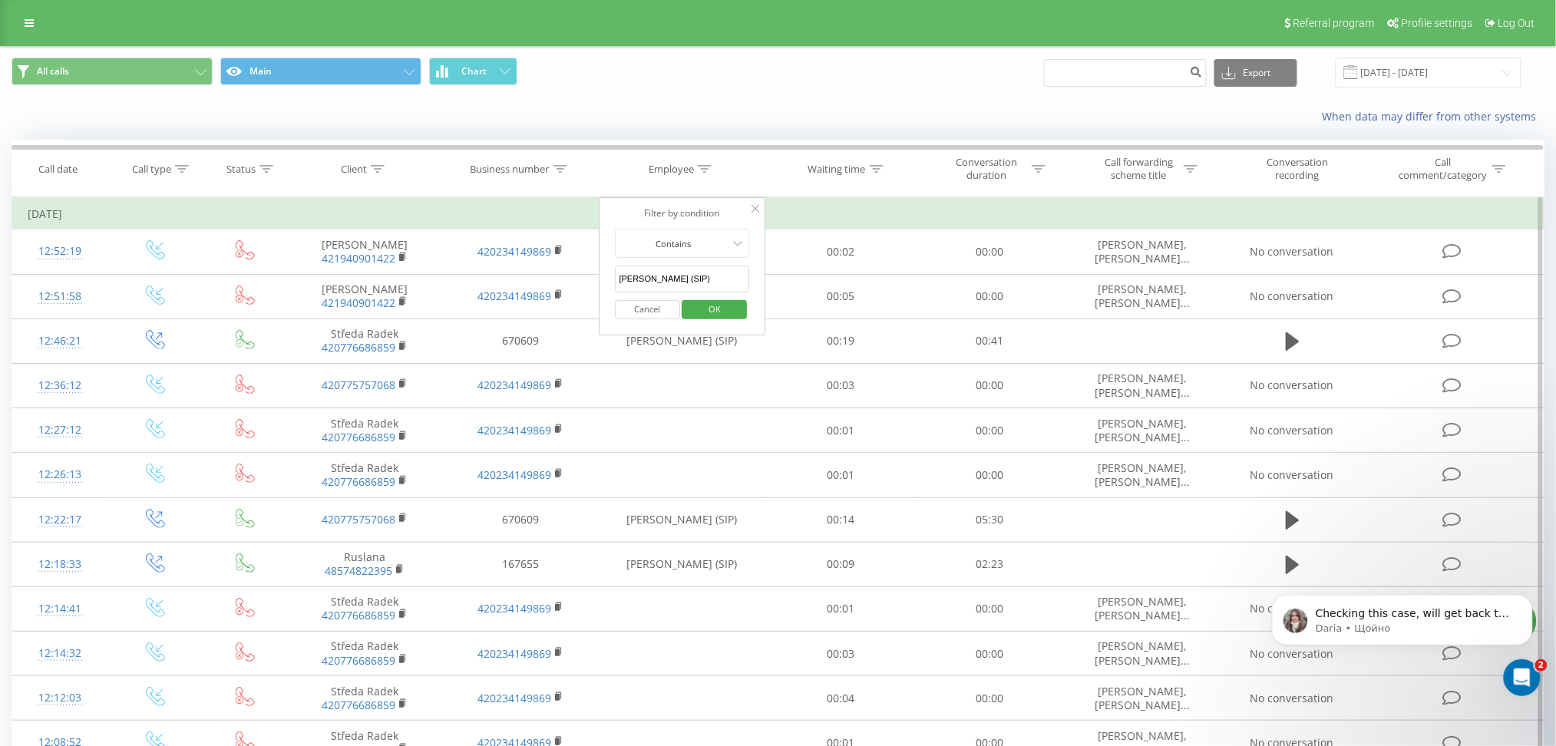
click at [722, 305] on span "OK" at bounding box center [714, 309] width 43 height 24
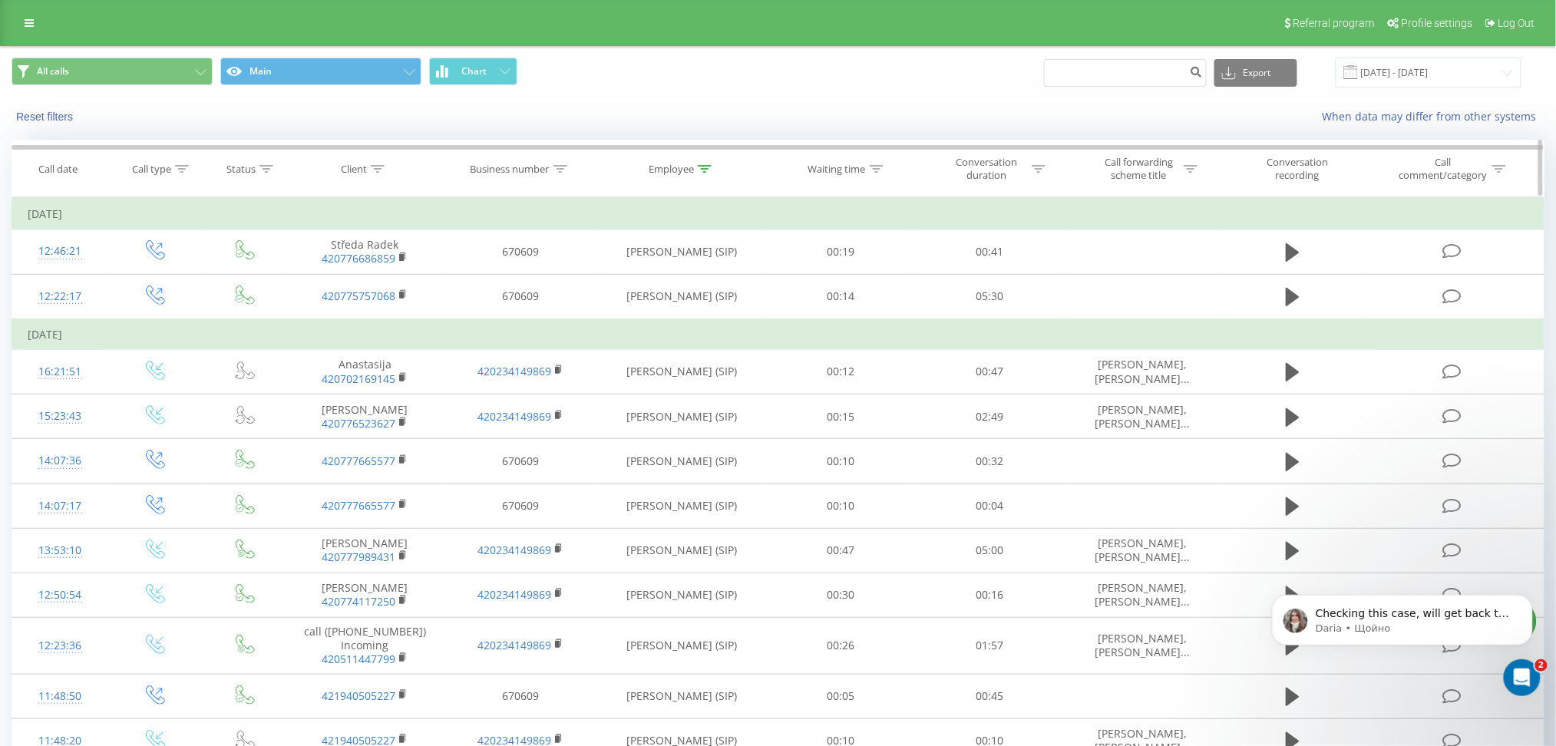
click at [1191, 165] on icon at bounding box center [1191, 169] width 14 height 8
click at [711, 169] on div "Employee" at bounding box center [682, 169] width 167 height 13
click at [718, 240] on div at bounding box center [673, 243] width 109 height 15
click at [715, 273] on input "VALERIIA SHAMSHURINA (SIP)" at bounding box center [682, 279] width 135 height 27
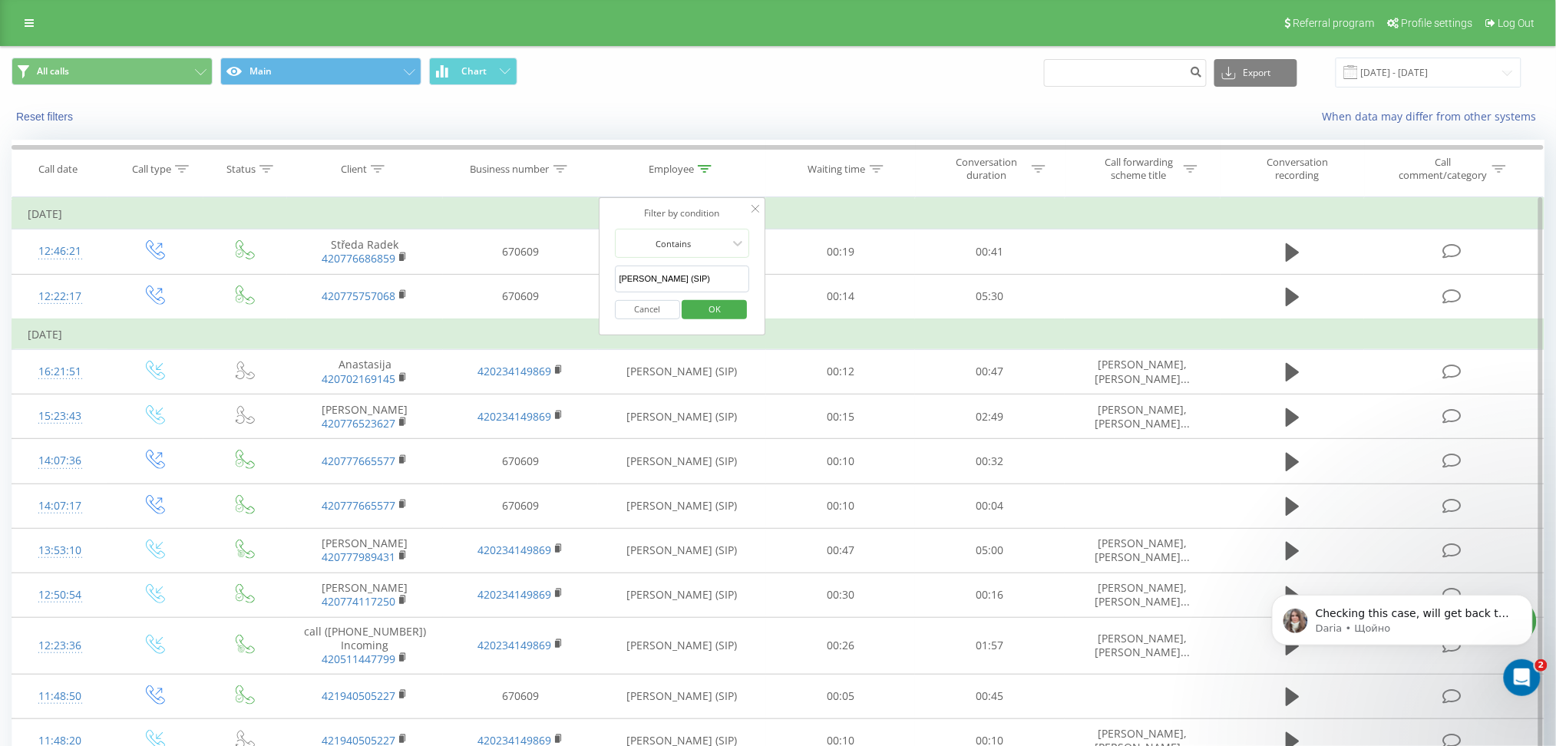
click at [714, 278] on input "VALERIIA SHAMSHURINA (SIP)" at bounding box center [682, 279] width 135 height 27
click at [702, 310] on span "OK" at bounding box center [714, 309] width 43 height 24
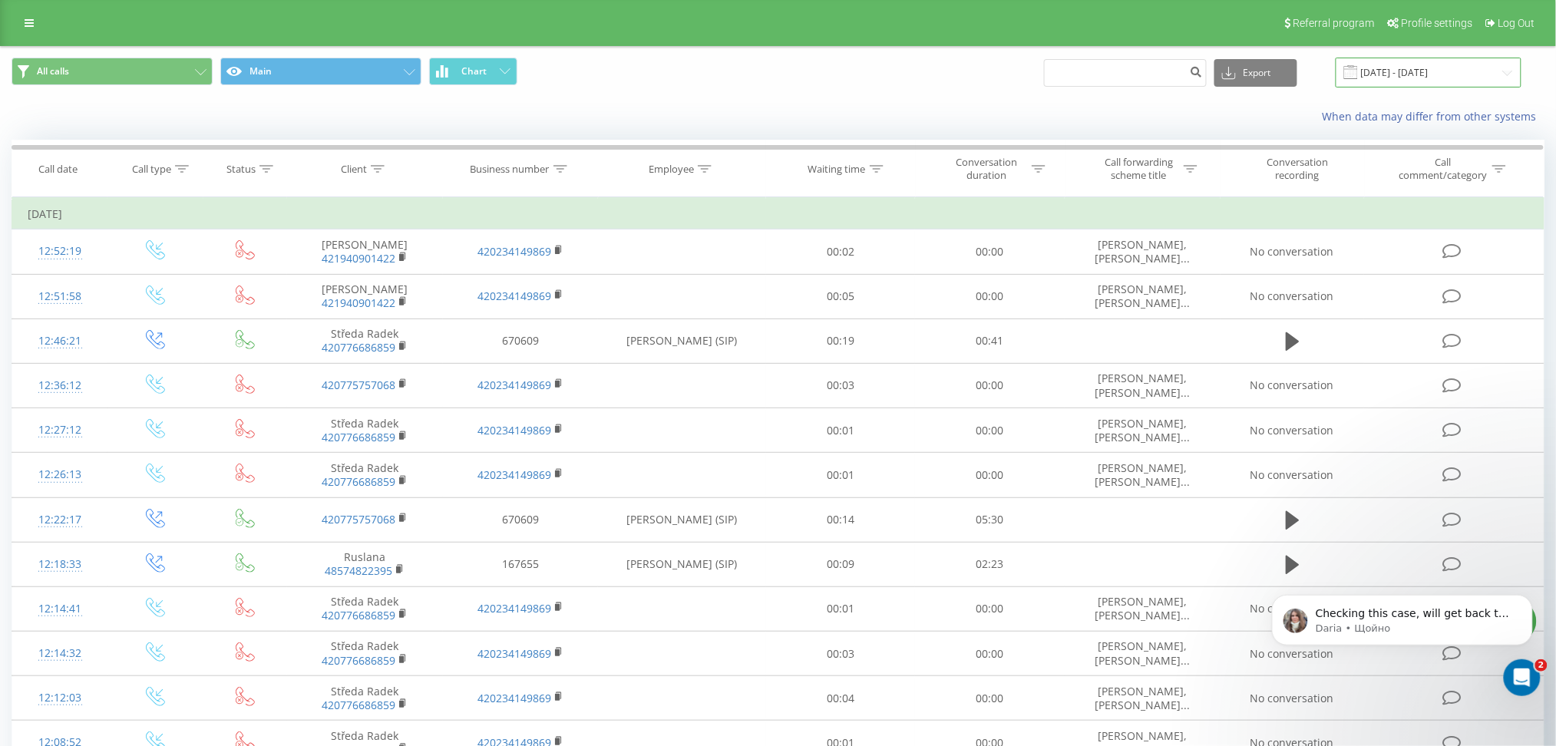
click at [1435, 73] on input "21.07.2025 - 21.08.2025" at bounding box center [1429, 73] width 186 height 30
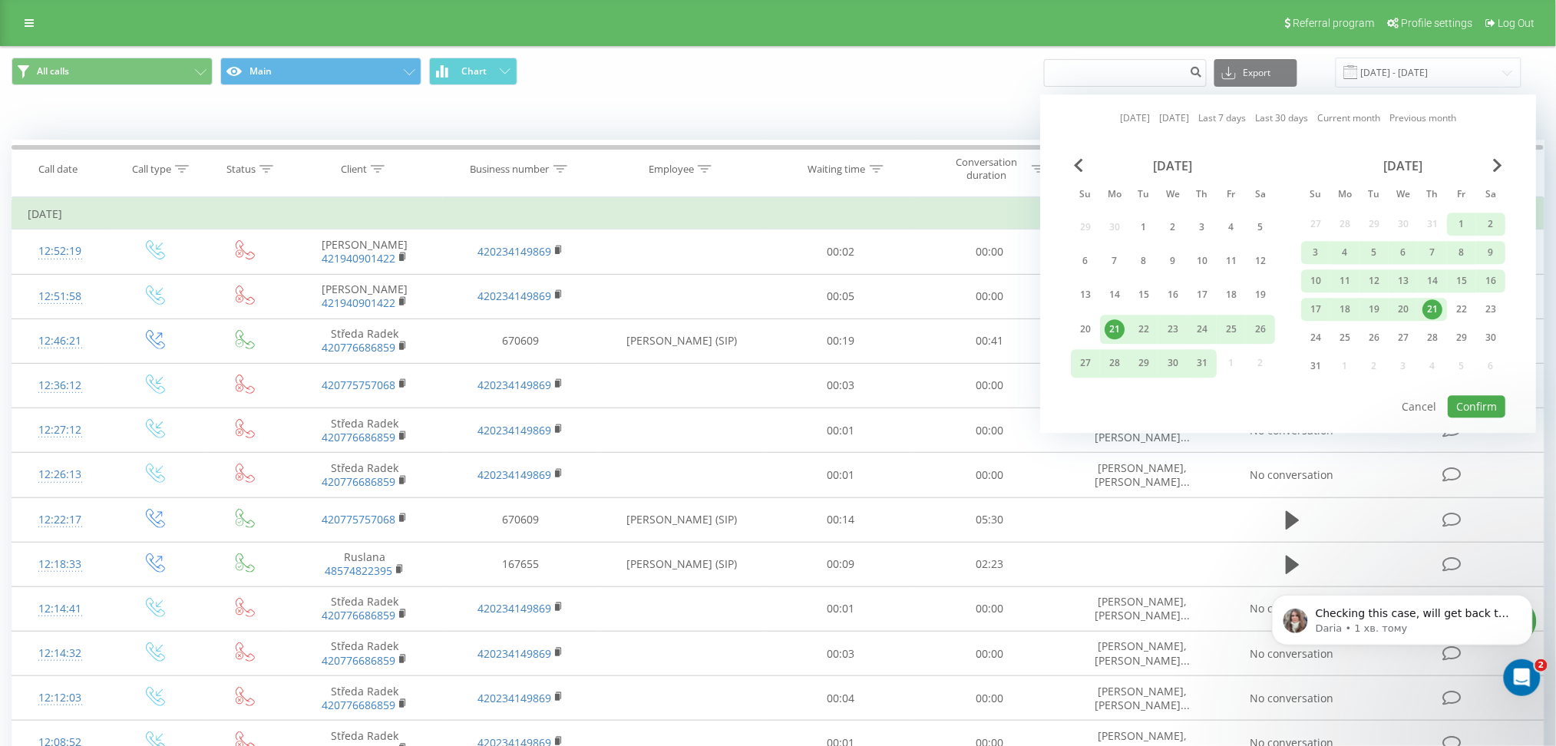
click at [1431, 299] on div "21" at bounding box center [1432, 309] width 20 height 20
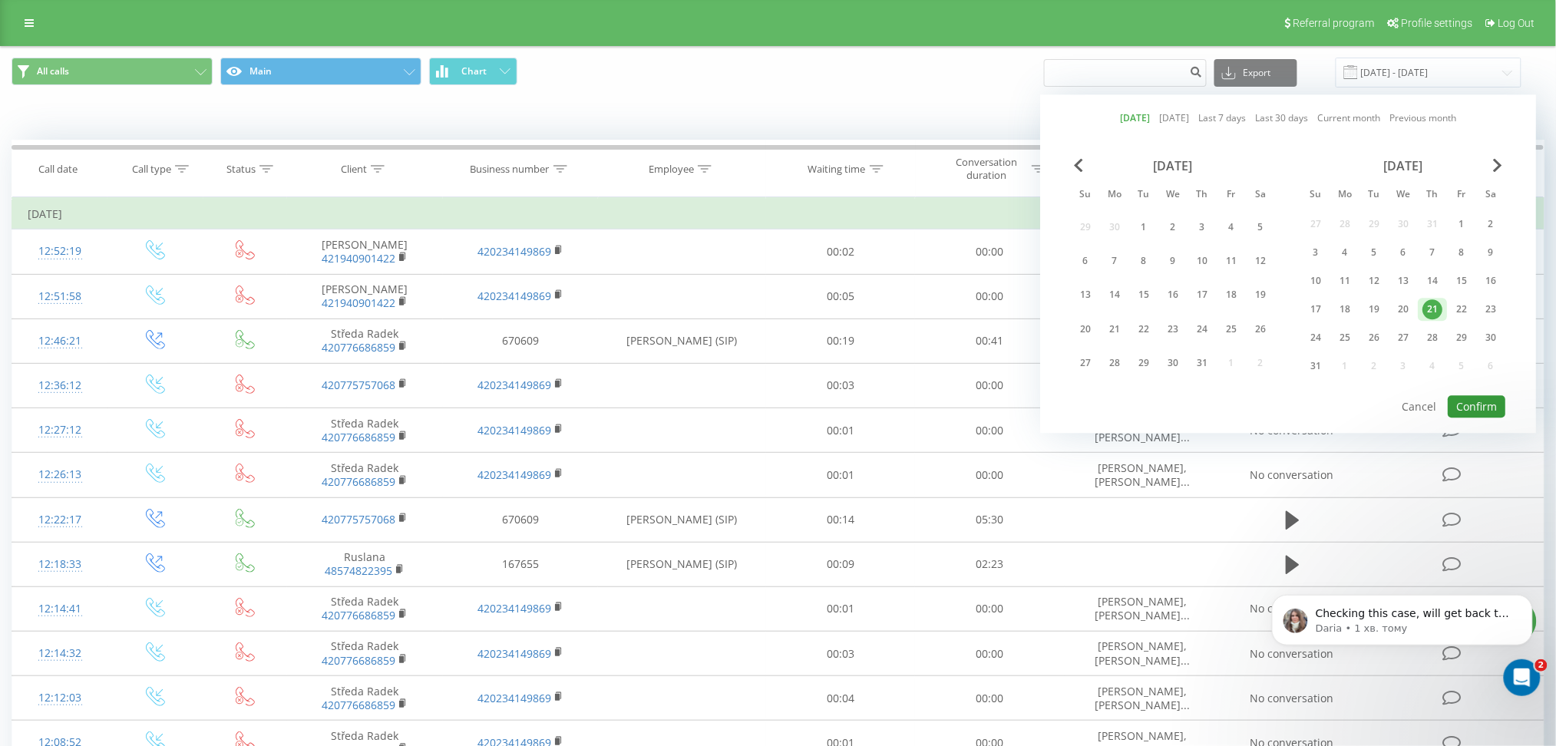
click at [1491, 406] on button "Confirm" at bounding box center [1477, 406] width 58 height 22
type input "[DATE] - [DATE]"
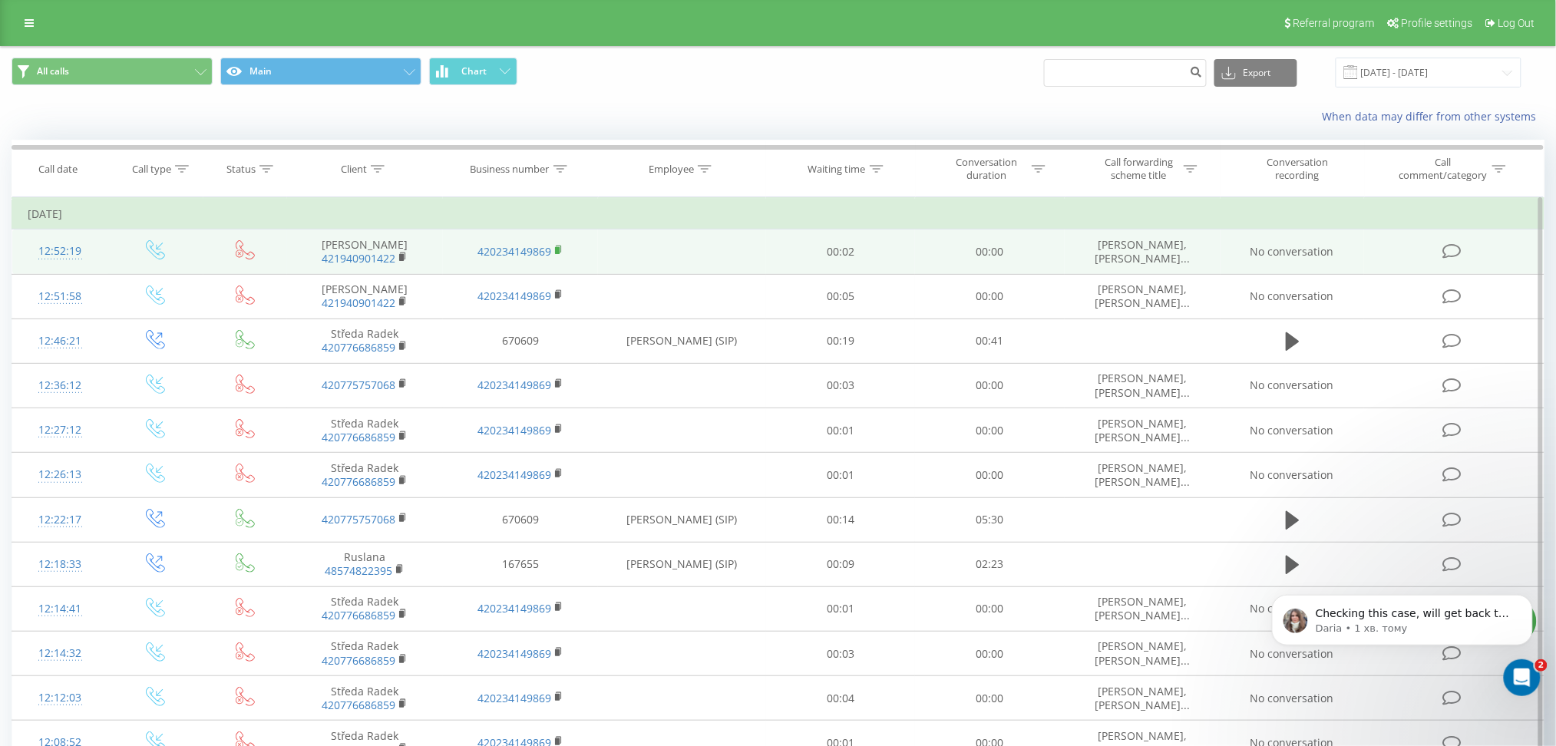
click at [560, 250] on icon at bounding box center [558, 249] width 5 height 7
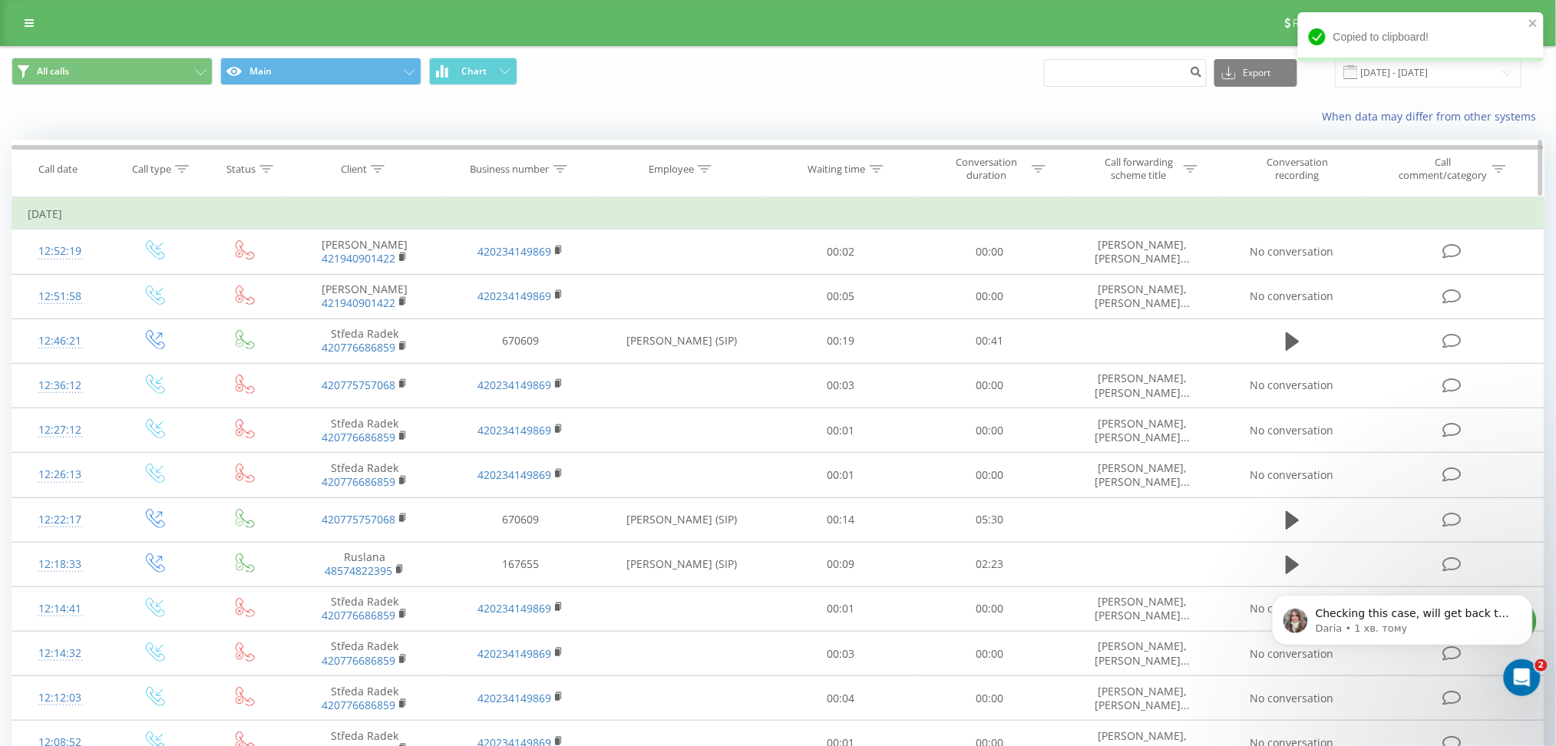
click at [566, 163] on div at bounding box center [560, 169] width 14 height 13
click at [517, 282] on input "text" at bounding box center [520, 279] width 135 height 27
paste input "420234149869"
type input "420234149869"
click at [539, 302] on span "OK" at bounding box center [553, 309] width 43 height 24
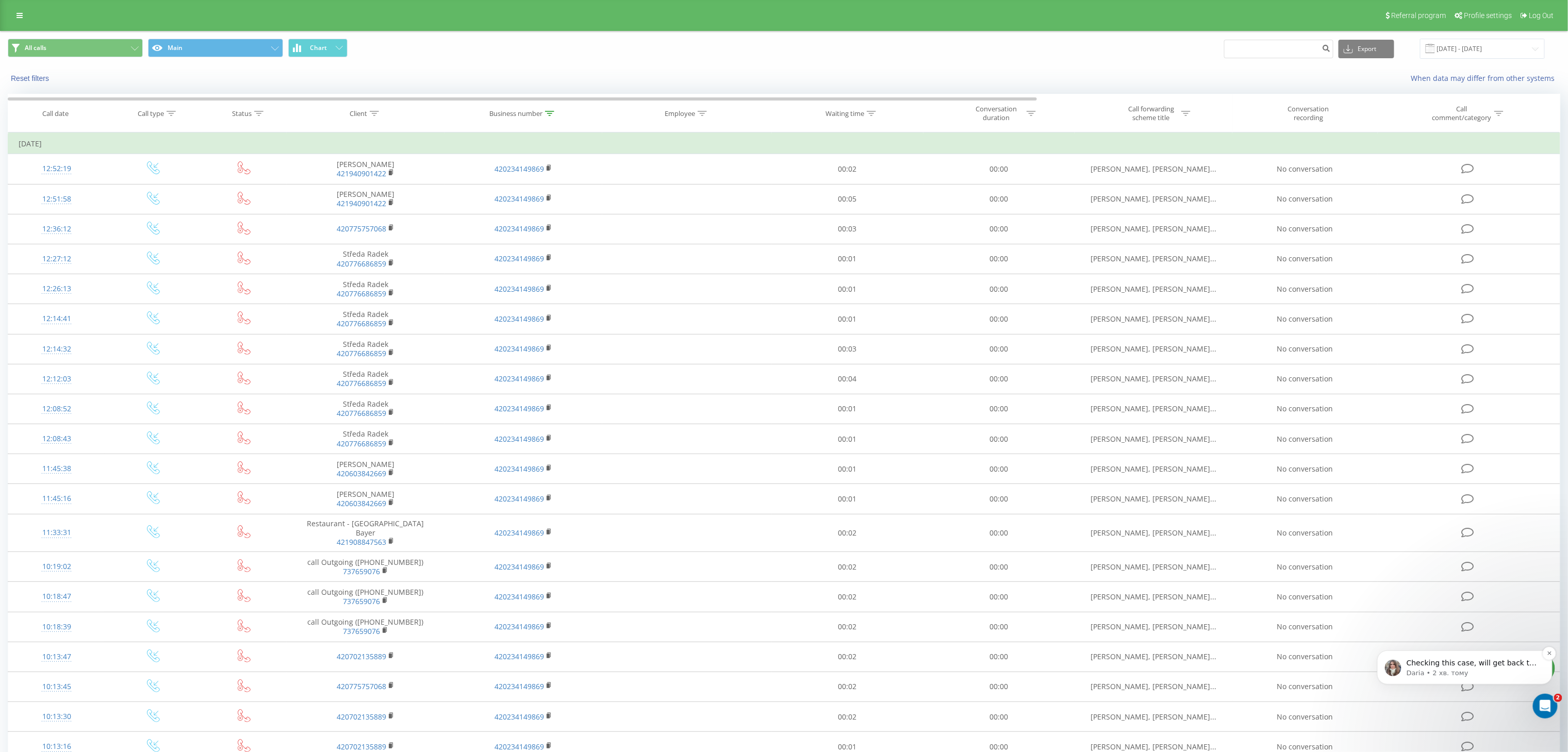
click at [1055, 500] on p "Checking this case, will get back to you as it's ready" at bounding box center [1473, 662] width 133 height 10
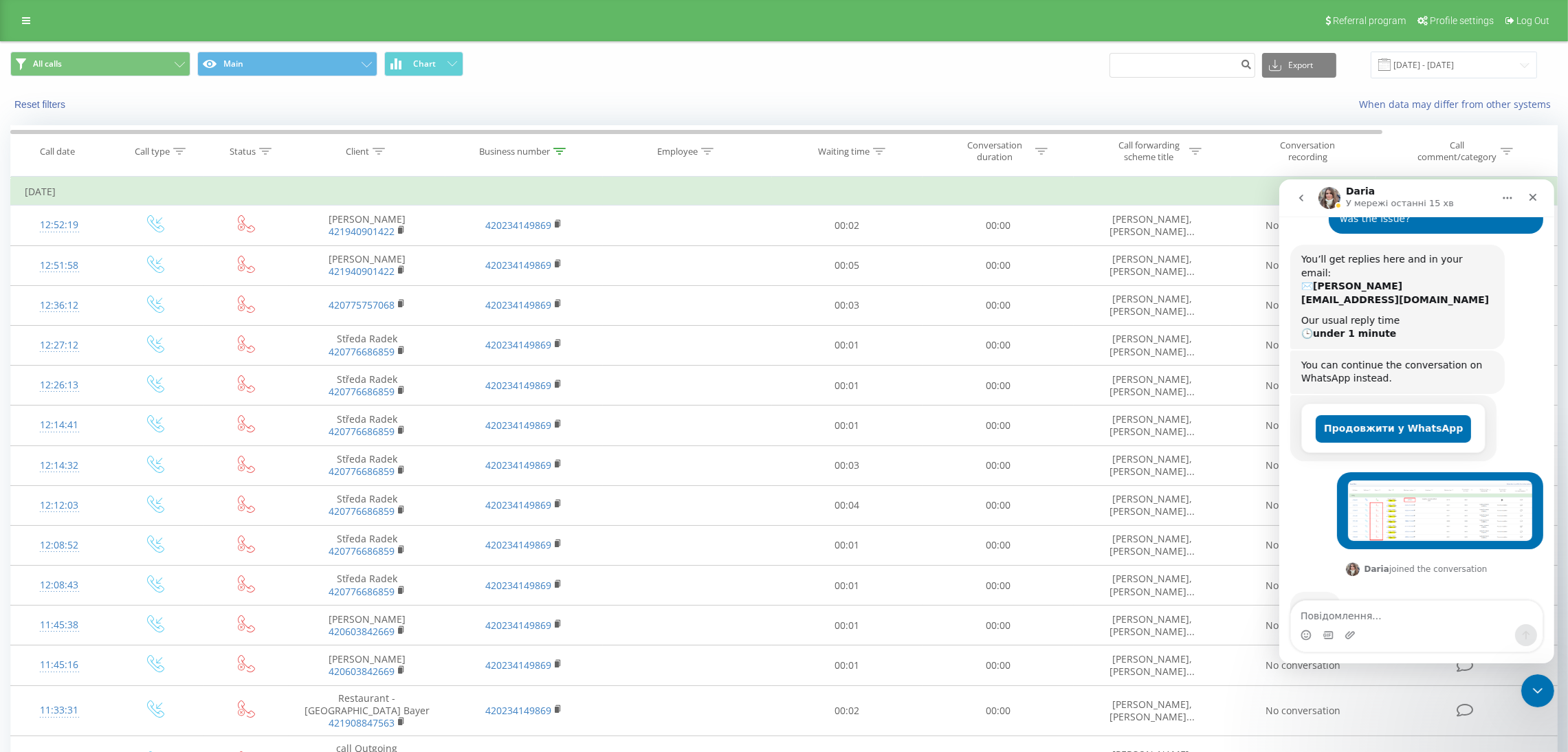
scroll to position [294, 0]
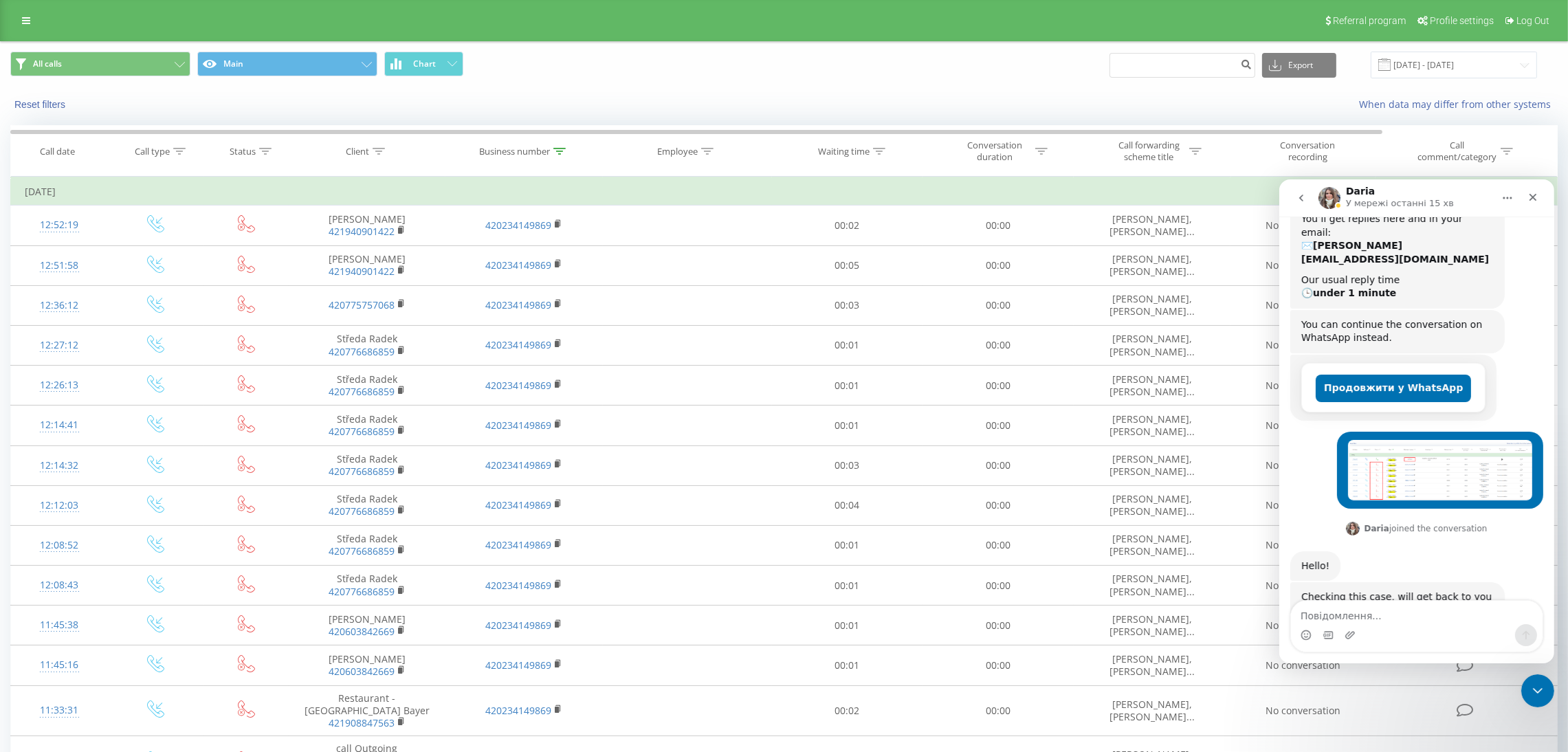
click at [1389, 620] on textarea "Повідомлення..." at bounding box center [1416, 611] width 252 height 23
type textarea "Other clients also couldn't reach us today"
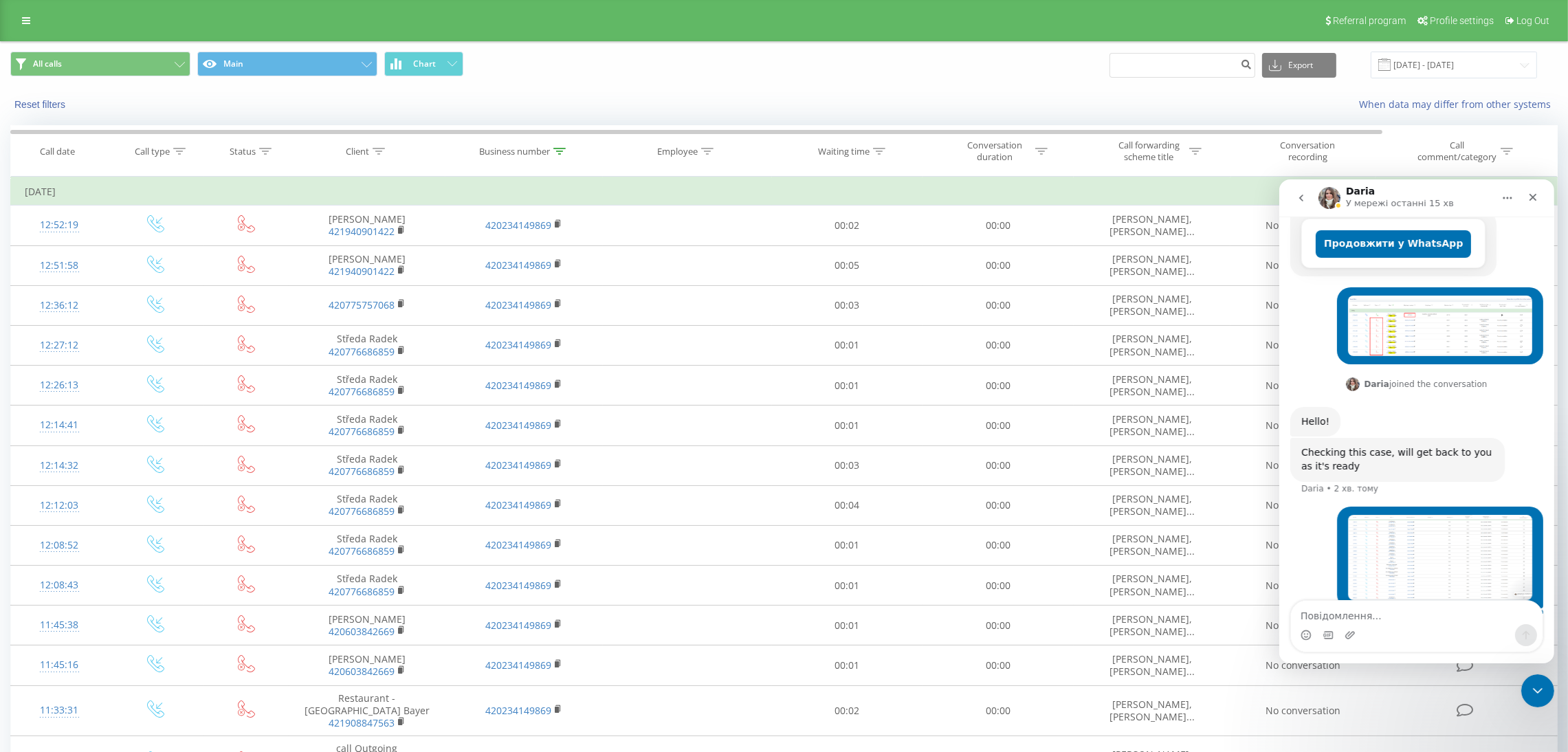
scroll to position [450, 0]
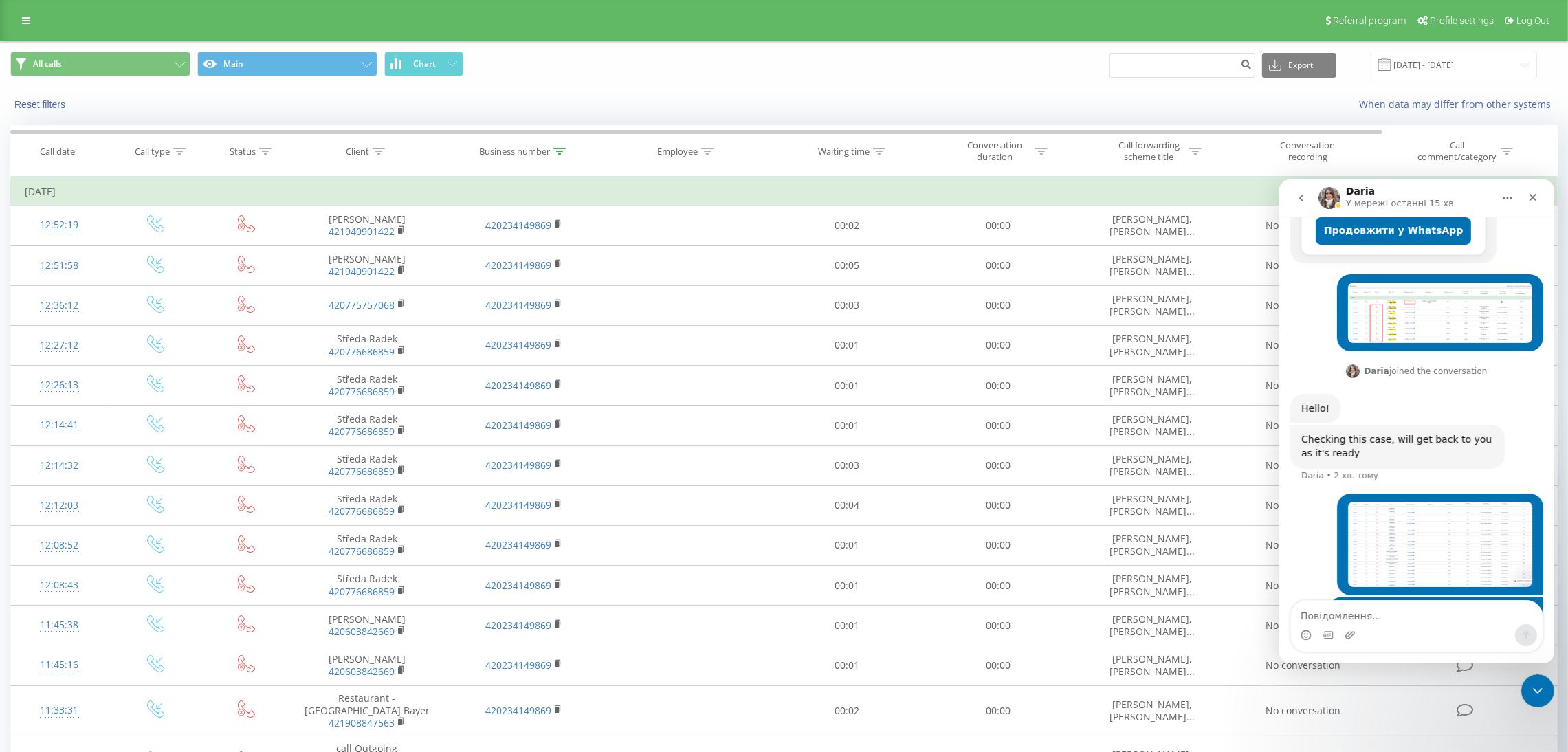
click at [1396, 501] on img "Jane каже…" at bounding box center [1439, 544] width 184 height 86
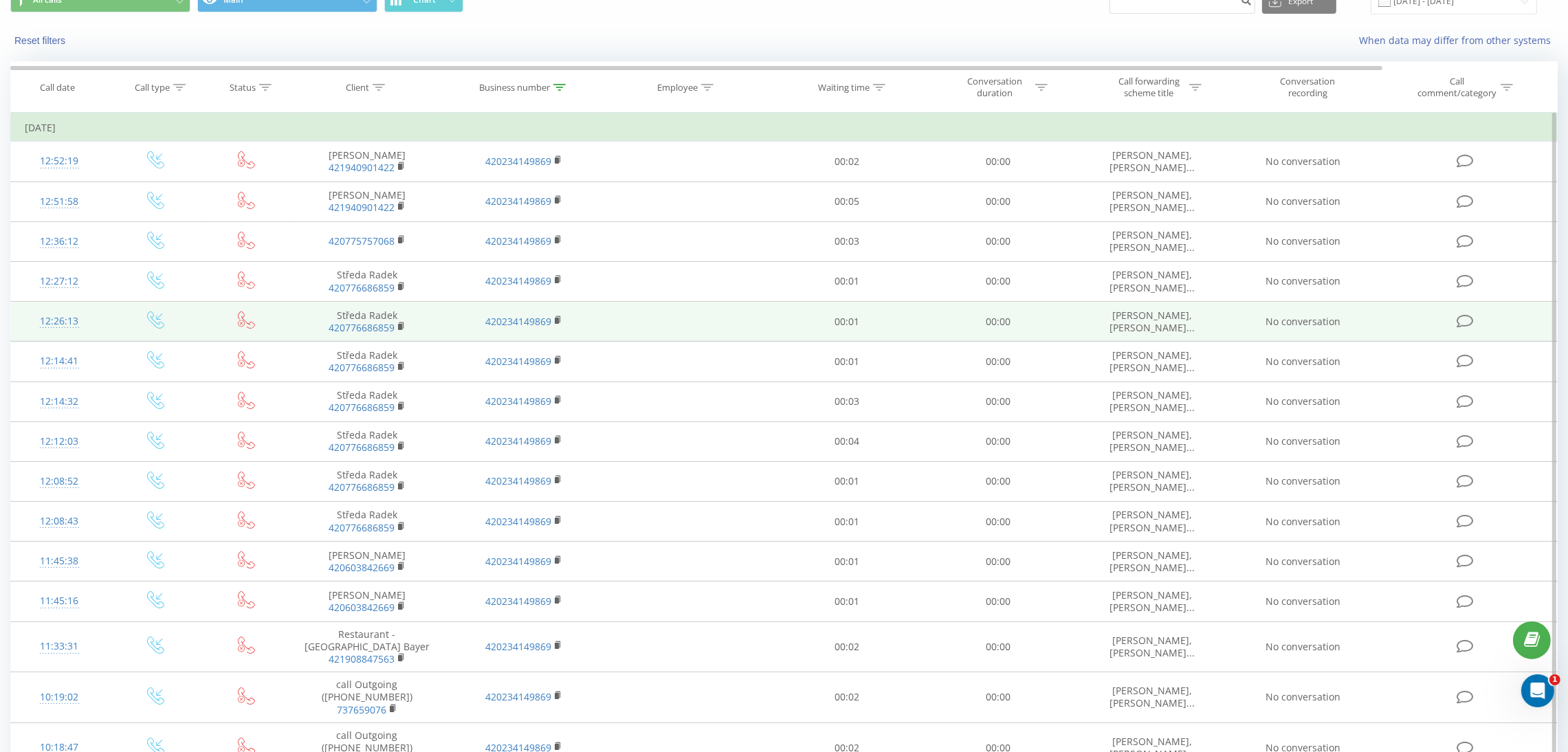
scroll to position [206, 0]
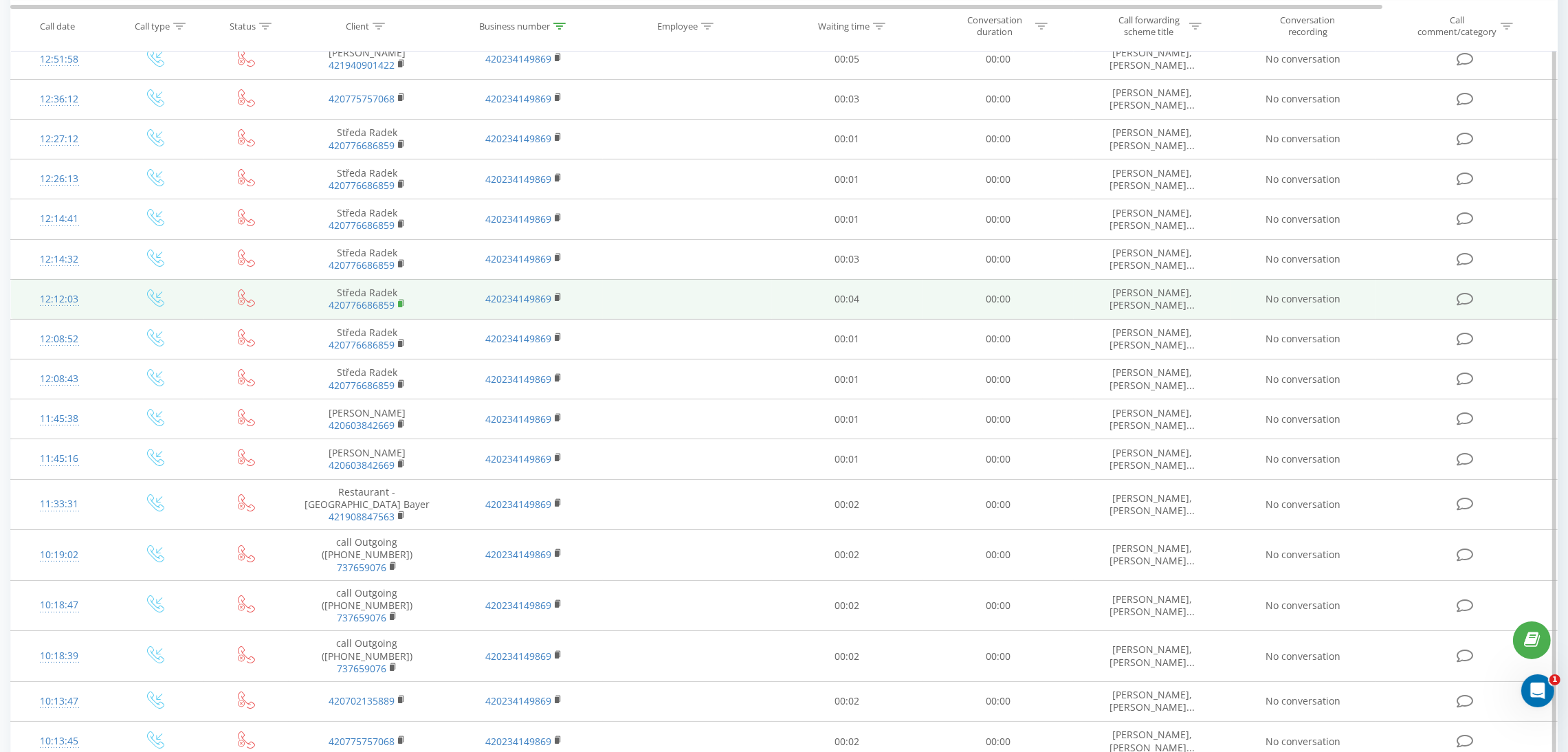
click at [398, 305] on rect at bounding box center [399, 303] width 4 height 6
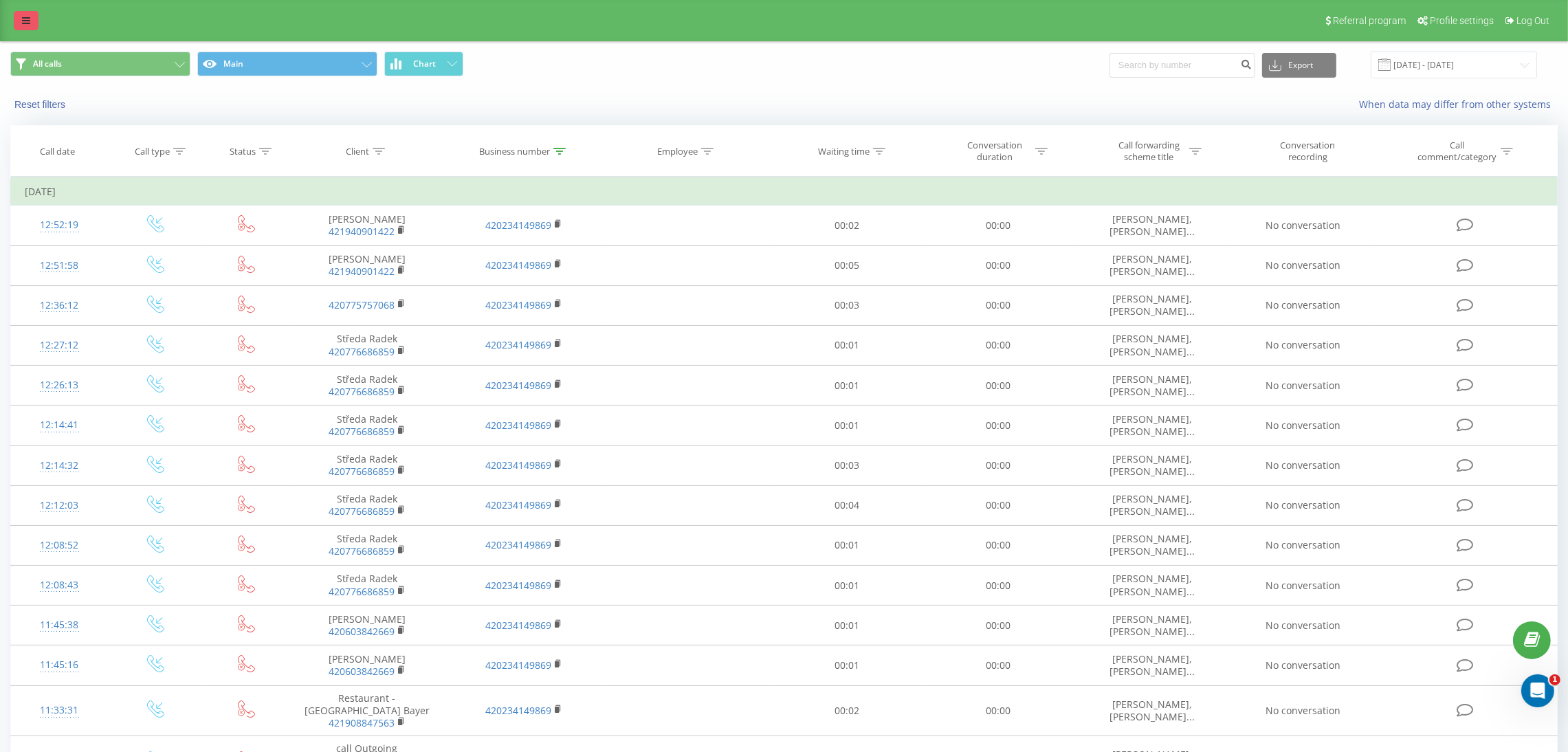
click at [34, 16] on link at bounding box center [26, 20] width 25 height 19
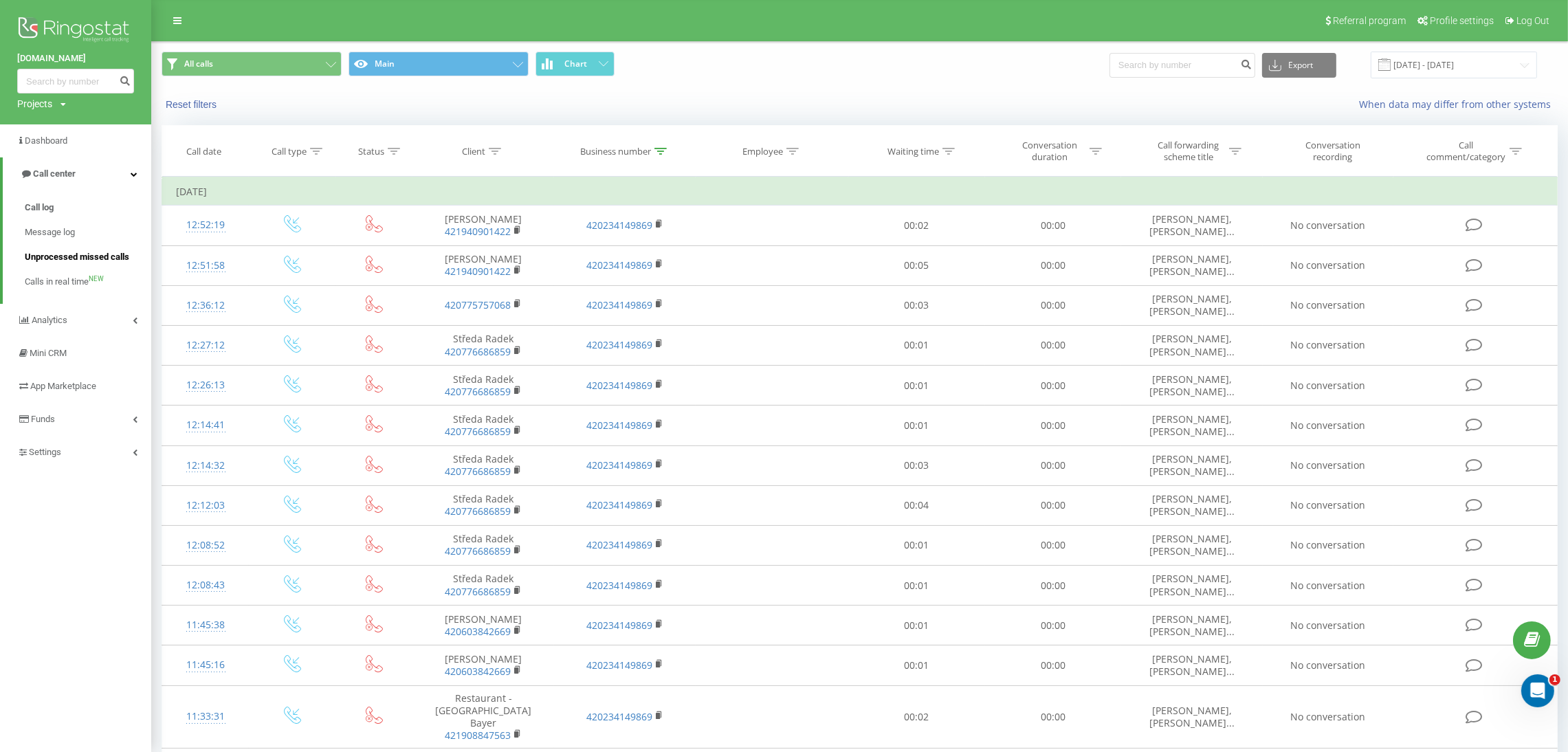
click at [64, 253] on span "Unprocessed missed calls" at bounding box center [77, 256] width 105 height 13
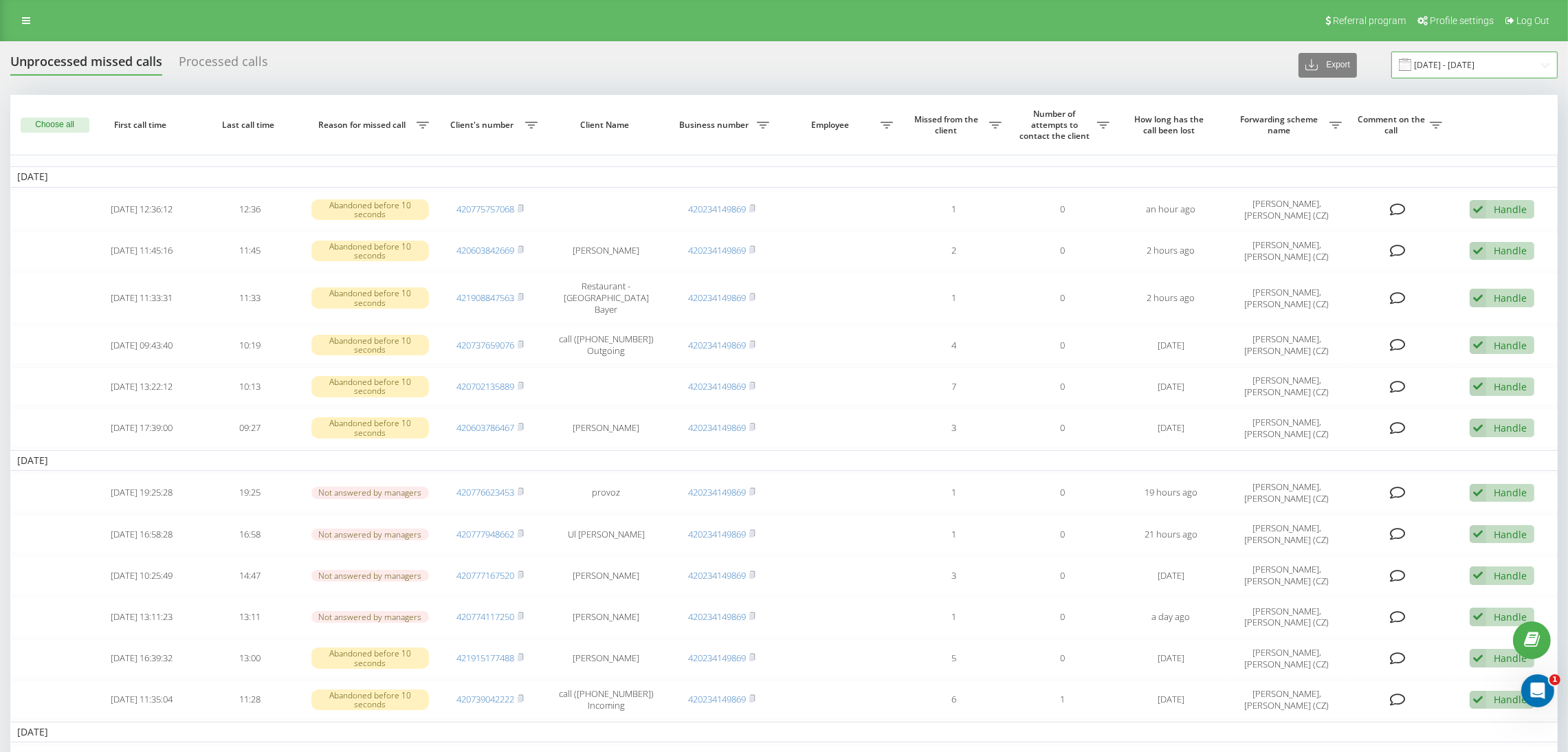
click at [1461, 67] on input "21.07.2025 - 21.08.2025" at bounding box center [1474, 65] width 167 height 27
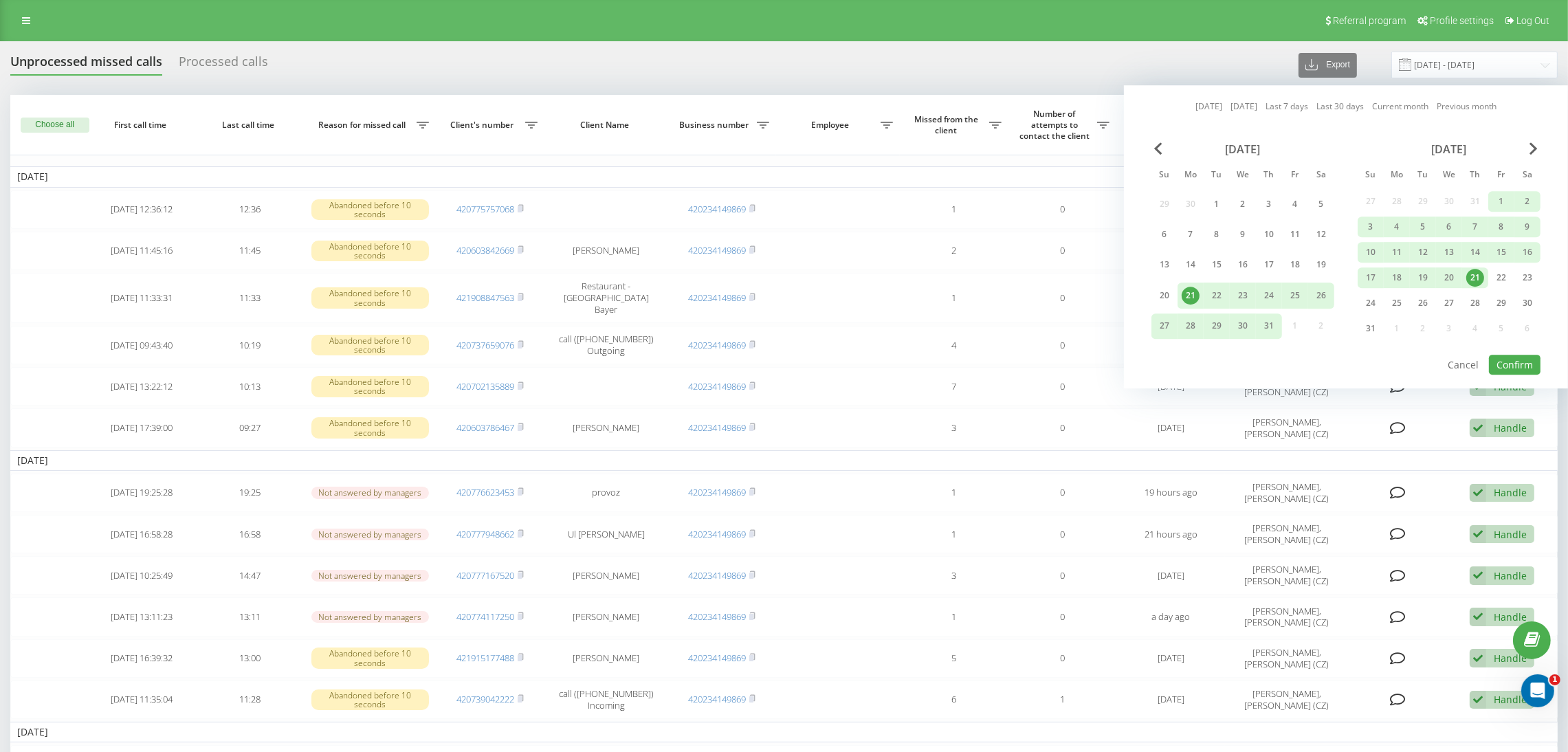
click at [1471, 274] on div "21" at bounding box center [1475, 278] width 18 height 18
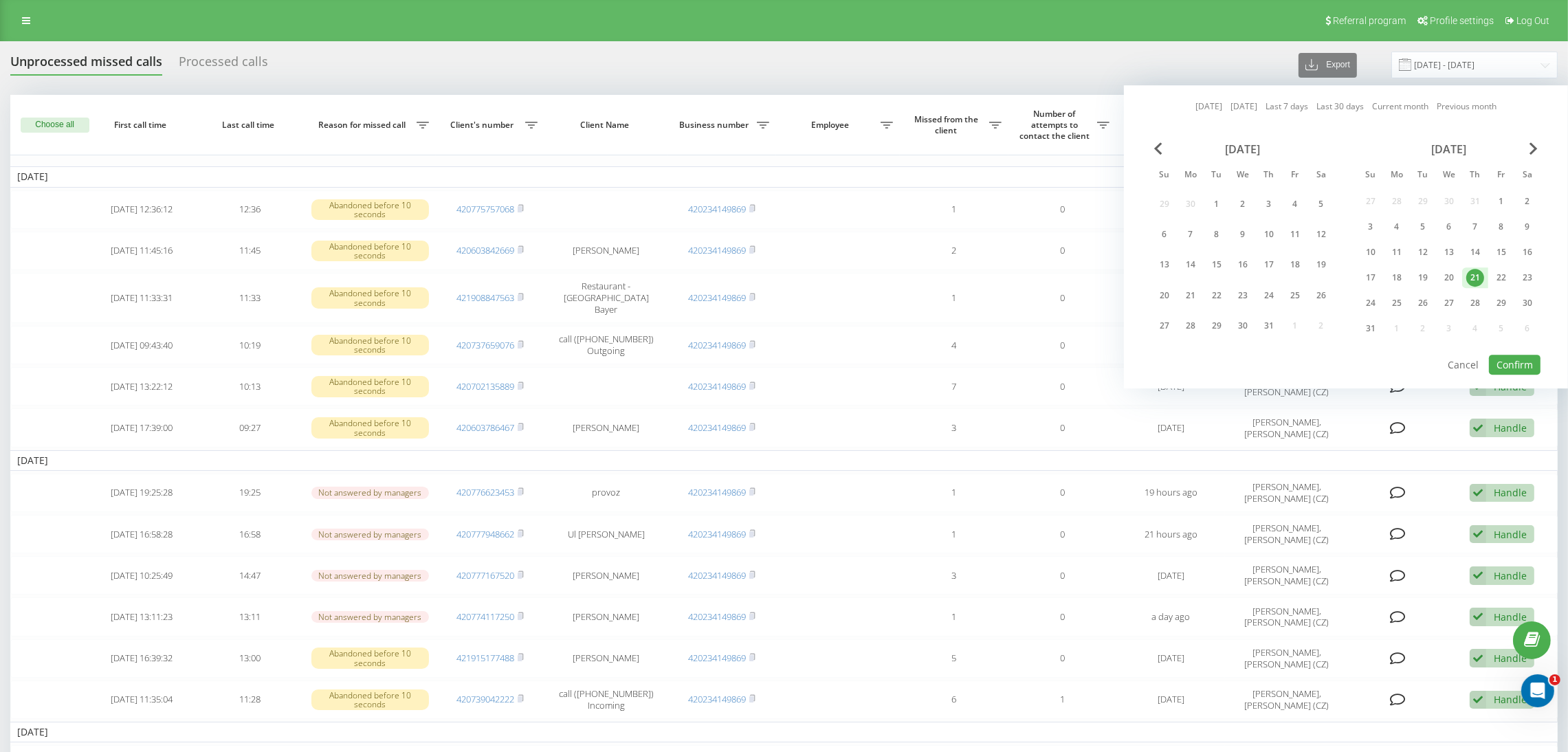
click at [1471, 274] on div "21" at bounding box center [1475, 278] width 18 height 18
click at [1522, 361] on button "Confirm" at bounding box center [1514, 364] width 52 height 20
type input "[DATE] - [DATE]"
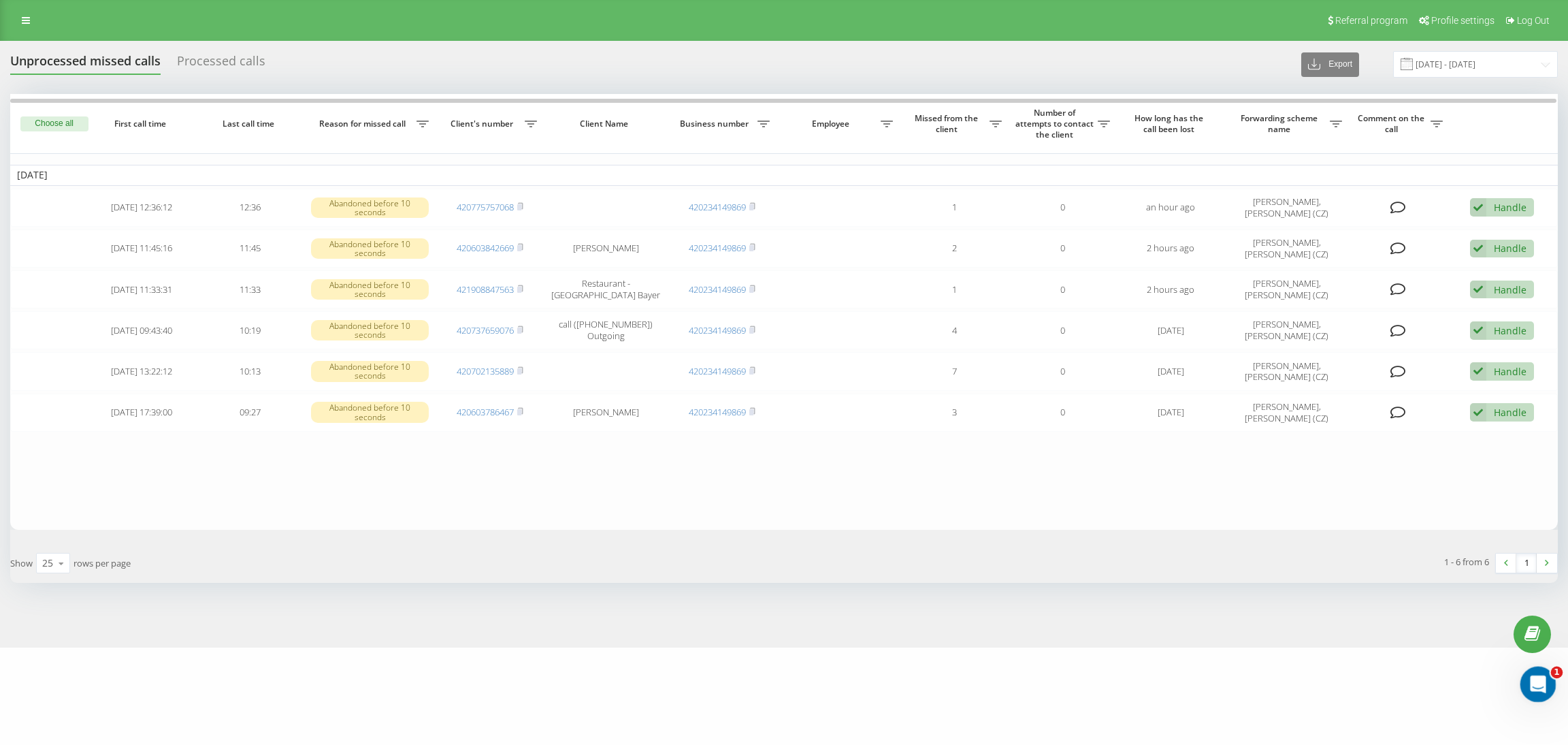
click at [1531, 678] on icon "Відкрити програму для спілкування Intercom" at bounding box center [1536, 682] width 22 height 22
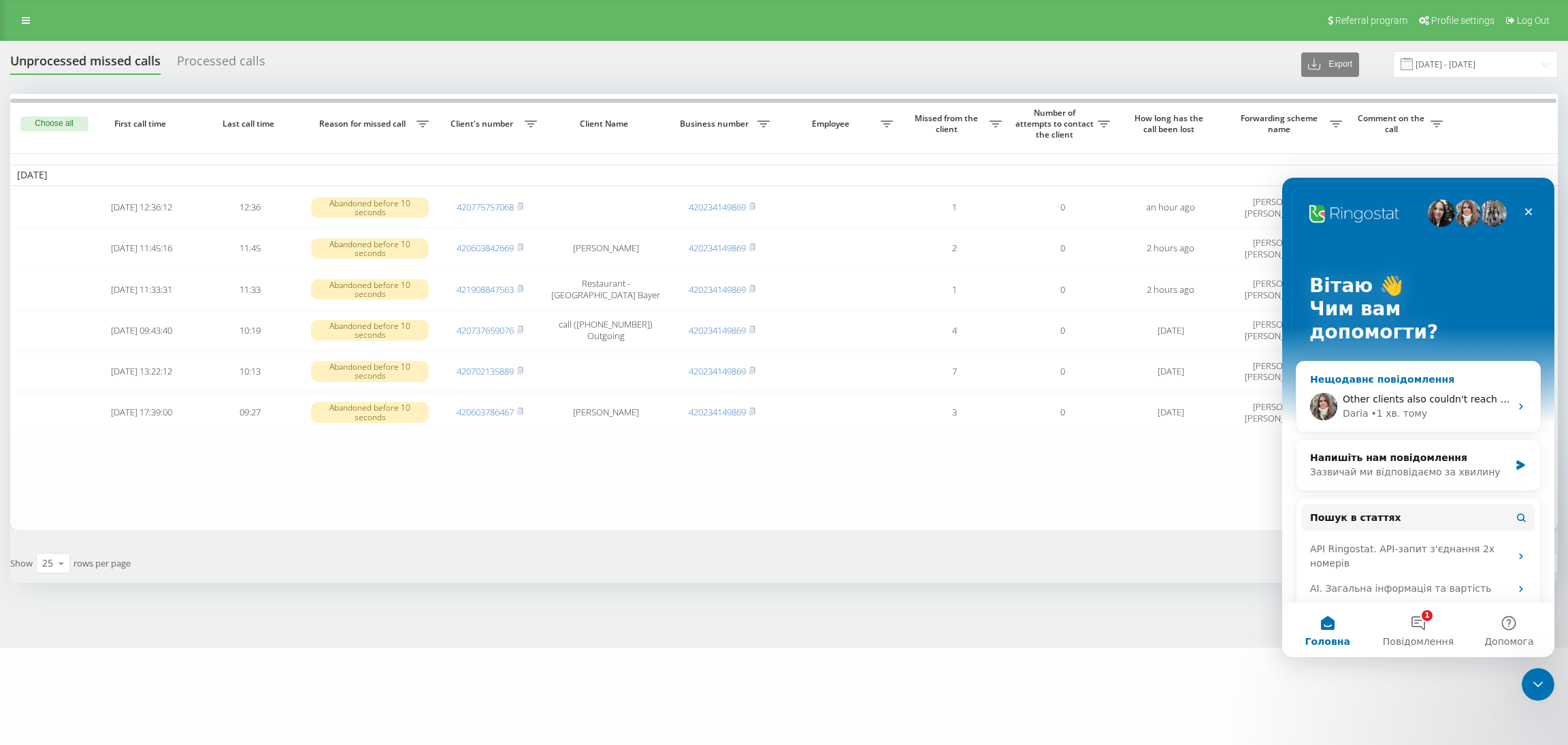
click at [1401, 381] on div "Other clients also couldn't reach us today ​ Daria • 1 хв. тому" at bounding box center [1418, 406] width 244 height 51
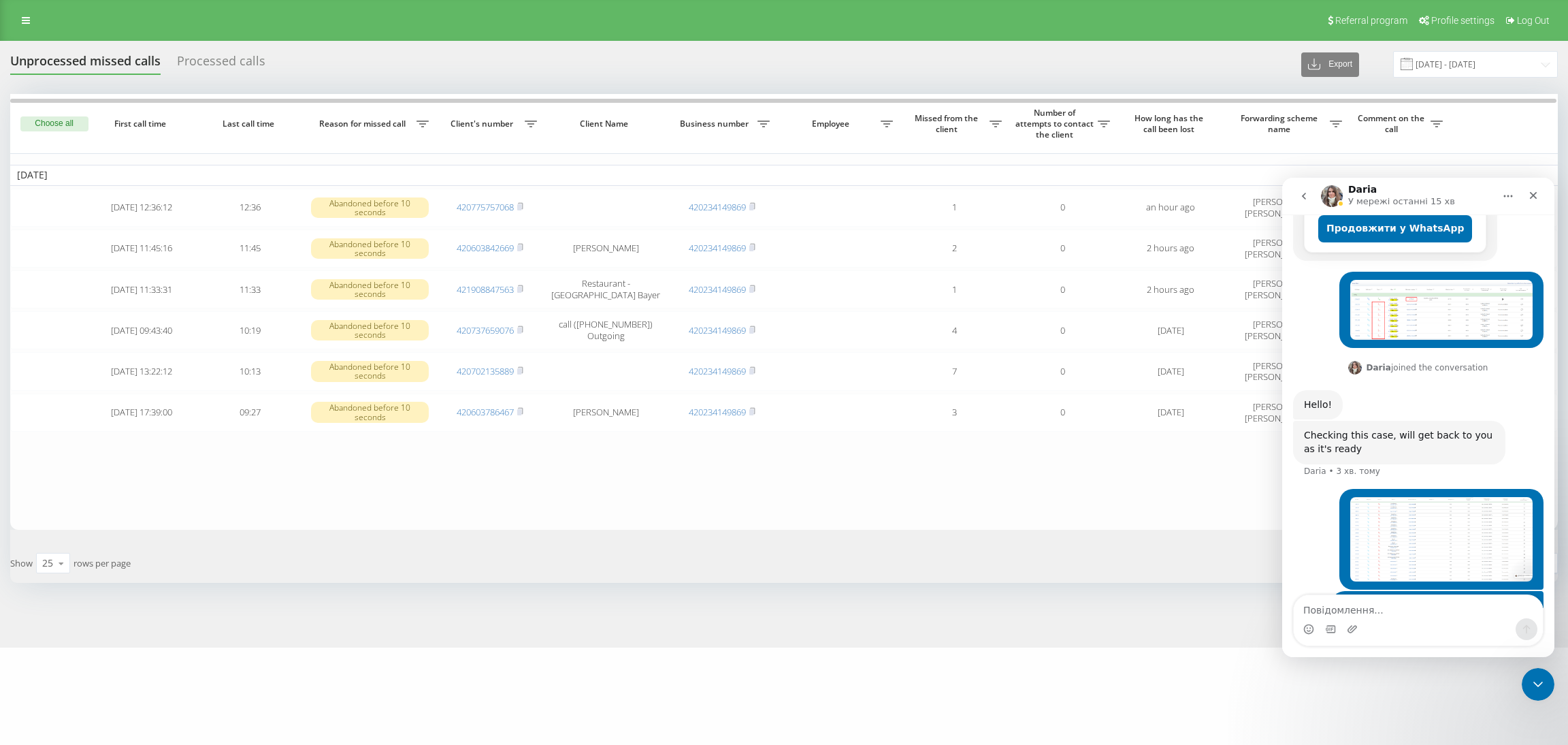
drag, startPoint x: 1382, startPoint y: 616, endPoint x: 1384, endPoint y: 623, distance: 7.3
click at [1382, 620] on div "Месенджер Intercom" at bounding box center [1418, 620] width 249 height 51
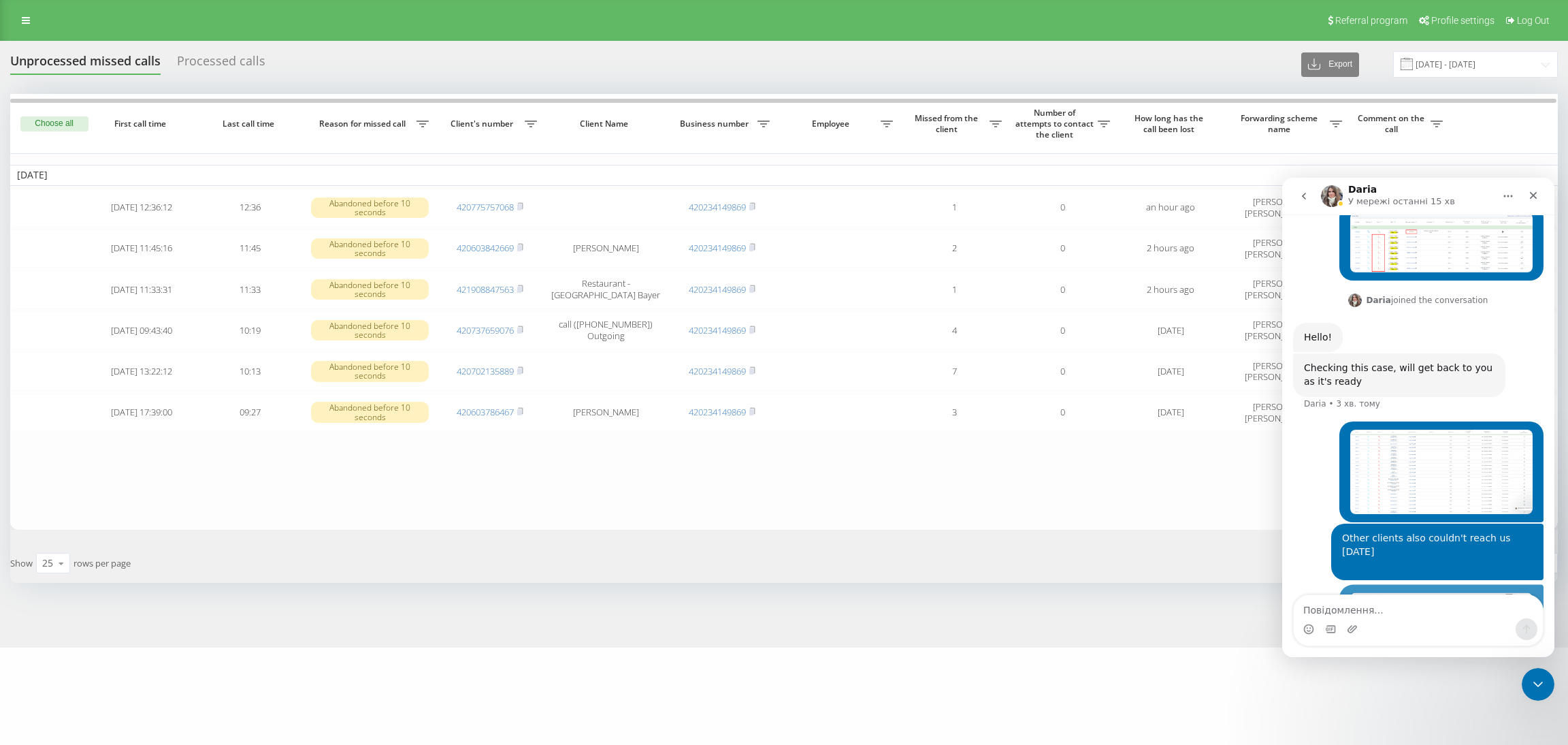
scroll to position [517, 0]
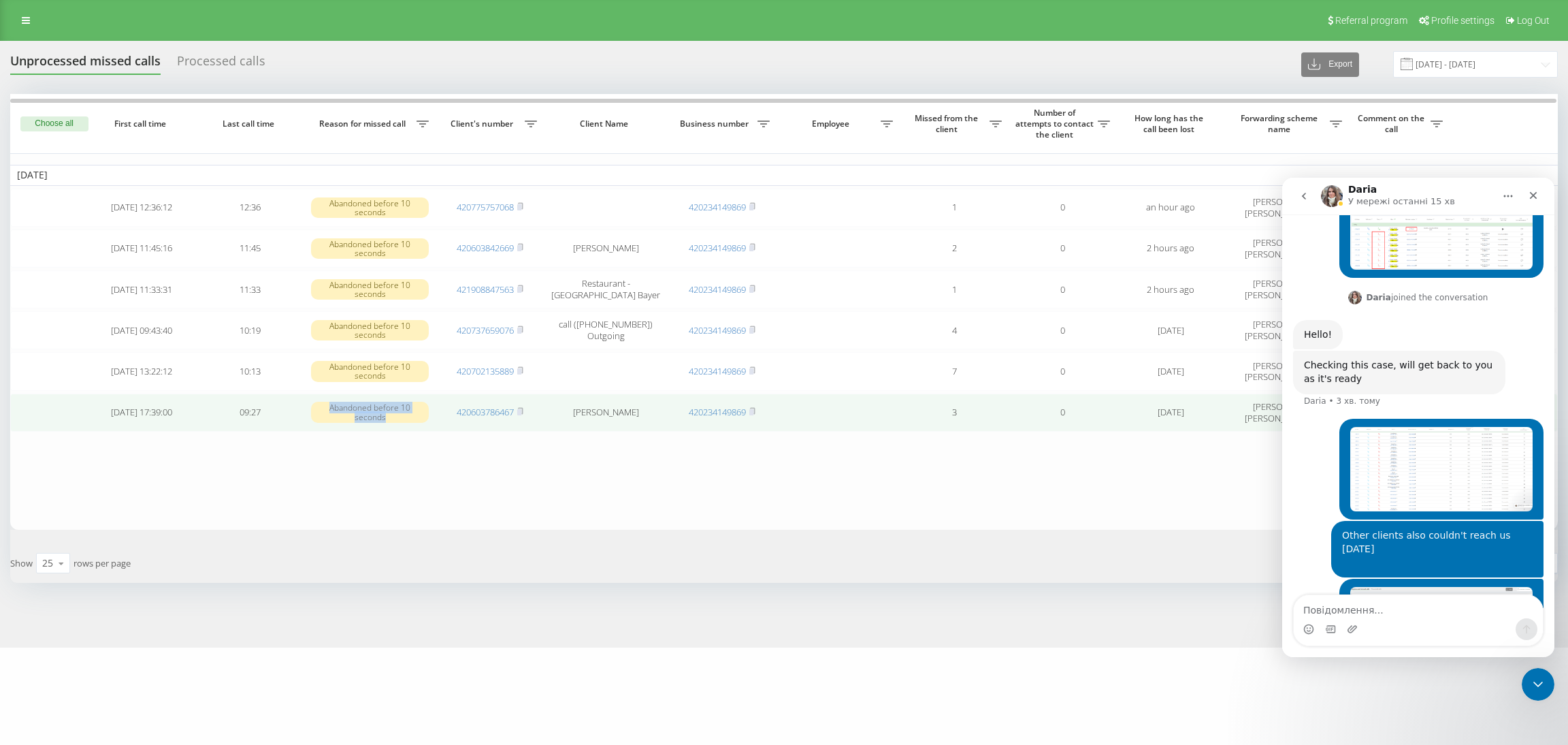
drag, startPoint x: 356, startPoint y: 409, endPoint x: 400, endPoint y: 414, distance: 44.3
click at [400, 414] on div "Abandoned before 10 seconds" at bounding box center [370, 412] width 118 height 20
copy div "Abandoned before 10 seconds"
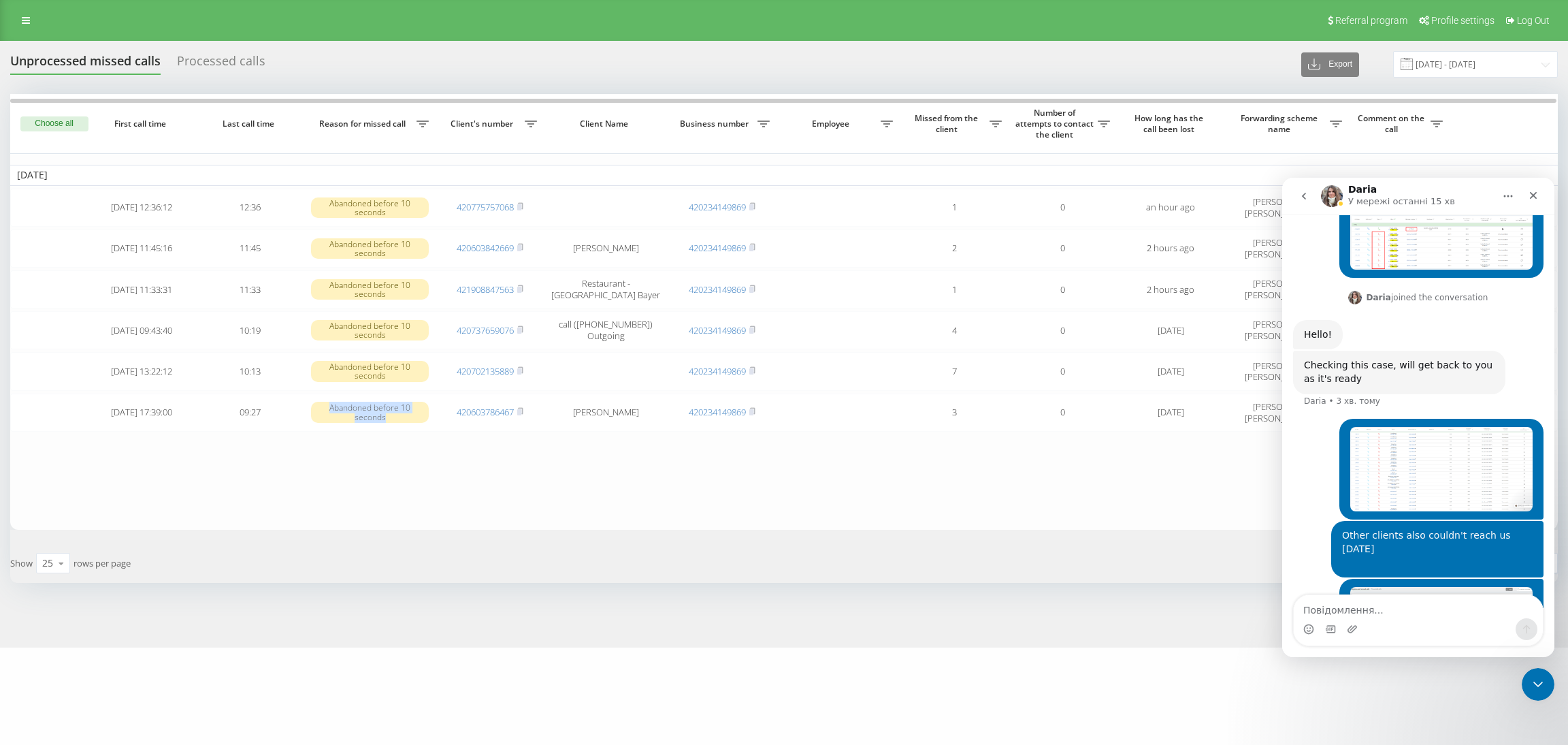
click at [1365, 623] on div "Месенджер Intercom" at bounding box center [1418, 629] width 249 height 22
click at [1363, 615] on textarea "Повідомлення..." at bounding box center [1418, 607] width 249 height 23
paste textarea "Abandoned before 10 seconds"
type textarea "It says Abandoned before 10 seconds"
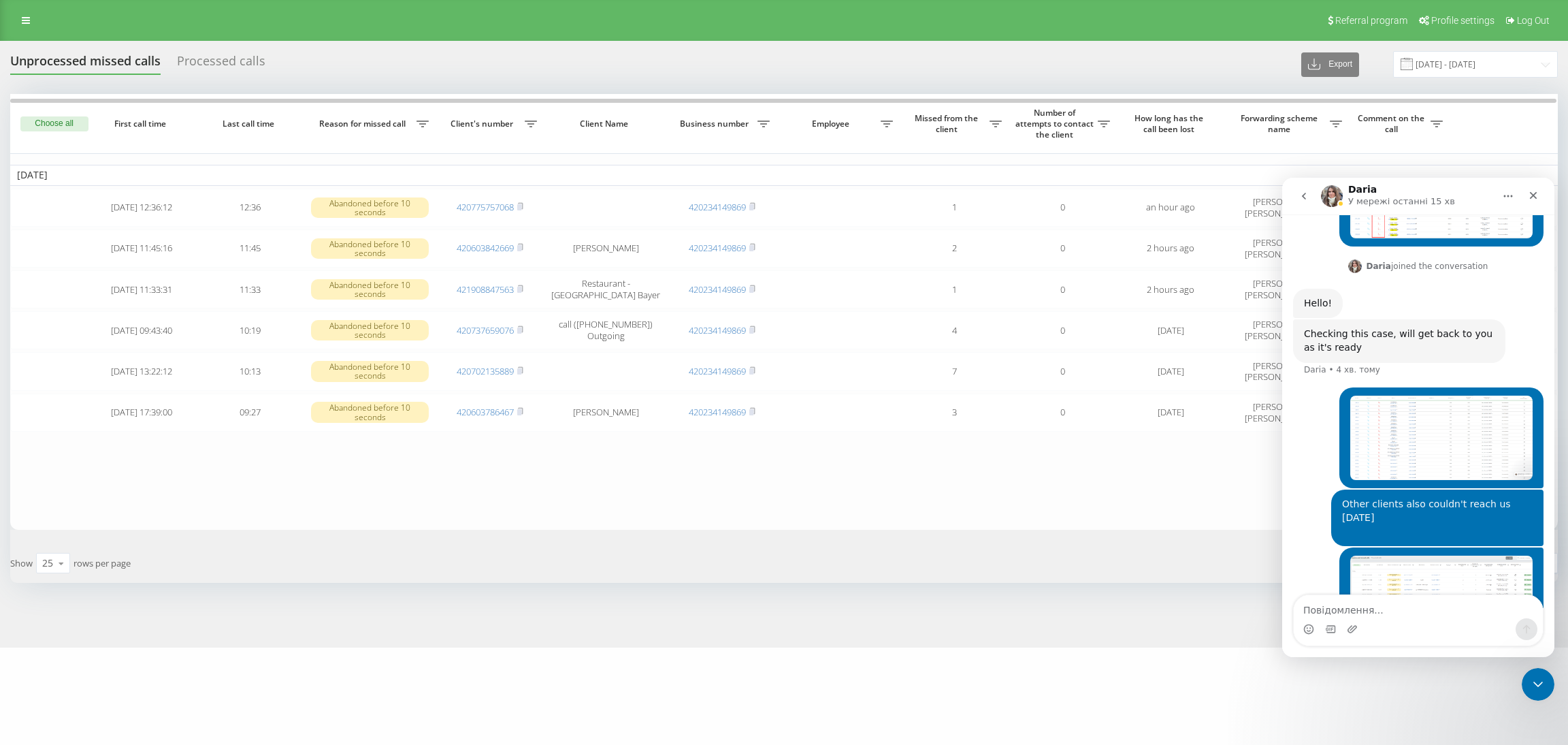
click at [258, 71] on div "Processed calls" at bounding box center [222, 65] width 89 height 21
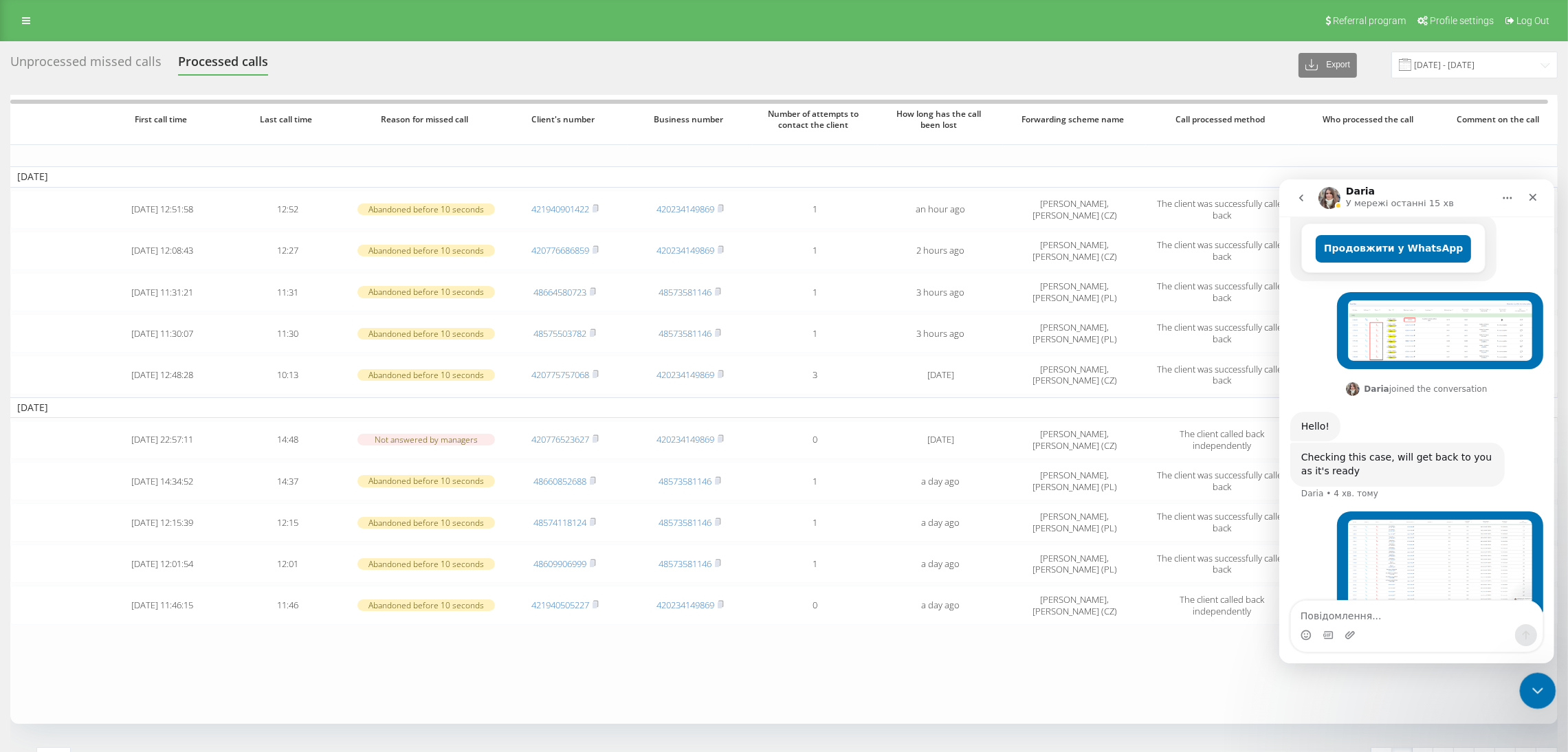
scroll to position [550, 0]
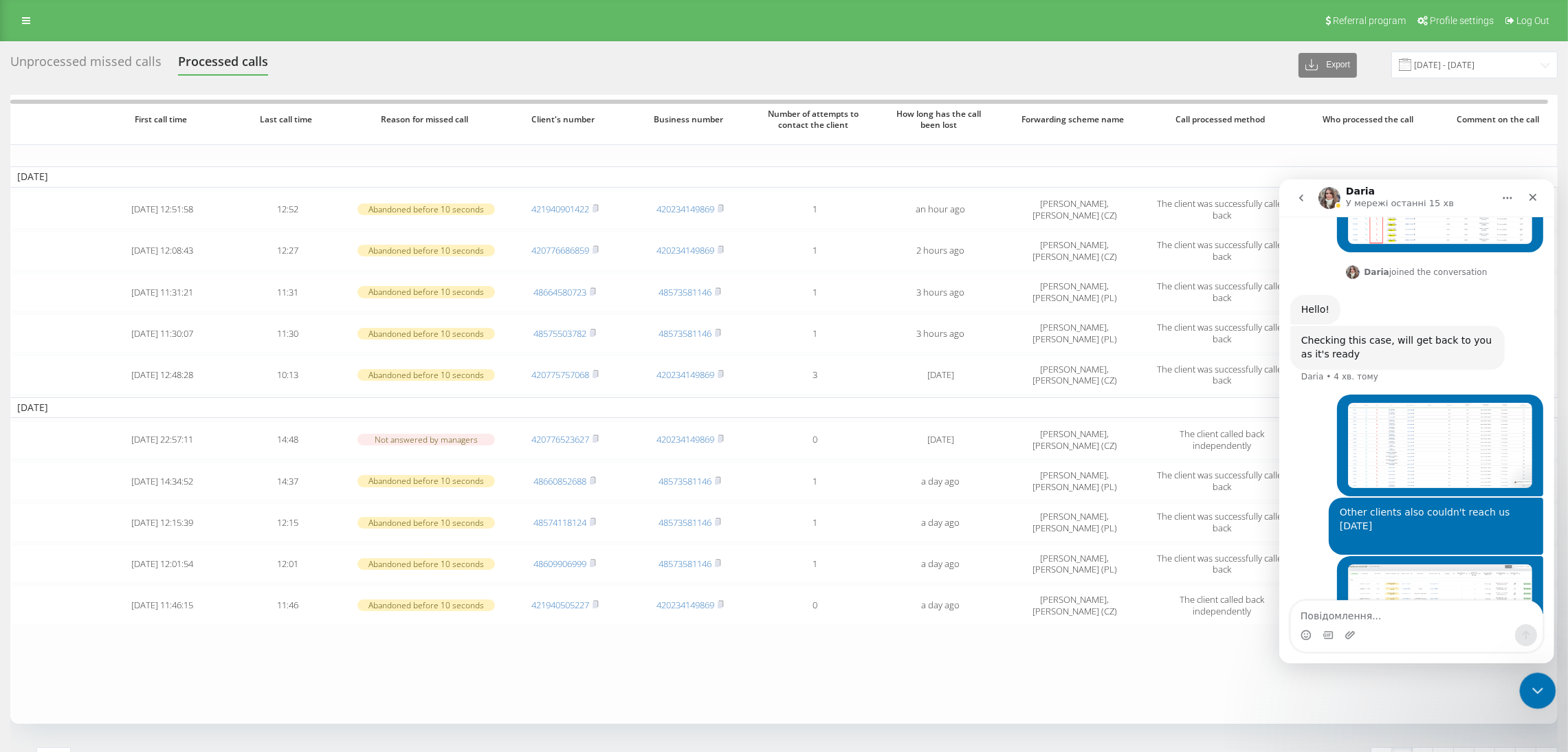
click at [1532, 688] on icon "Закрити програму для спілкування Intercom" at bounding box center [1535, 688] width 10 height 5
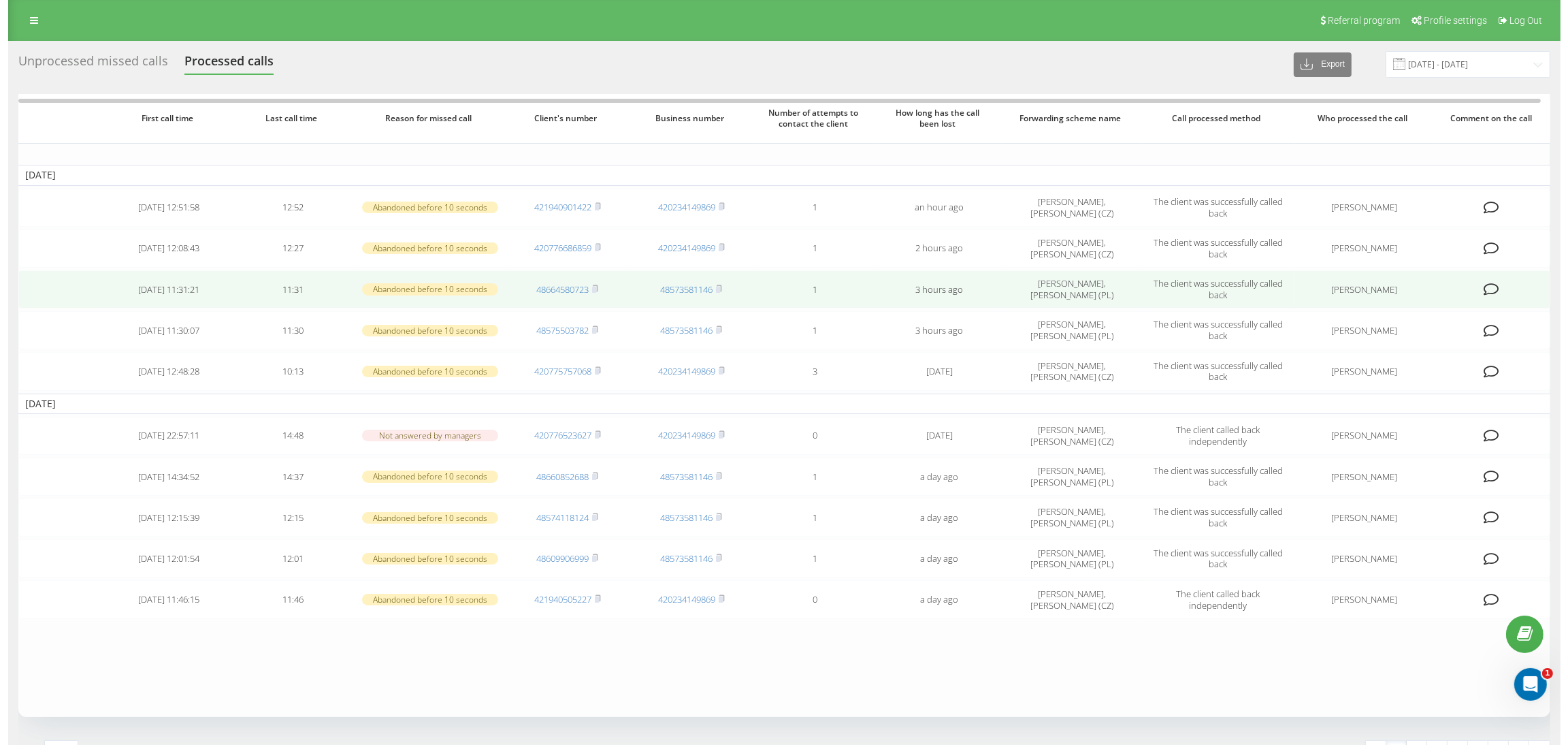
scroll to position [548, 0]
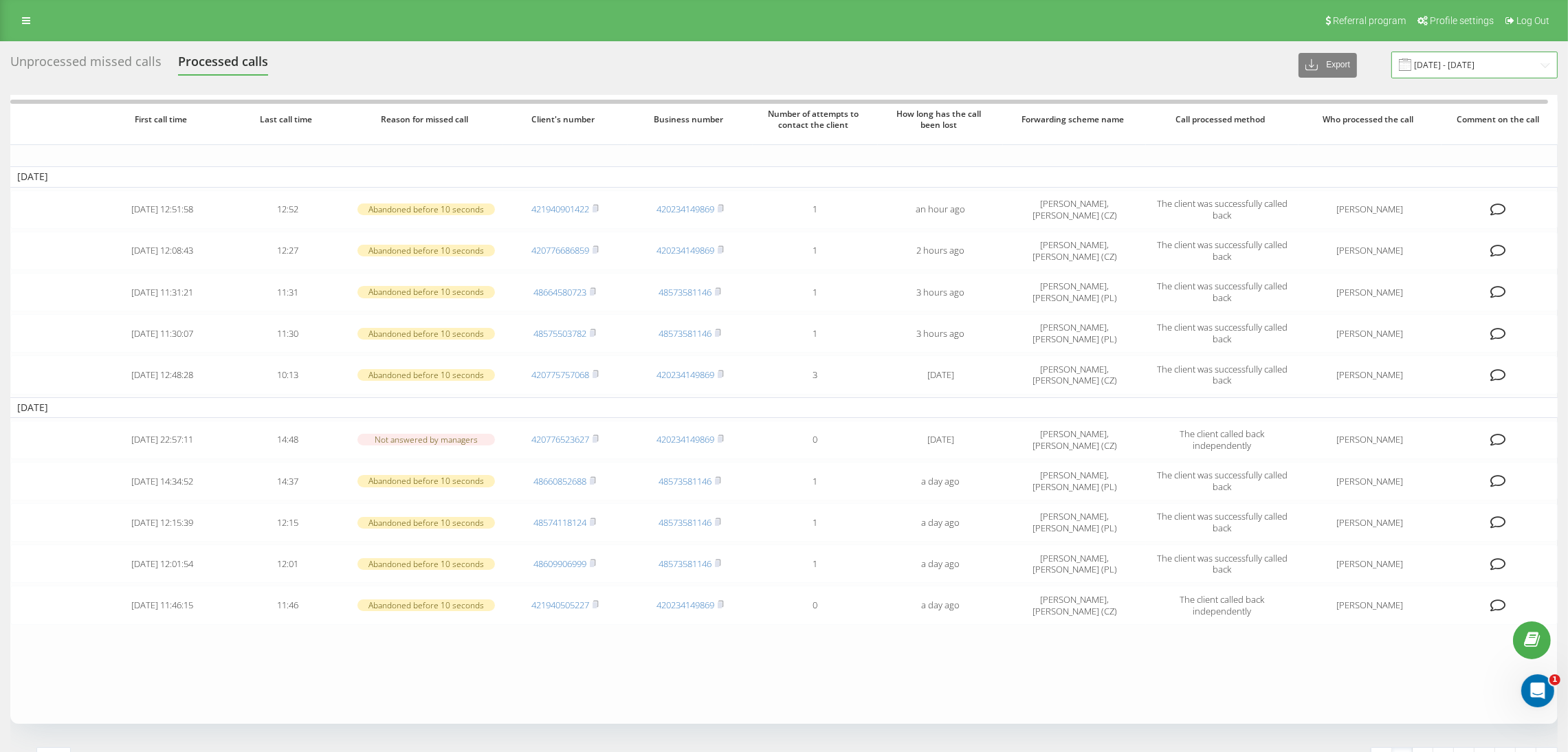
click at [1450, 63] on input "[DATE] - [DATE]" at bounding box center [1474, 65] width 167 height 27
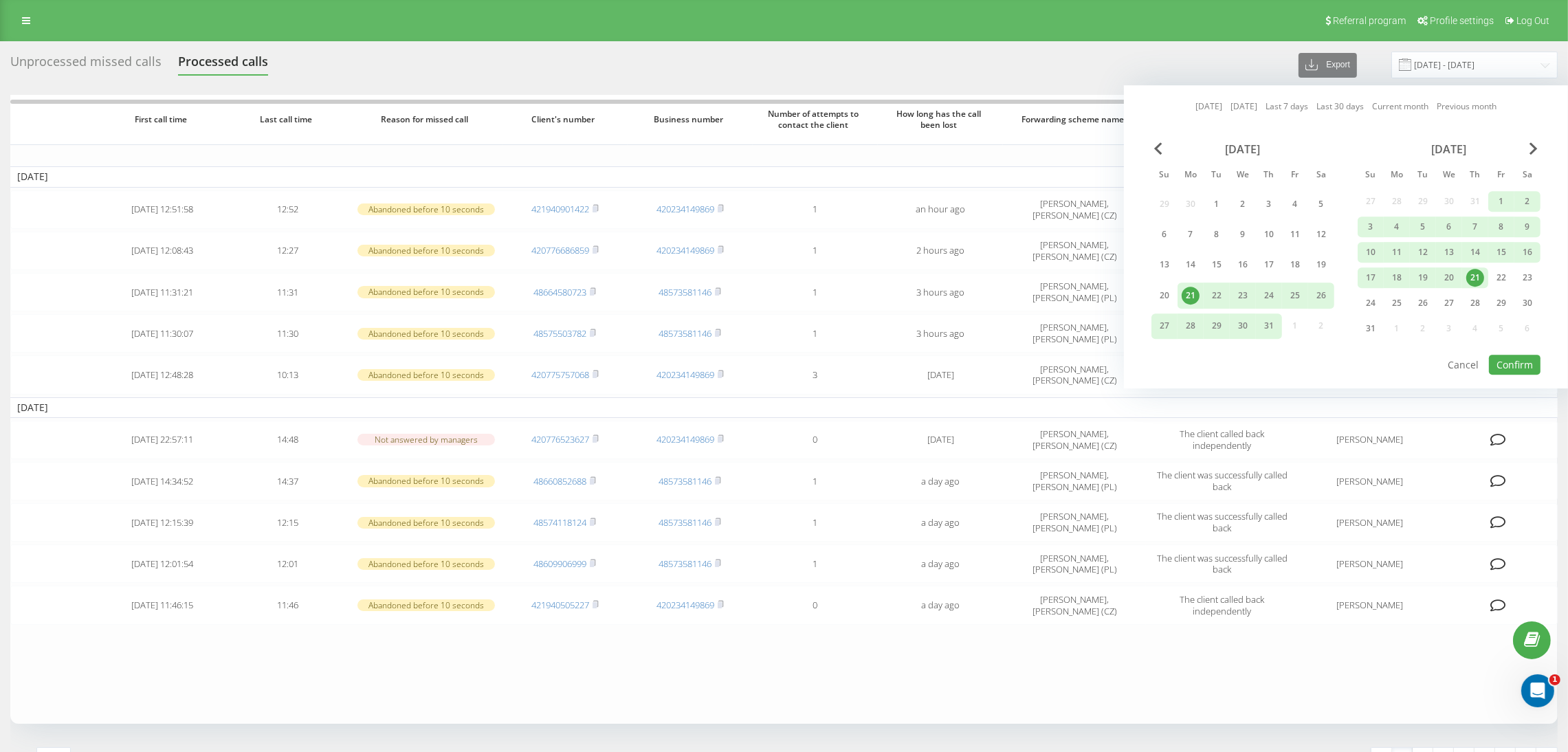
click at [1474, 269] on div "21" at bounding box center [1475, 278] width 18 height 18
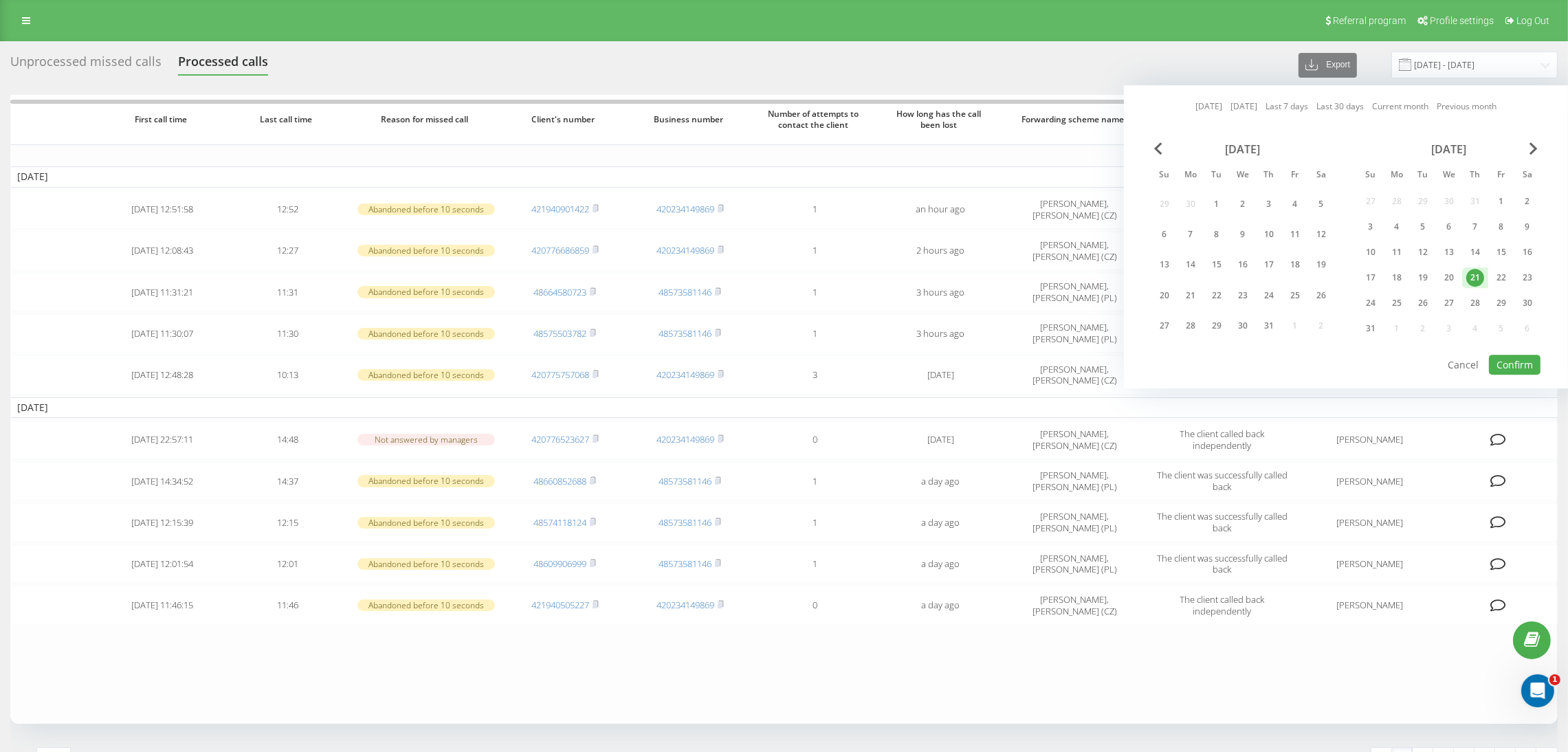
click at [1474, 269] on div "21" at bounding box center [1475, 278] width 18 height 18
click at [1504, 355] on button "Confirm" at bounding box center [1514, 364] width 52 height 20
type input "[DATE] - [DATE]"
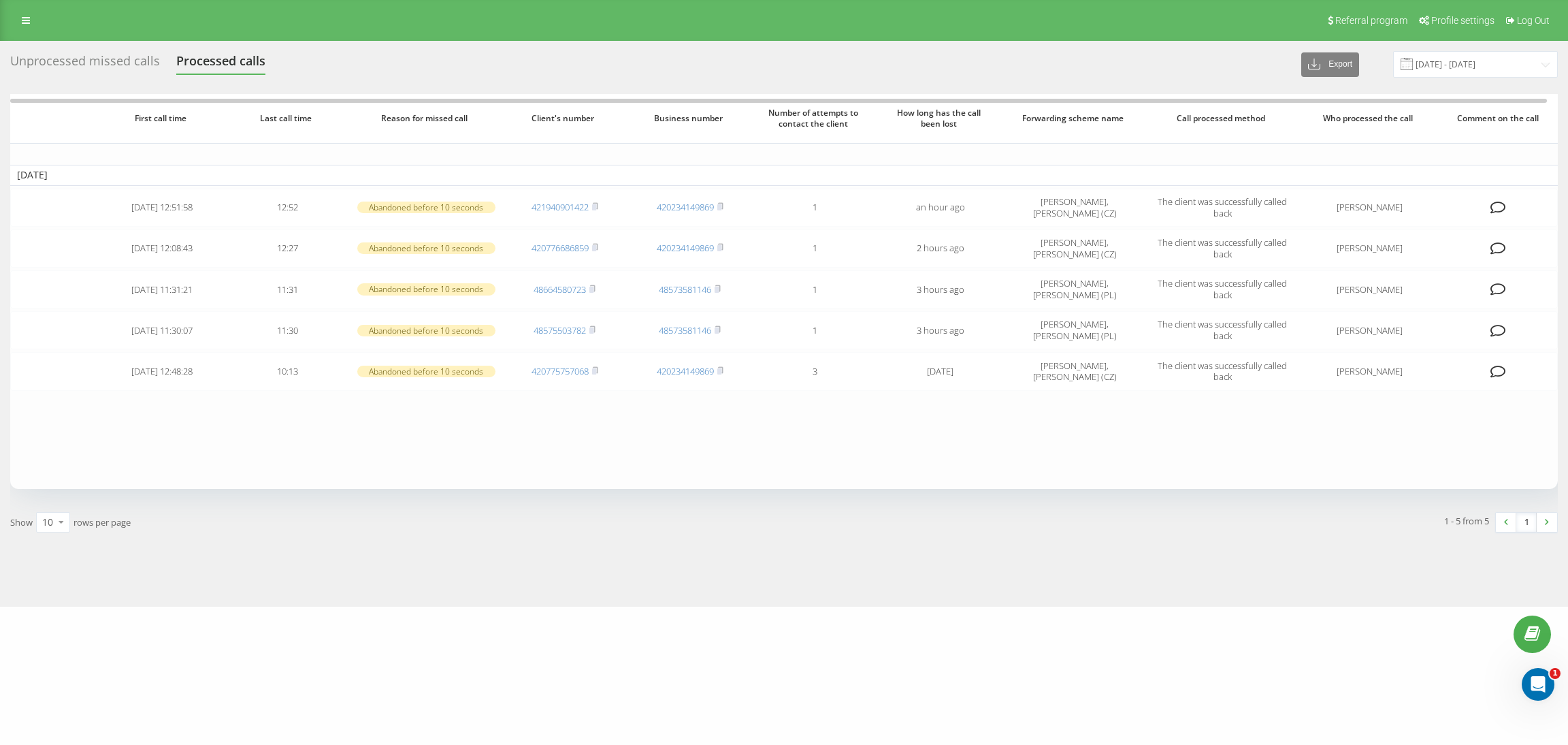
click at [85, 60] on div "Unprocessed missed calls" at bounding box center [85, 65] width 150 height 21
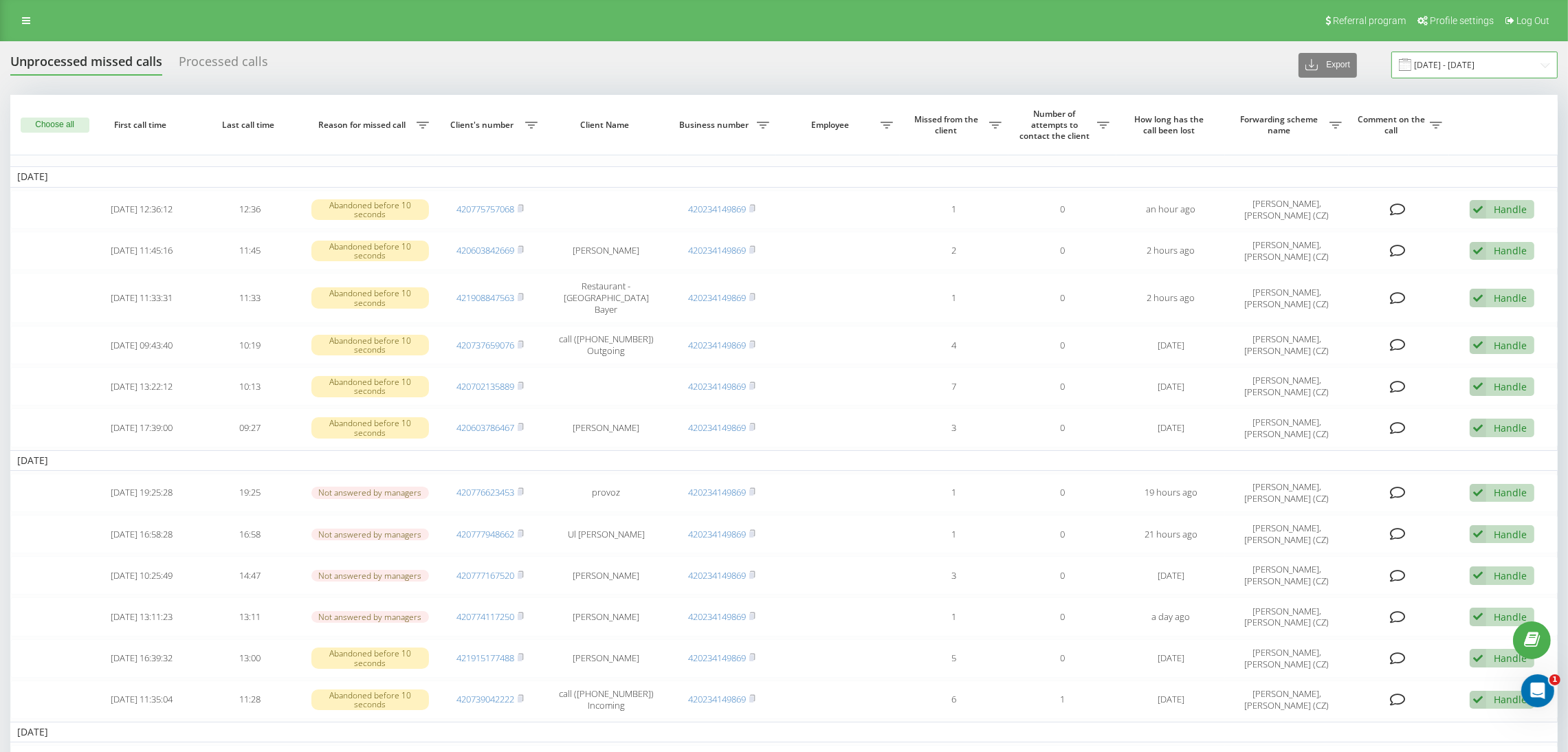
click at [1457, 54] on input "[DATE] - [DATE]" at bounding box center [1474, 65] width 167 height 27
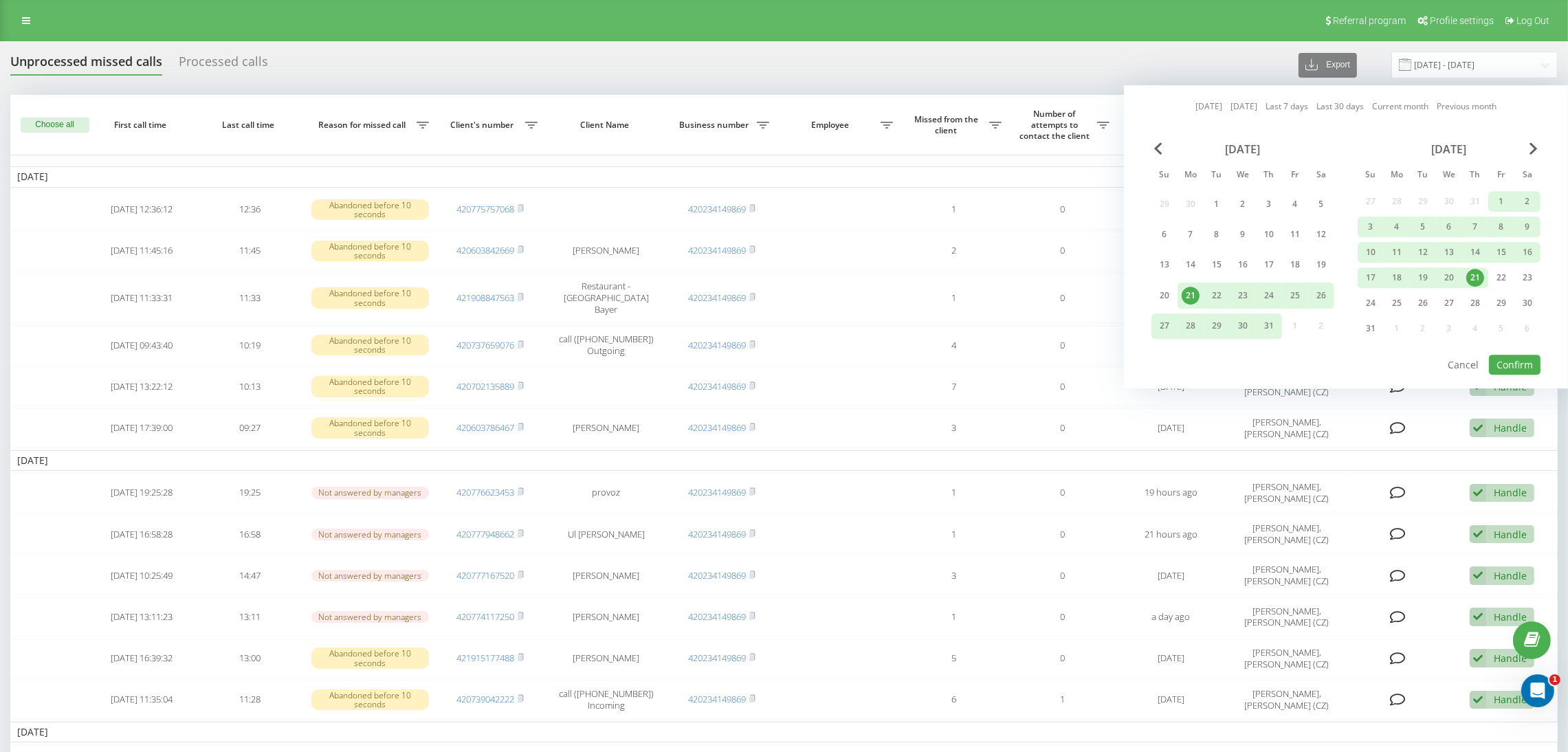
click at [1475, 269] on div "21" at bounding box center [1475, 278] width 18 height 18
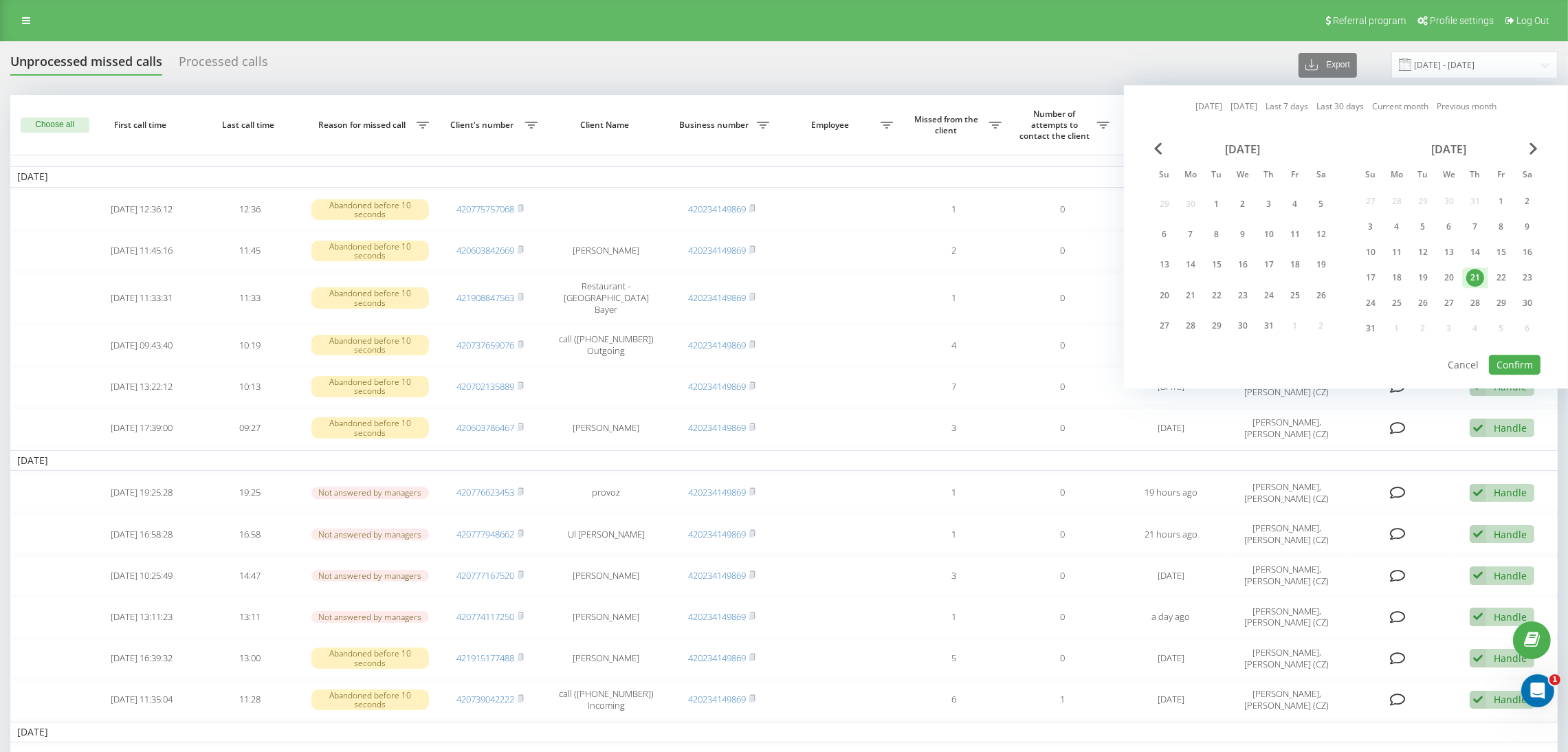
click at [1475, 269] on div "21" at bounding box center [1475, 278] width 18 height 18
click at [1512, 363] on button "Confirm" at bounding box center [1514, 364] width 52 height 20
type input "[DATE] - [DATE]"
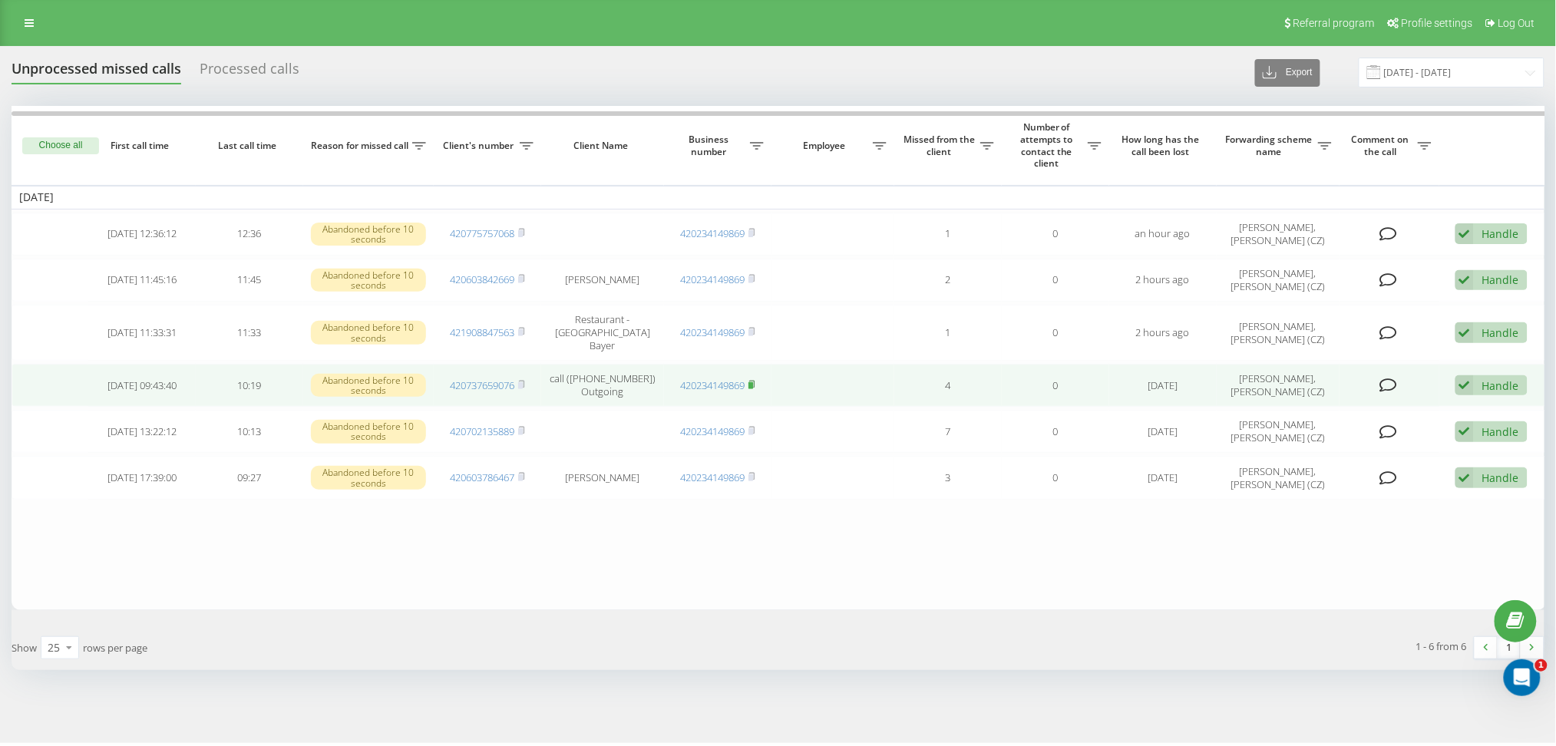
click at [755, 389] on icon at bounding box center [751, 384] width 7 height 9
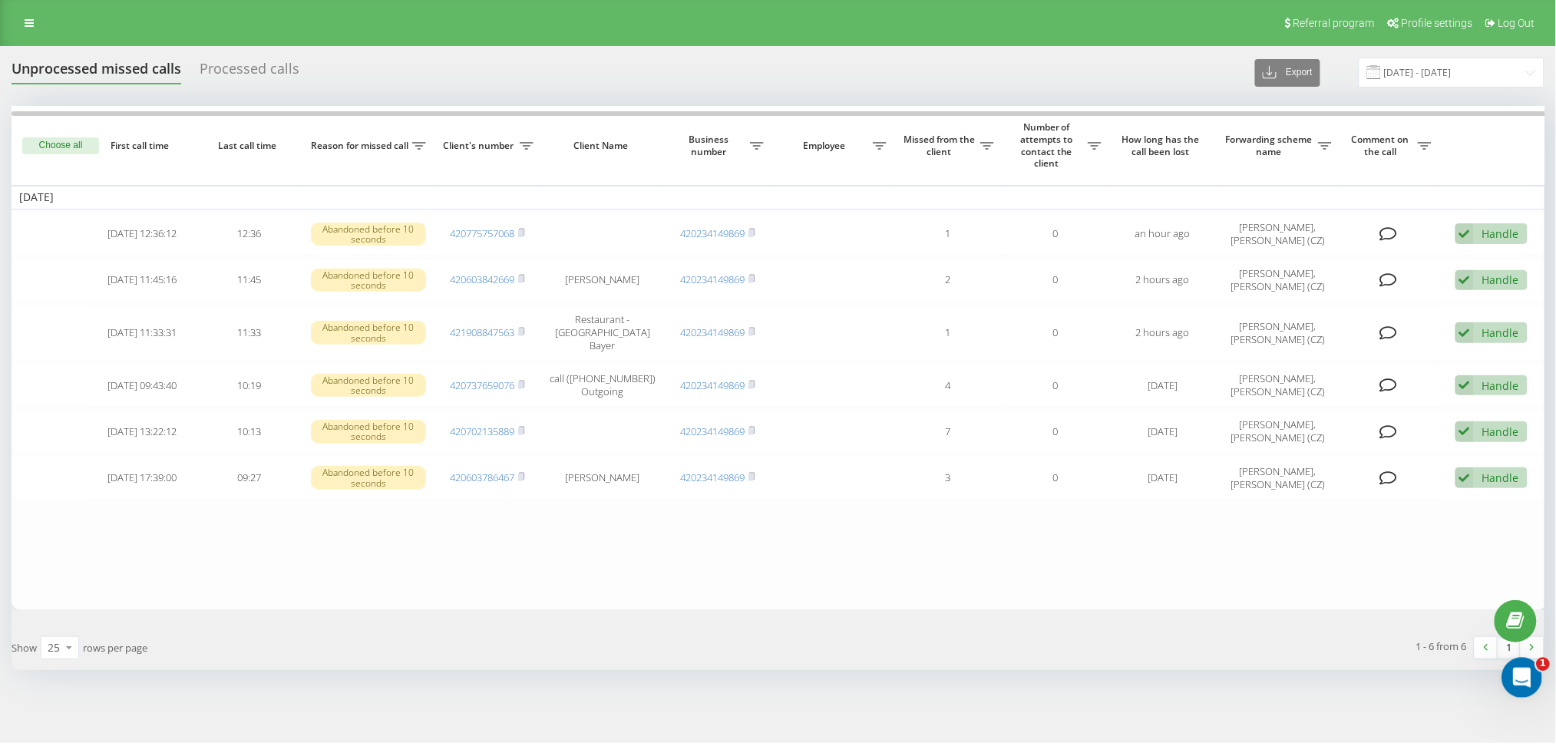
click at [1503, 671] on div "Відкрити програму для спілкування Intercom" at bounding box center [1519, 675] width 51 height 51
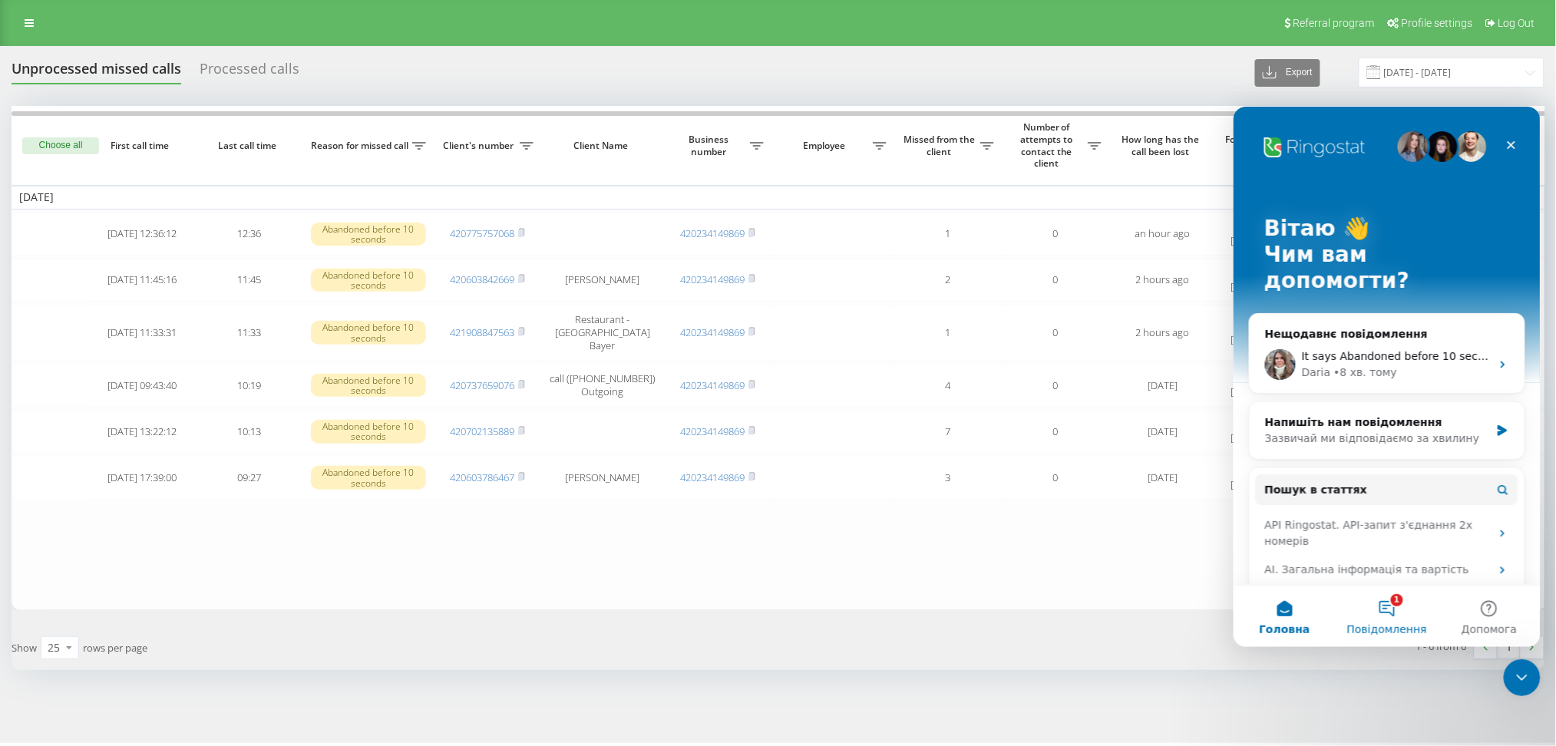
click at [1378, 612] on button "1 Повідомлення" at bounding box center [1386, 615] width 102 height 61
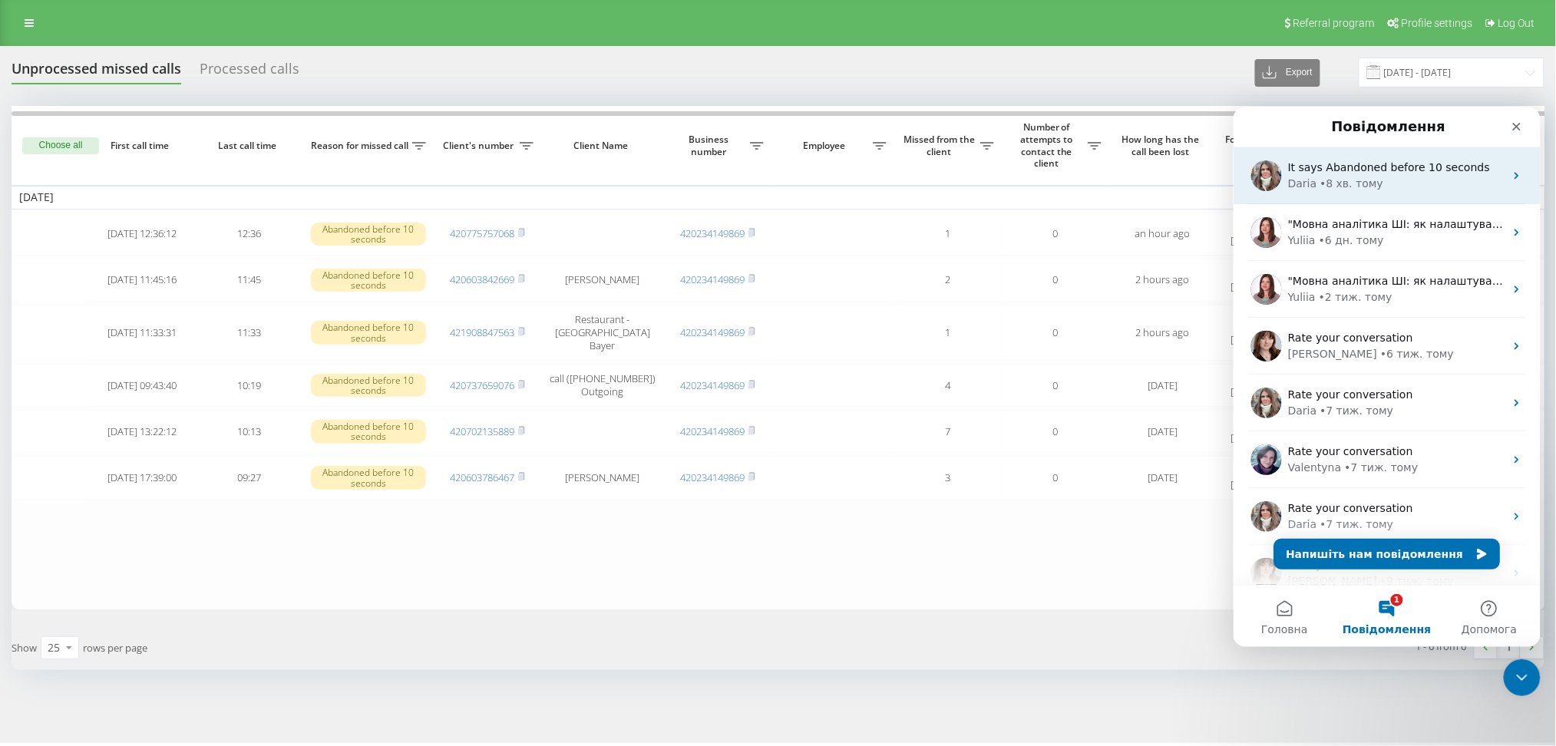
click at [1383, 180] on div "Daria • 8 хв. тому" at bounding box center [1395, 183] width 216 height 16
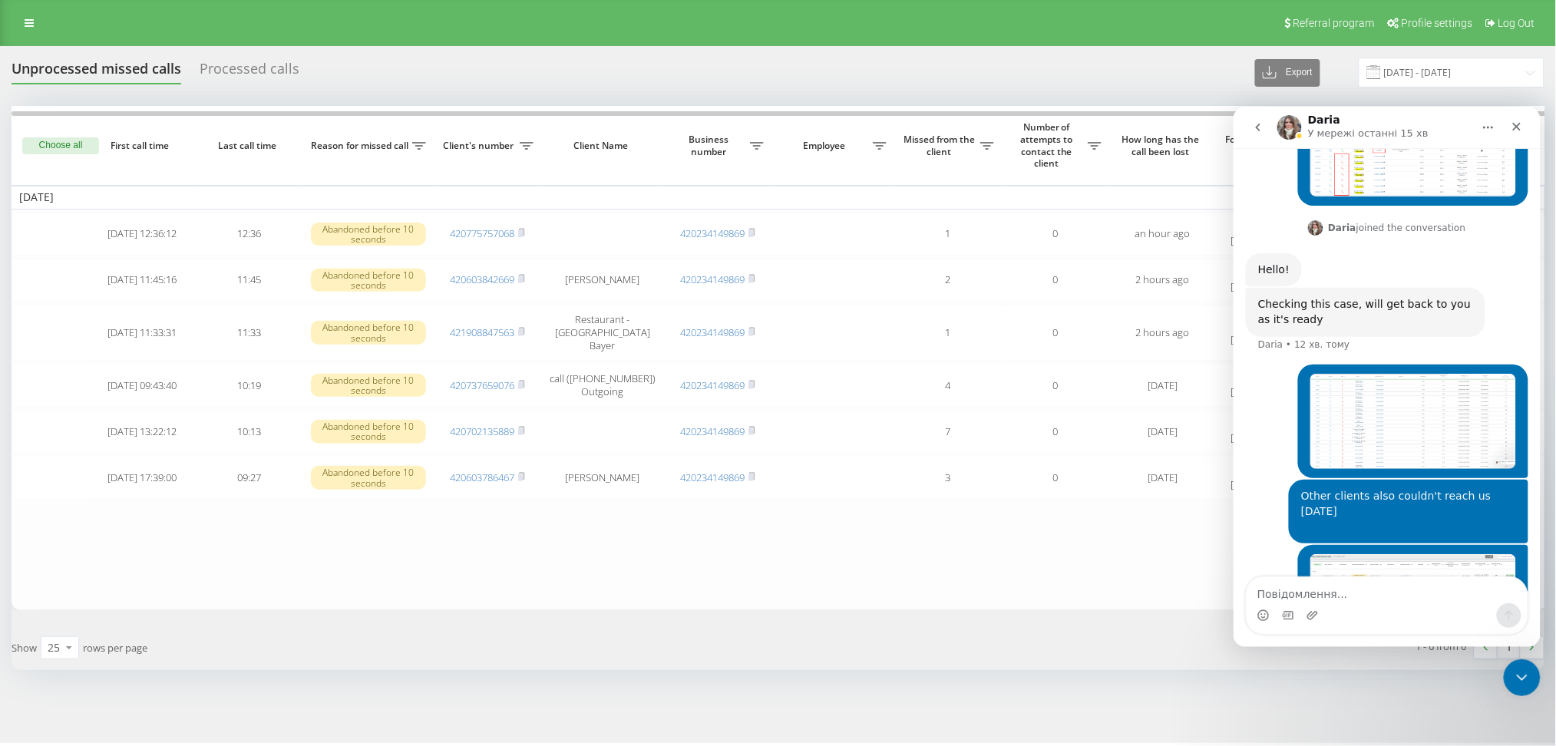
scroll to position [619, 0]
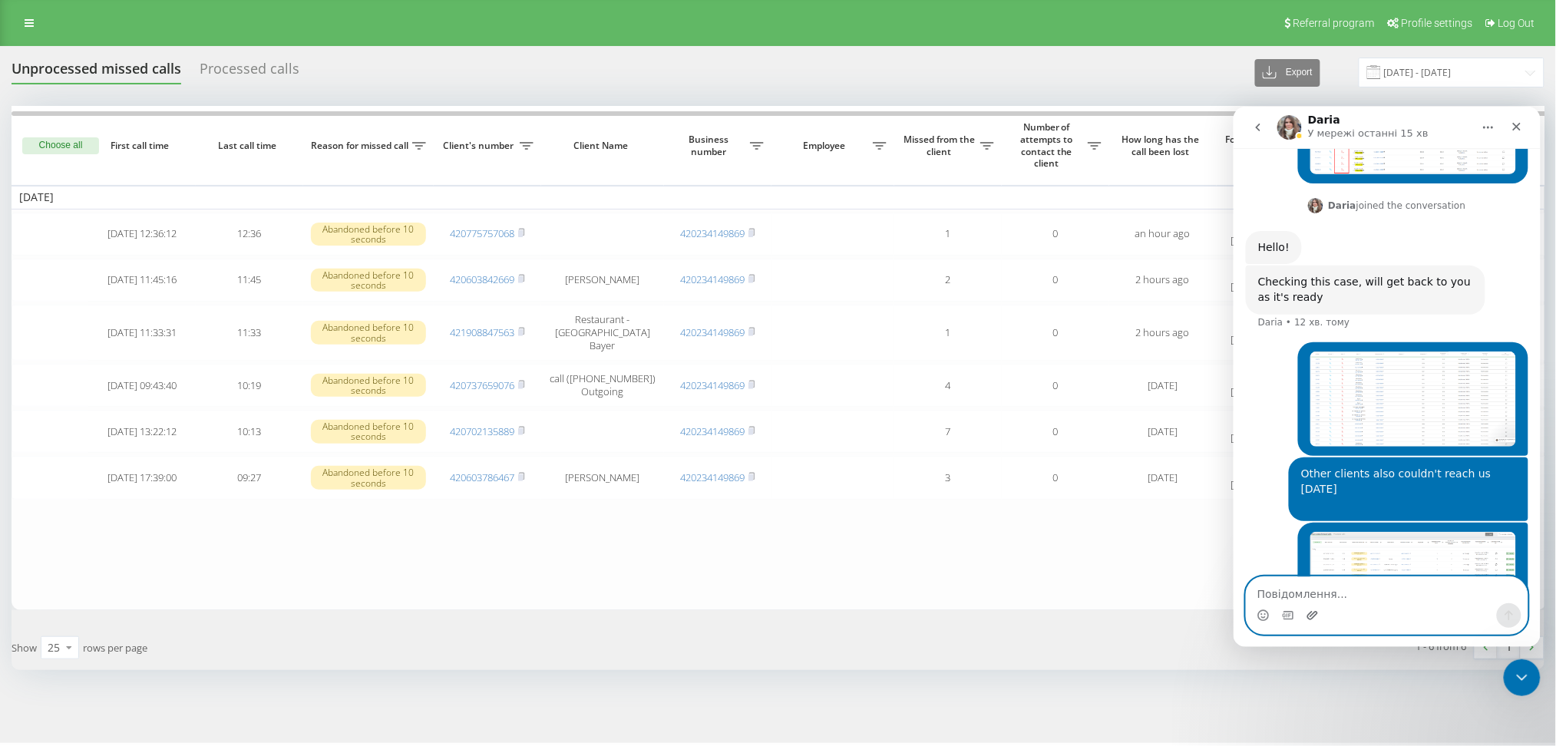
click at [1311, 614] on icon "Завантажити вкладений файл" at bounding box center [1311, 614] width 11 height 8
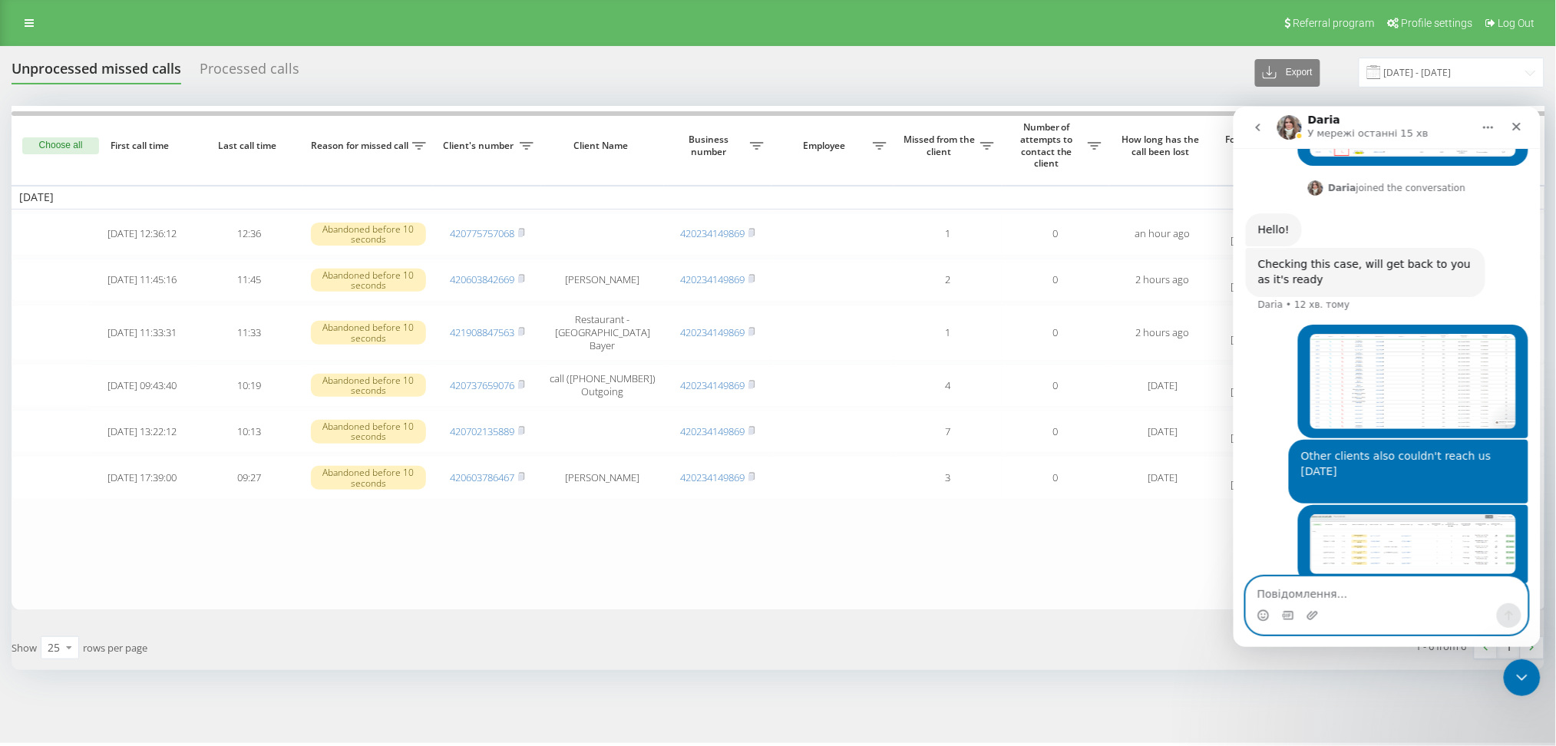
scroll to position [655, 0]
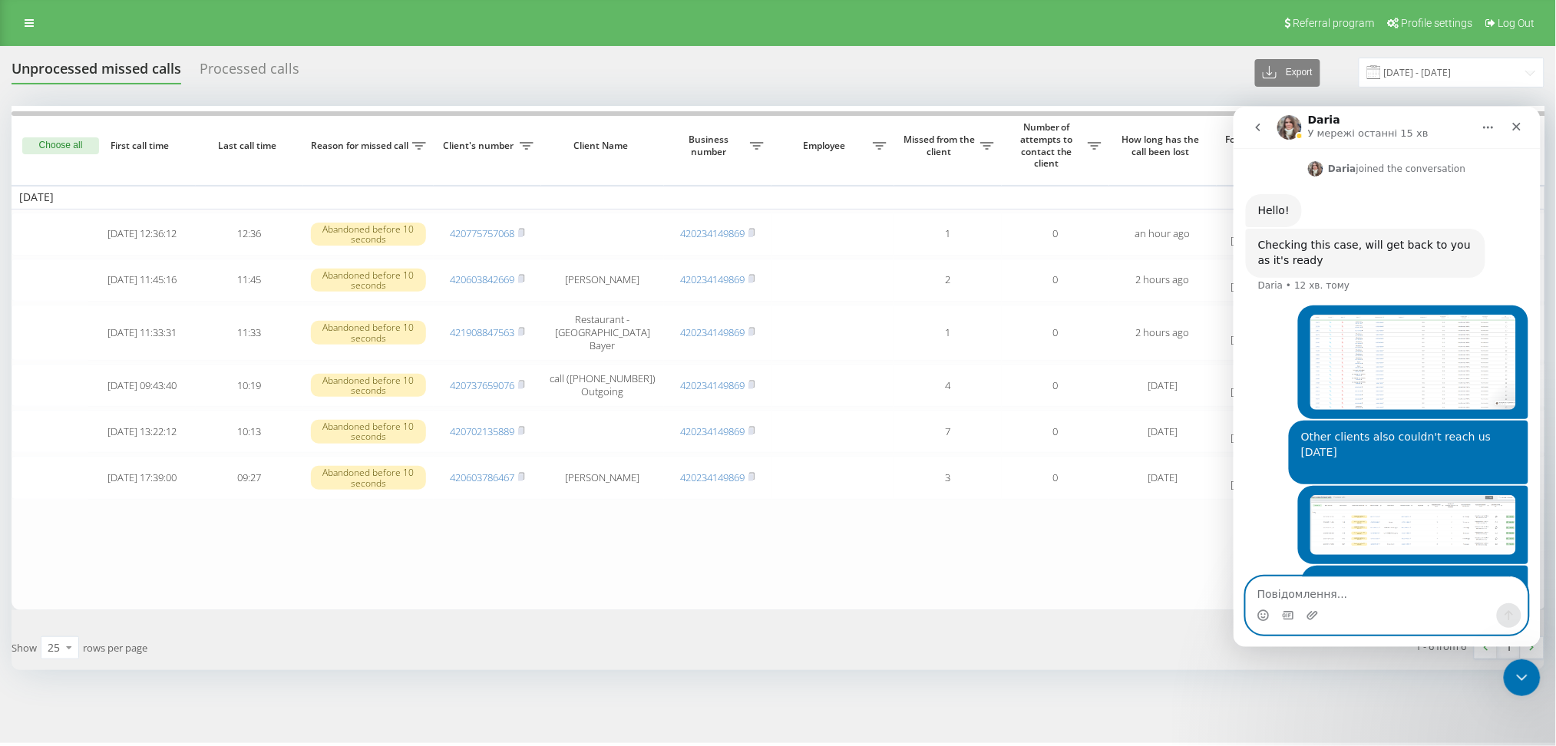
click at [1291, 589] on textarea "Повідомлення..." at bounding box center [1386, 589] width 281 height 26
type textarea "I've made a test. The call drops before you hear anything"
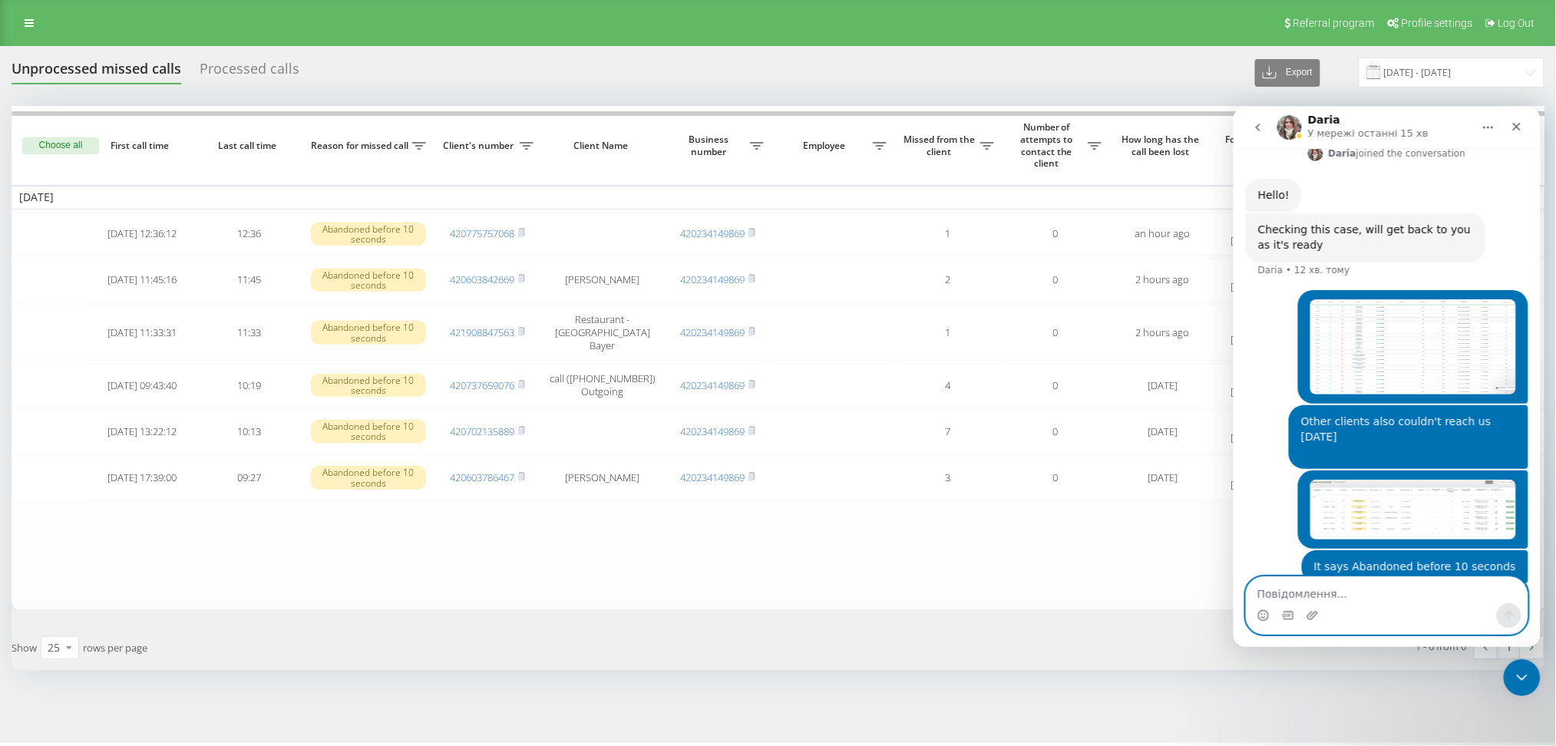
scroll to position [705, 0]
